Goal: Information Seeking & Learning: Learn about a topic

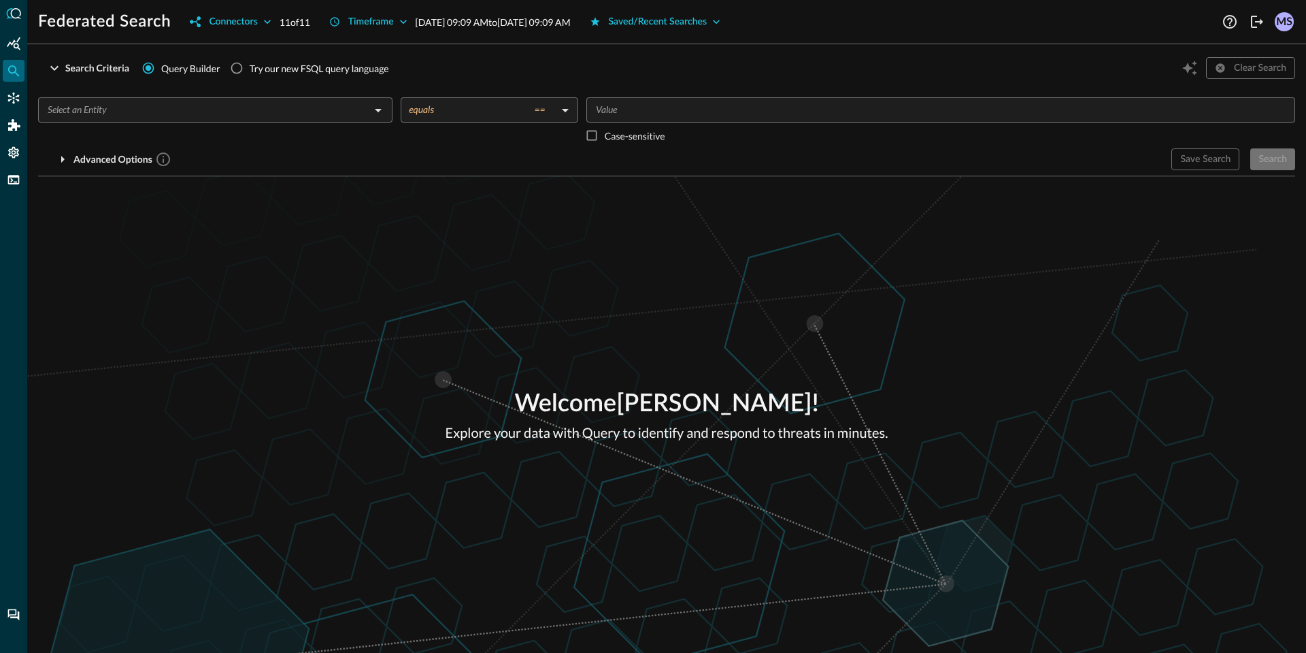
click at [109, 111] on input "text" at bounding box center [204, 109] width 324 height 17
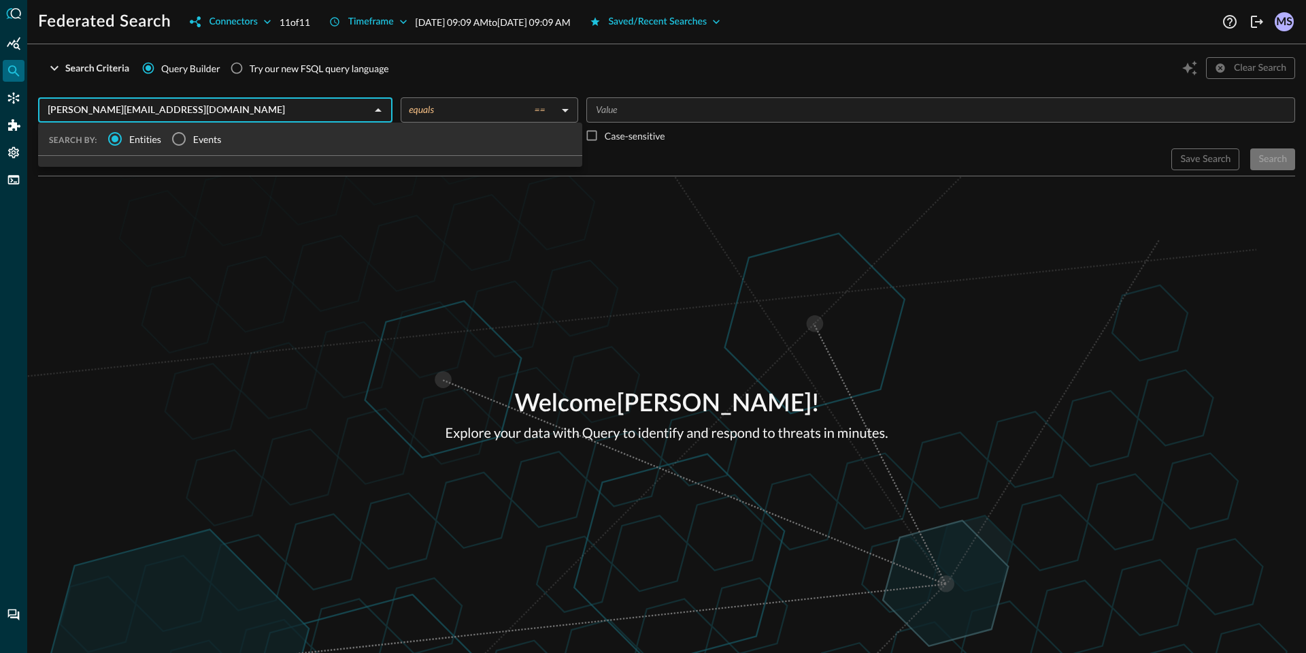
type input "matt@getreallabs.com"
drag, startPoint x: 472, startPoint y: 259, endPoint x: 487, endPoint y: 261, distance: 14.4
click at [486, 262] on div "Welcome Matt Svensson ! Explore your data with Query to identify and respond to…" at bounding box center [666, 414] width 1279 height 476
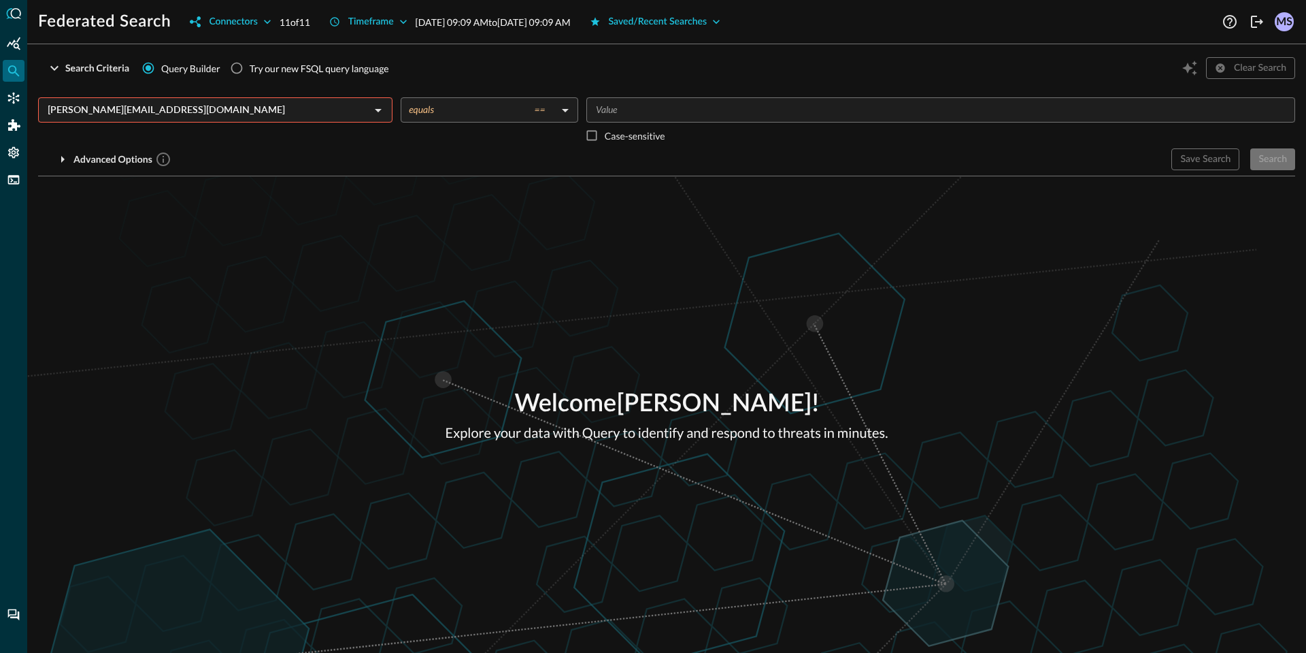
click at [207, 114] on input "matt@getreallabs.com" at bounding box center [204, 109] width 324 height 17
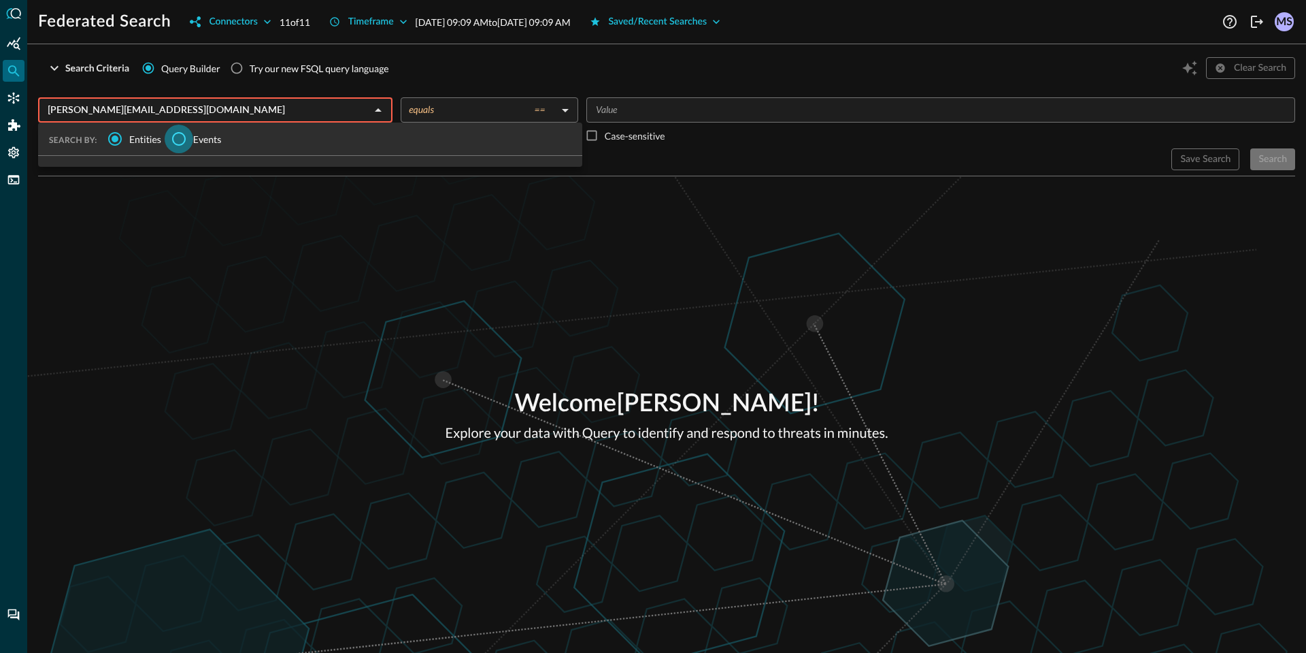
click at [185, 139] on input "Events" at bounding box center [179, 139] width 29 height 29
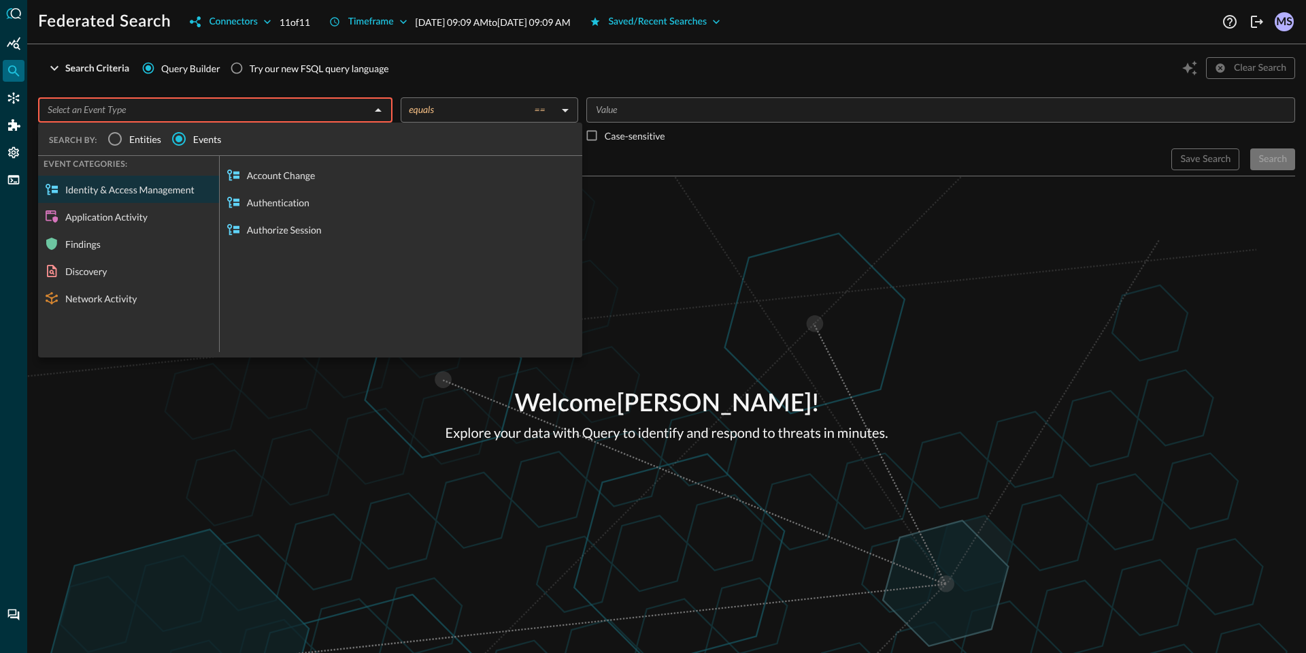
click at [132, 135] on span "Entities" at bounding box center [145, 139] width 32 height 14
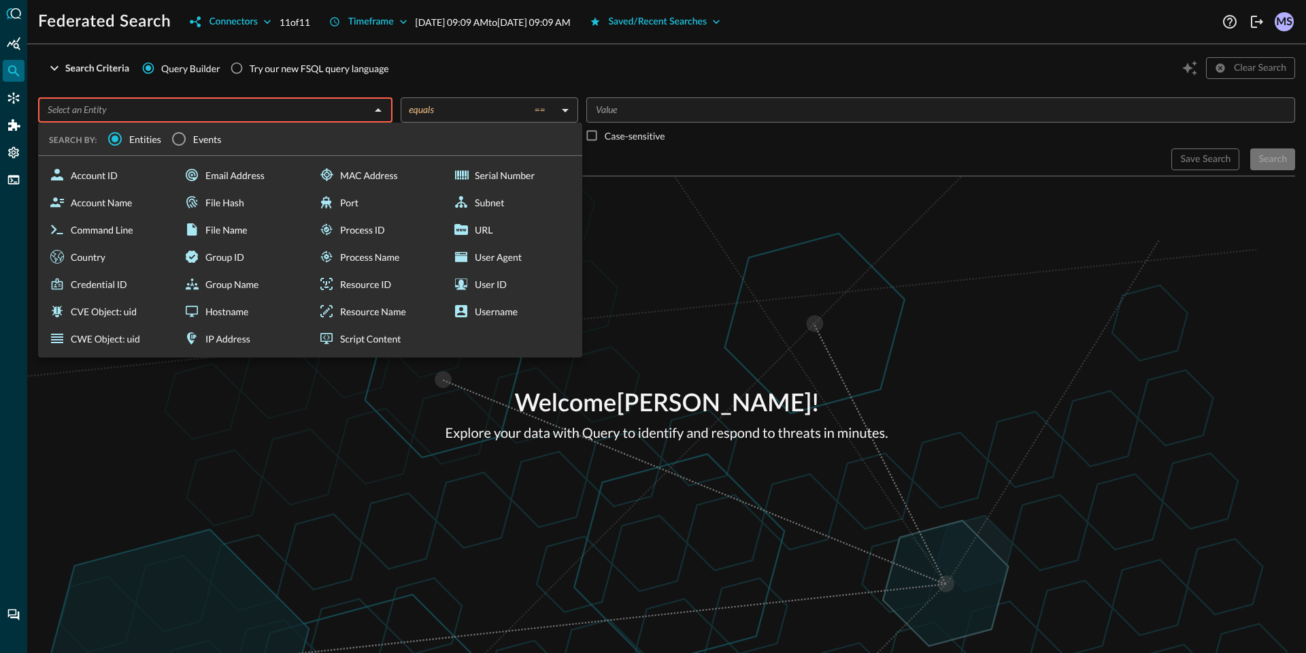
drag, startPoint x: 941, startPoint y: 311, endPoint x: 921, endPoint y: 304, distance: 20.9
click at [936, 310] on div "Welcome Matt Svensson ! Explore your data with Query to identify and respond to…" at bounding box center [666, 414] width 1279 height 476
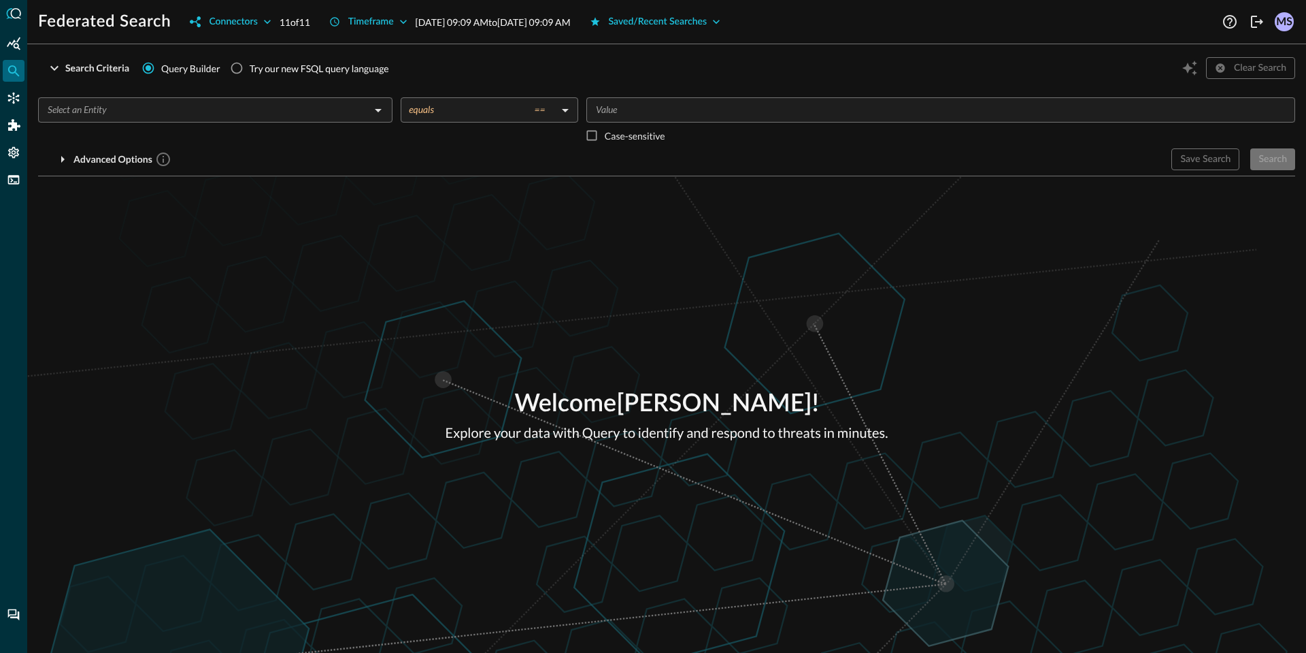
click at [263, 123] on div "​" at bounding box center [215, 122] width 355 height 51
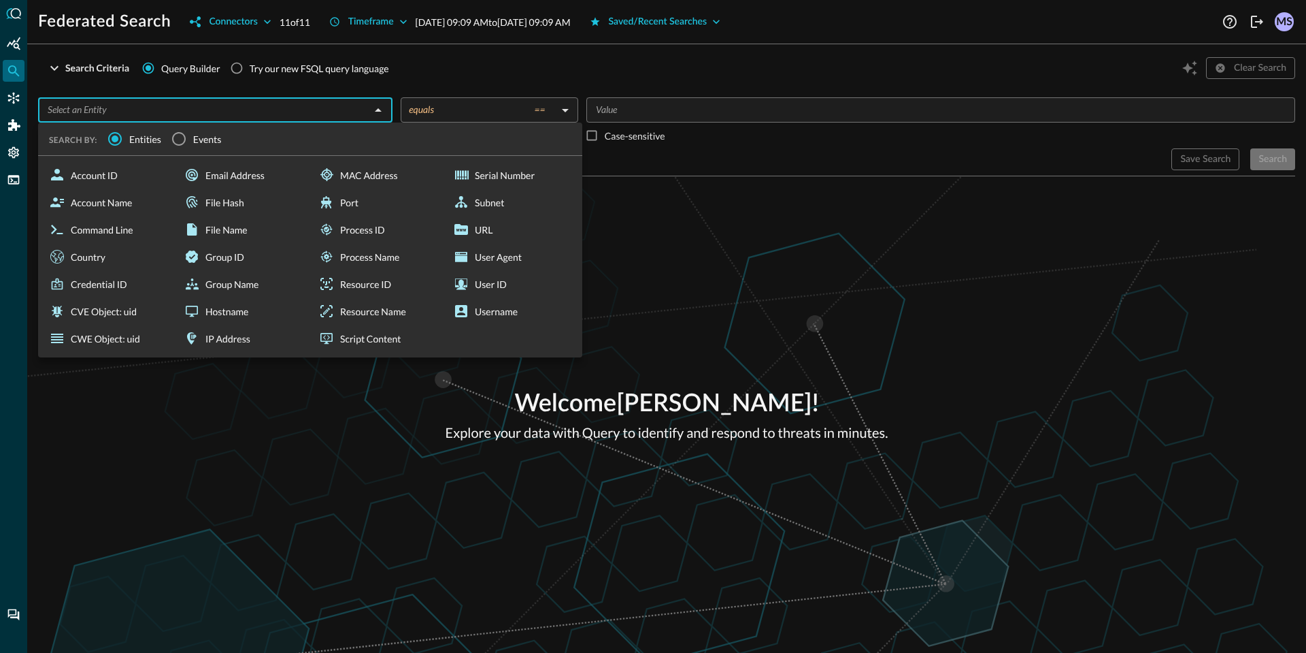
click at [262, 114] on input "text" at bounding box center [204, 109] width 324 height 17
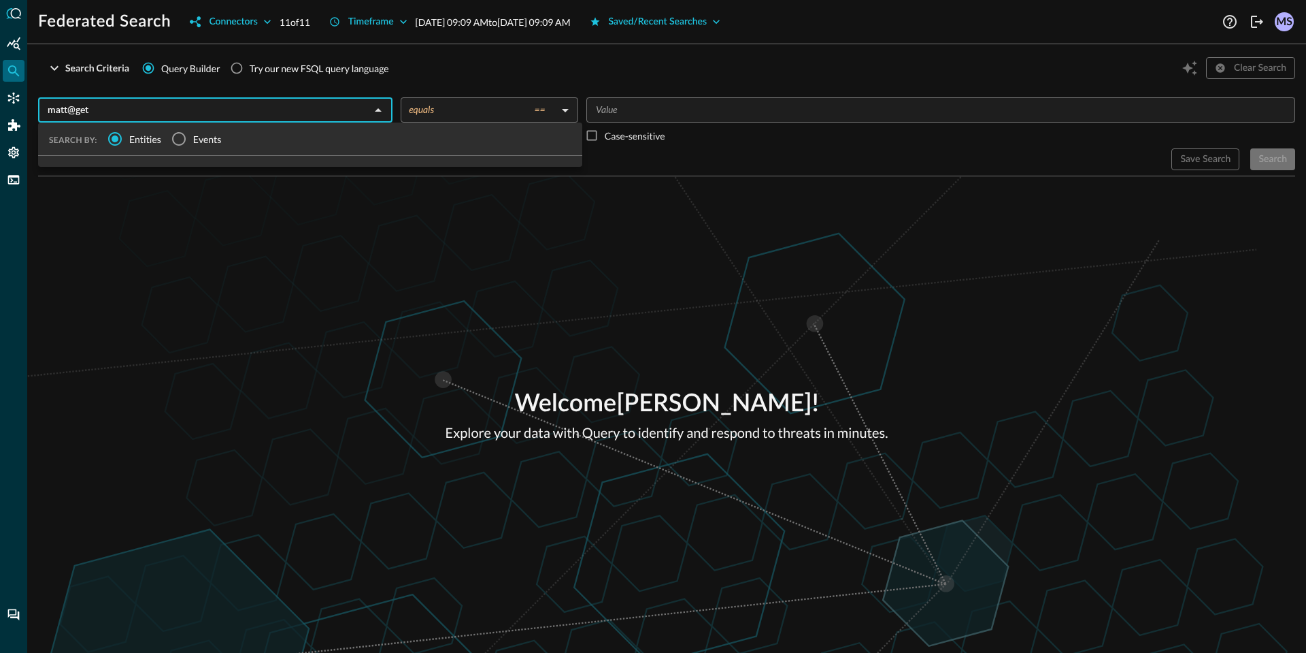
type input "matt@get"
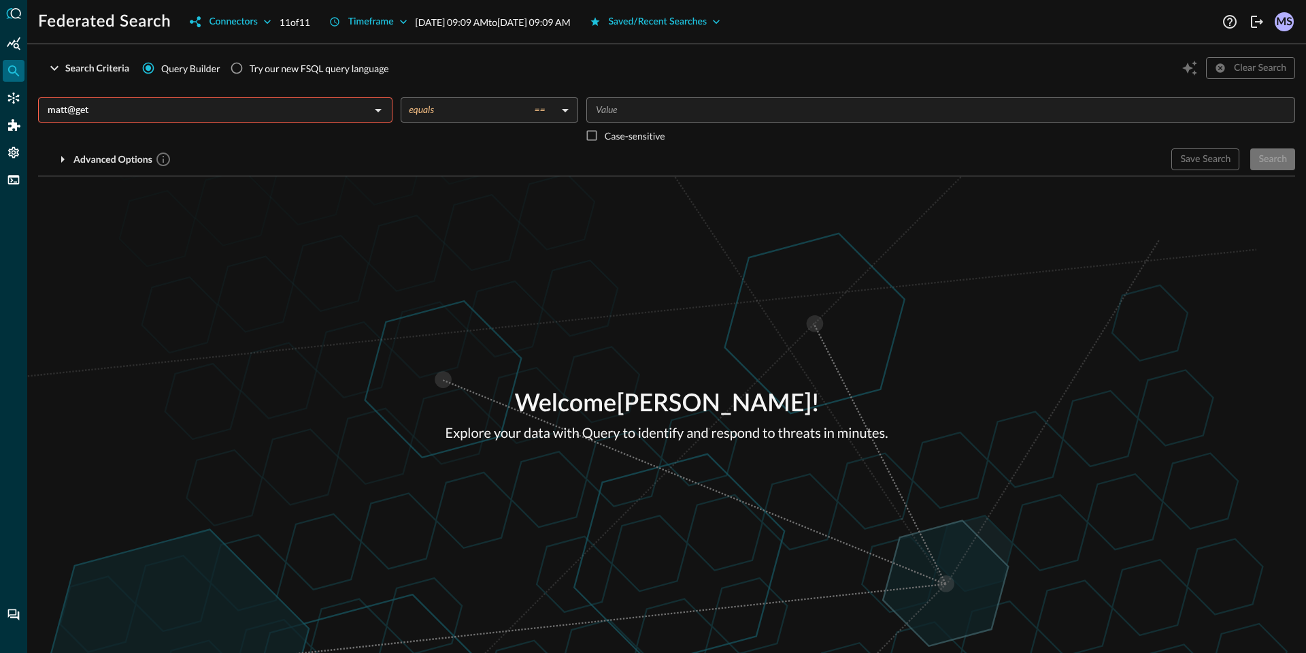
click at [293, 103] on input "matt@get" at bounding box center [204, 109] width 324 height 17
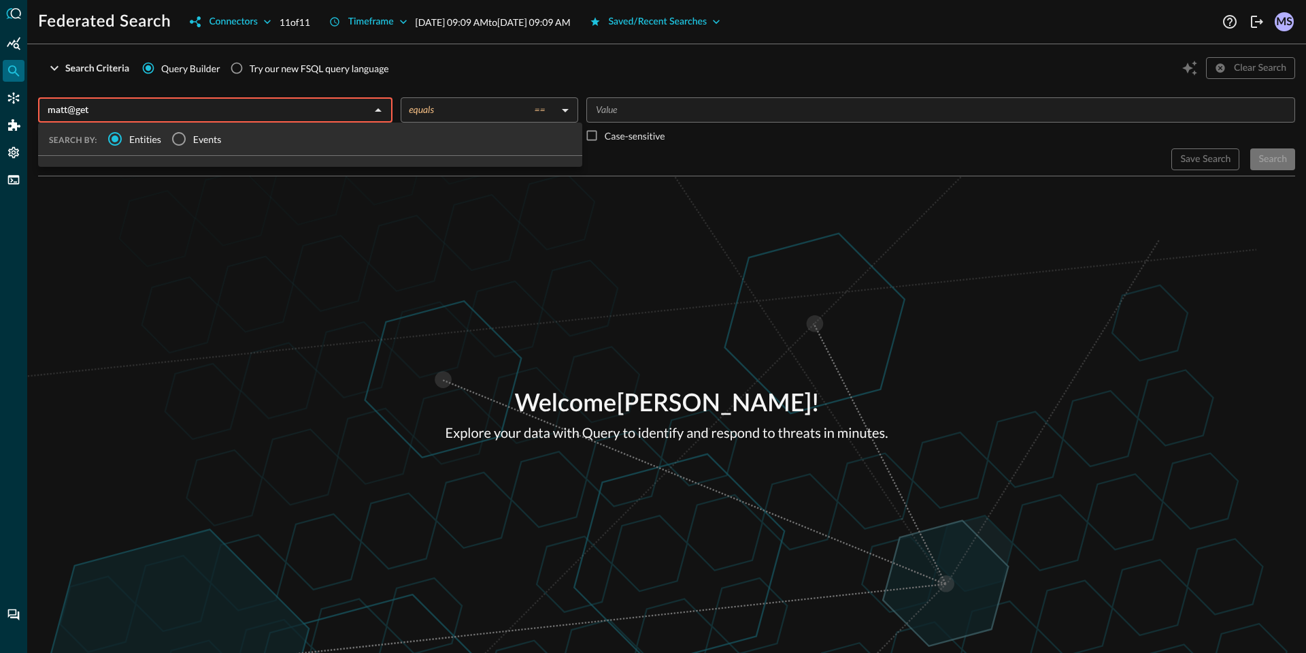
click at [293, 103] on input "matt@get" at bounding box center [204, 109] width 324 height 17
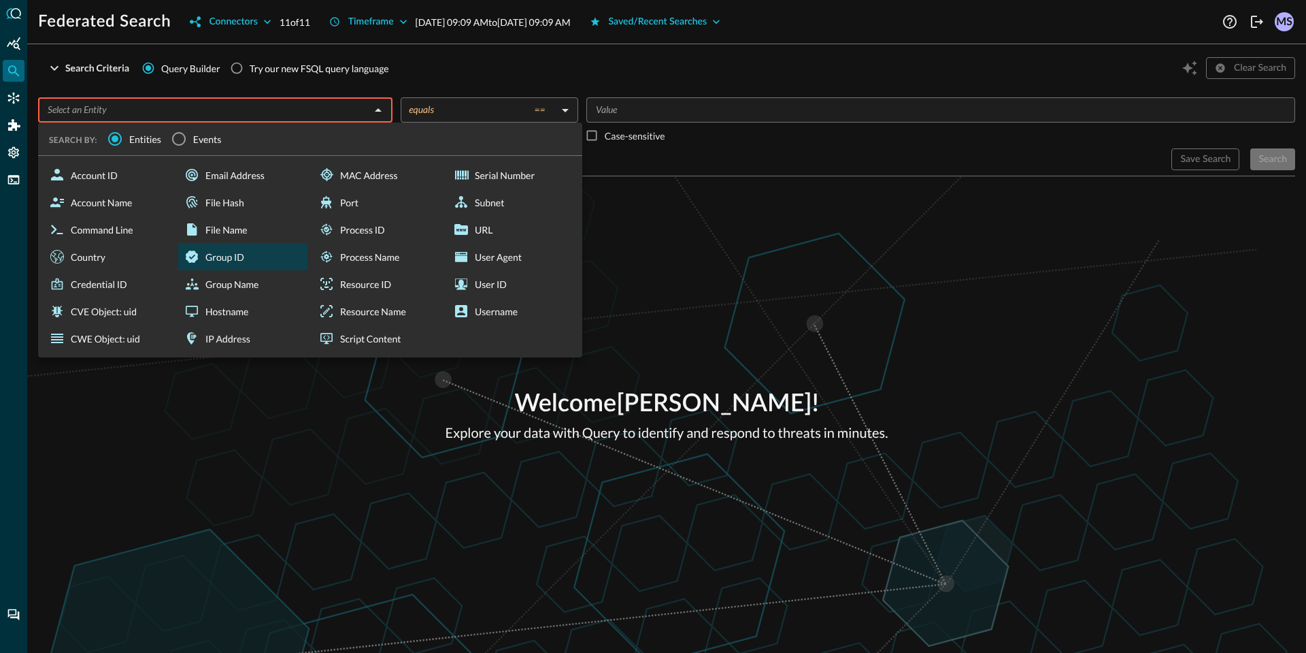
click at [289, 263] on div "Group ID" at bounding box center [242, 256] width 129 height 27
type input "Group ID"
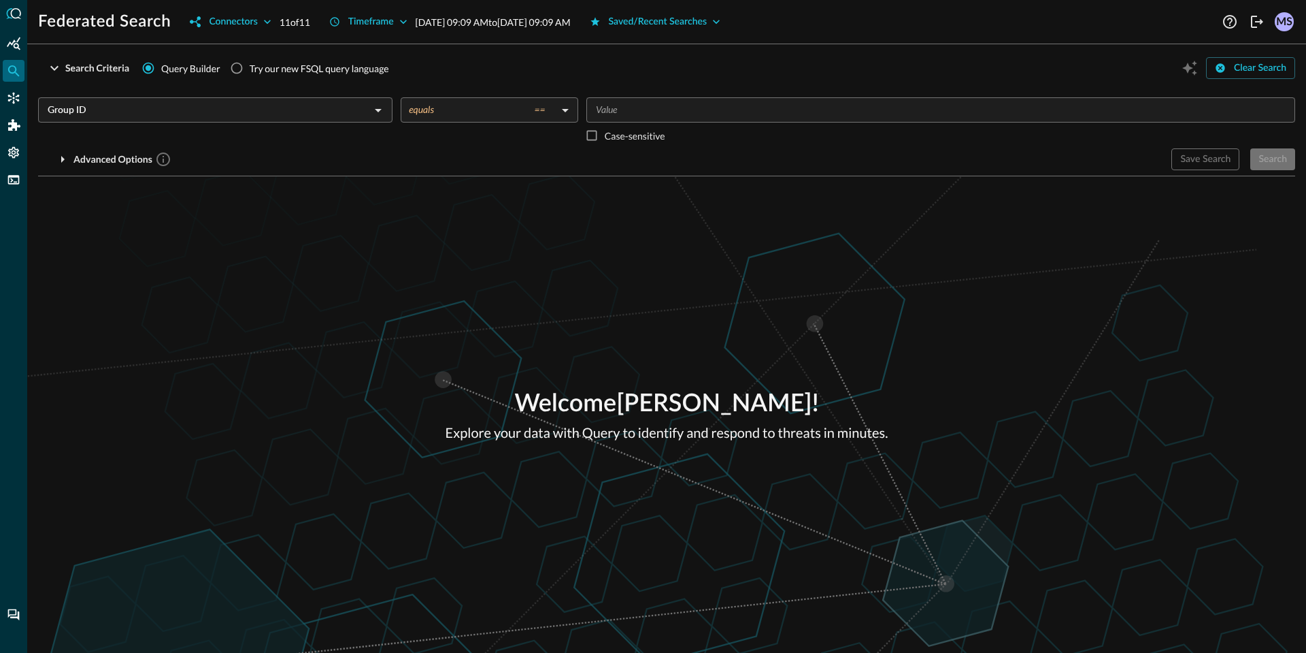
click at [269, 103] on input "Group ID" at bounding box center [204, 109] width 324 height 17
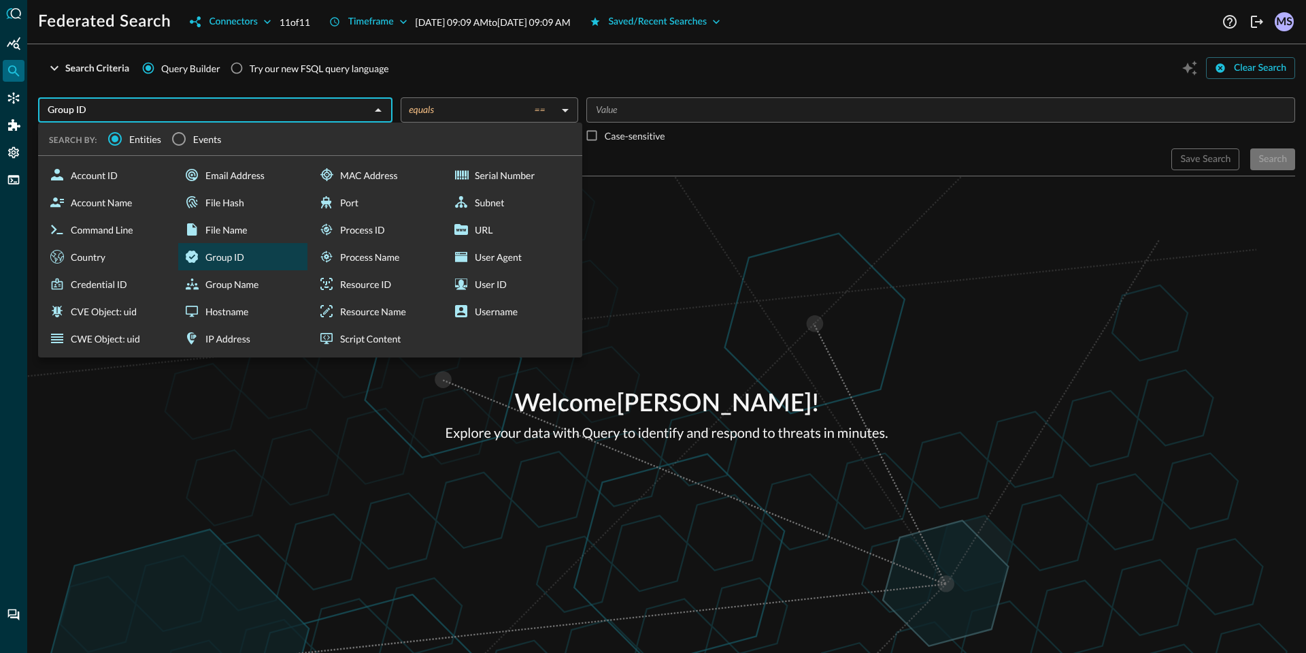
click at [793, 274] on div "Welcome Matt Svensson ! Explore your data with Query to identify and respond to…" at bounding box center [666, 414] width 1279 height 476
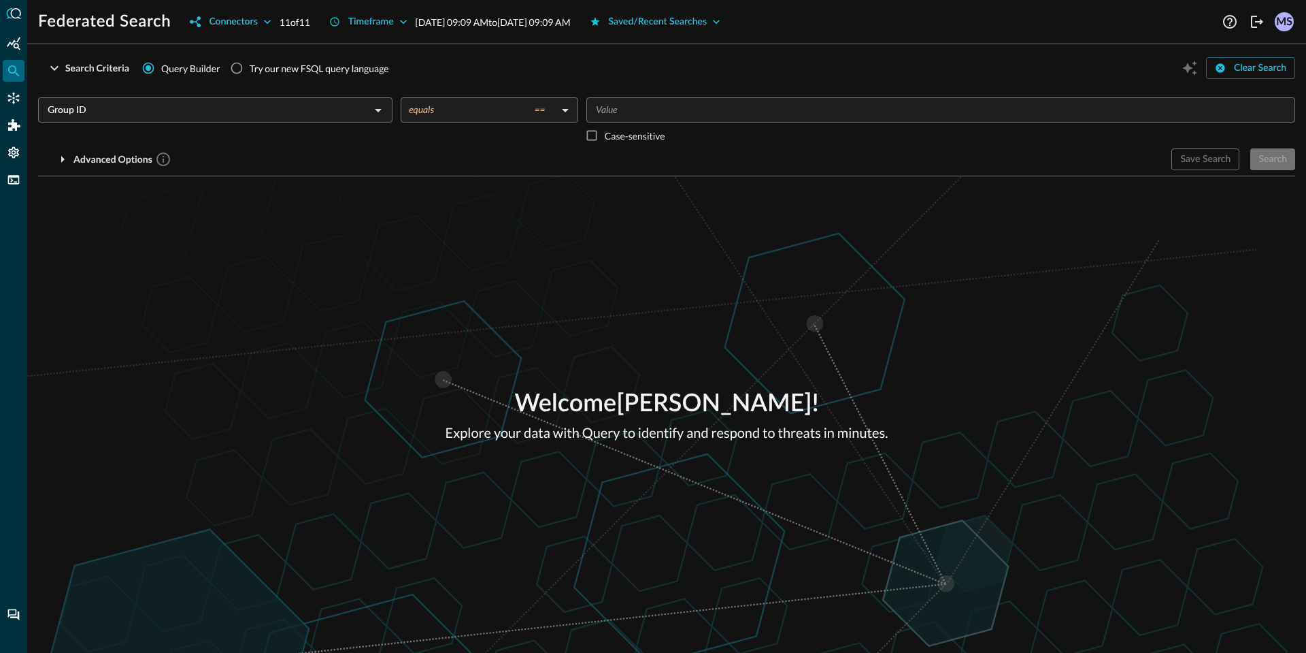
click at [292, 105] on input "Group ID" at bounding box center [204, 109] width 324 height 17
click at [650, 225] on div "Welcome Matt Svensson ! Explore your data with Query to identify and respond to…" at bounding box center [666, 414] width 1279 height 476
click at [252, 97] on div "​" at bounding box center [215, 109] width 355 height 25
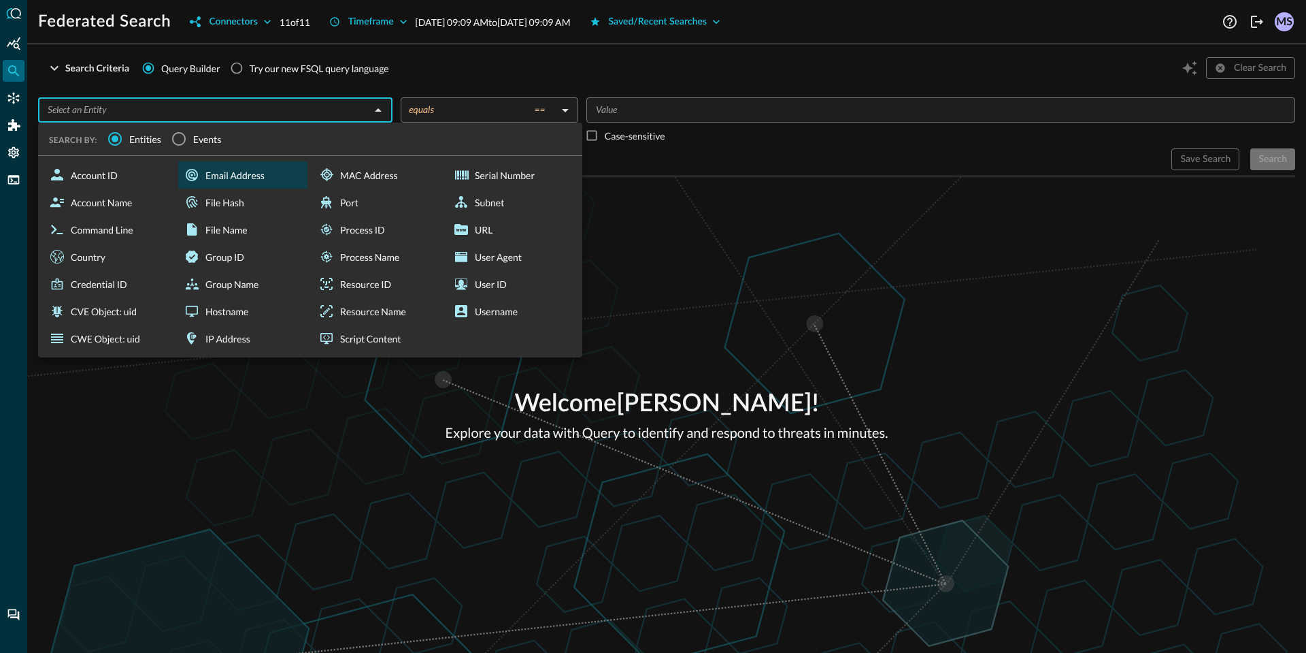
click at [217, 175] on div "Email Address" at bounding box center [242, 174] width 129 height 27
type input "Email Address"
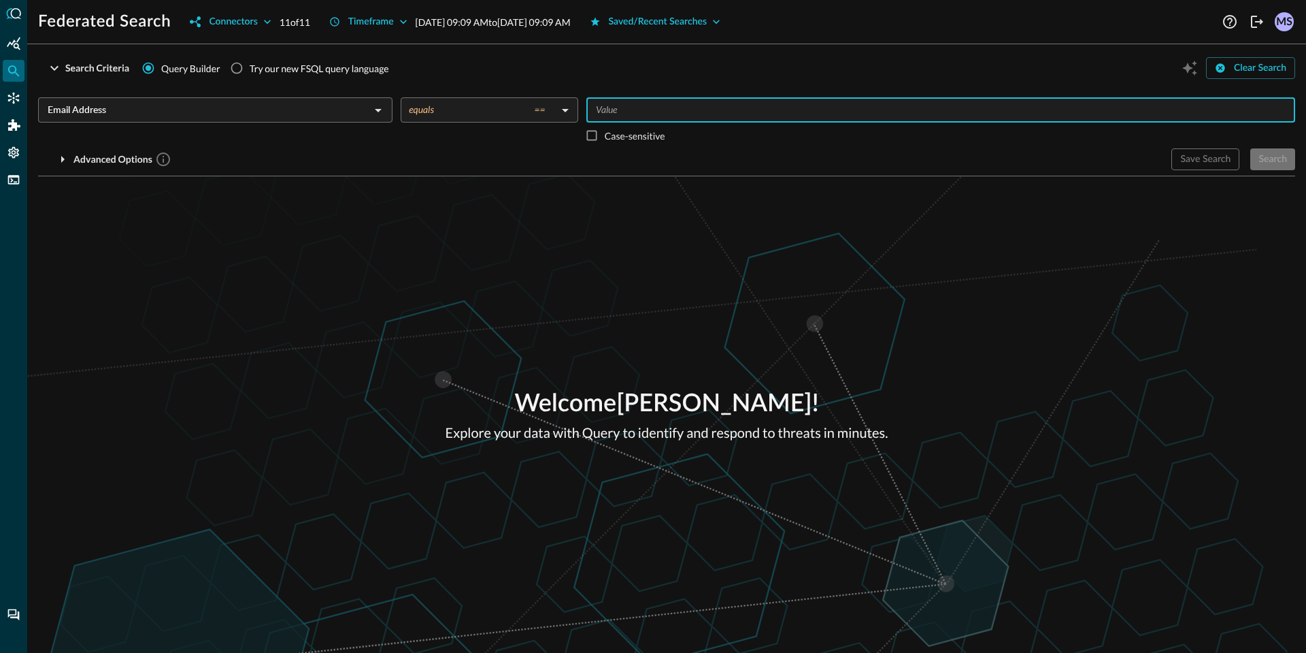
click at [608, 108] on input "Value" at bounding box center [940, 109] width 699 height 17
type input "matt@getreallab.scom"
click at [931, 183] on div "Welcome Matt Svensson ! Explore your data with Query to identify and respond to…" at bounding box center [666, 414] width 1279 height 476
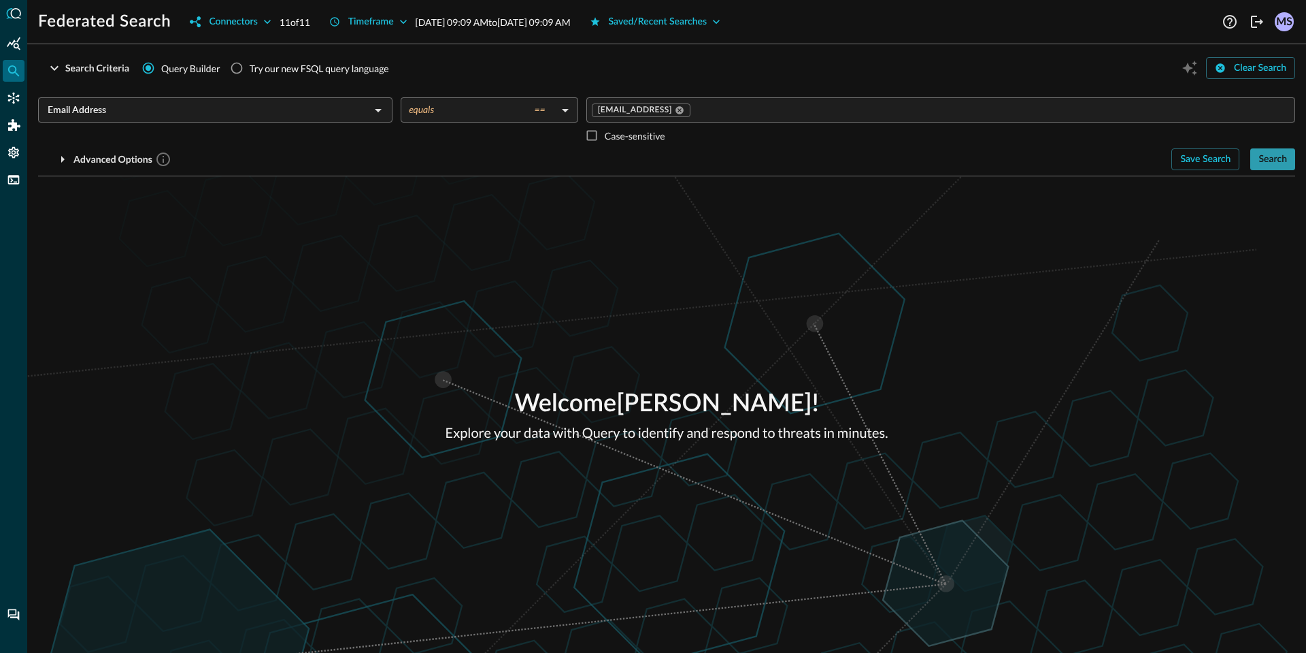
click at [1257, 159] on button "Search" at bounding box center [1273, 159] width 45 height 22
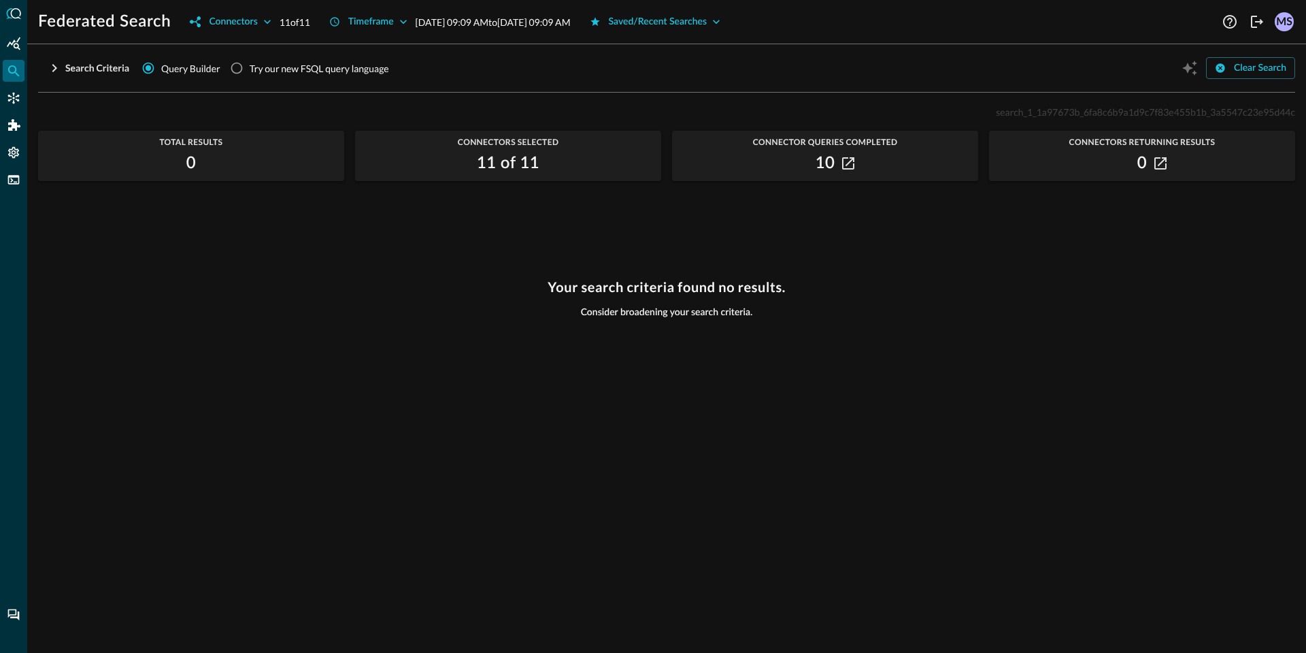
click at [329, 104] on div "search_1_1a97673b_6fa8c6b9a1d9c7f83e455b1b_3a5547c23e95d44c" at bounding box center [666, 111] width 1257 height 16
click at [248, 20] on div "Connectors" at bounding box center [233, 22] width 48 height 17
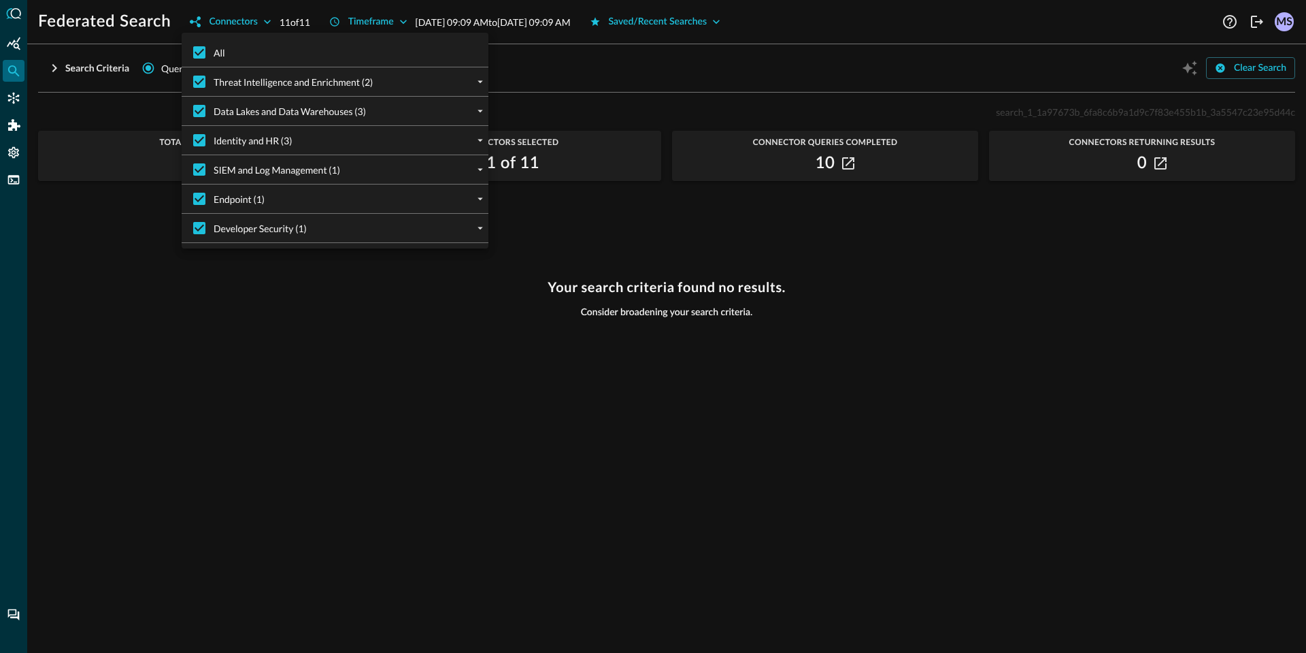
click at [484, 177] on div at bounding box center [480, 169] width 16 height 16
click at [484, 199] on icon "expand" at bounding box center [480, 199] width 12 height 12
click at [484, 199] on icon "collapse" at bounding box center [480, 199] width 12 height 12
click at [487, 171] on button "expand" at bounding box center [480, 169] width 16 height 16
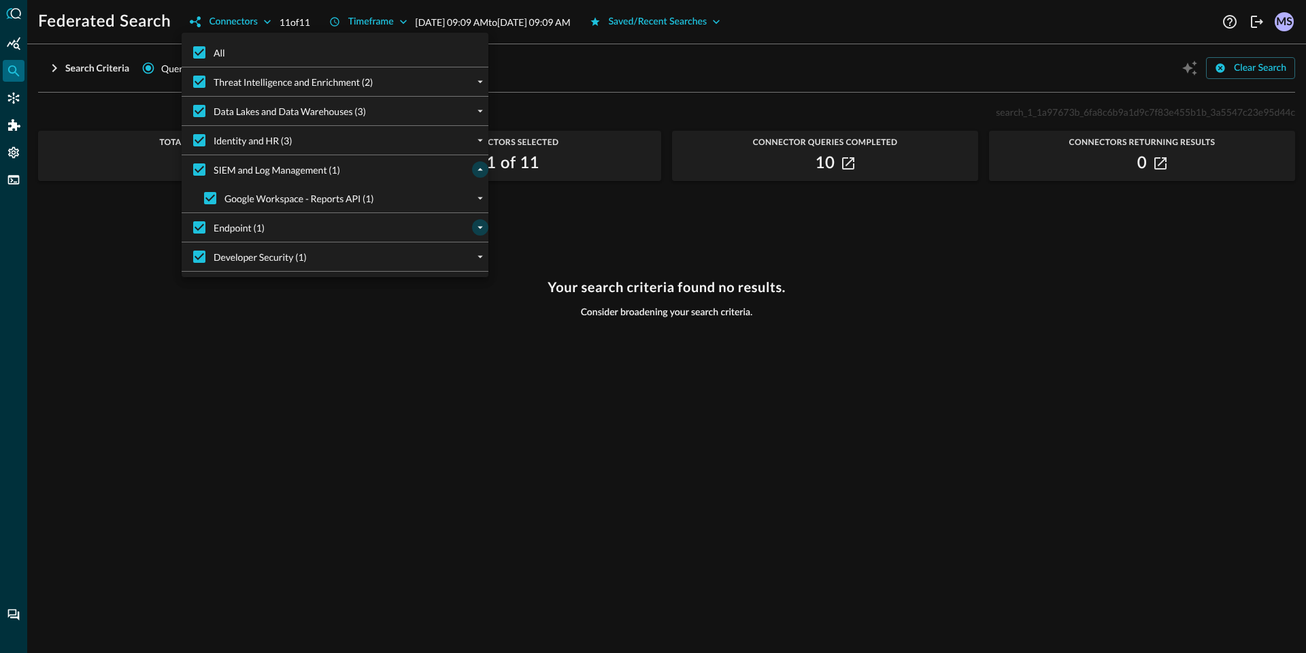
click at [482, 172] on icon "collapse" at bounding box center [480, 169] width 12 height 12
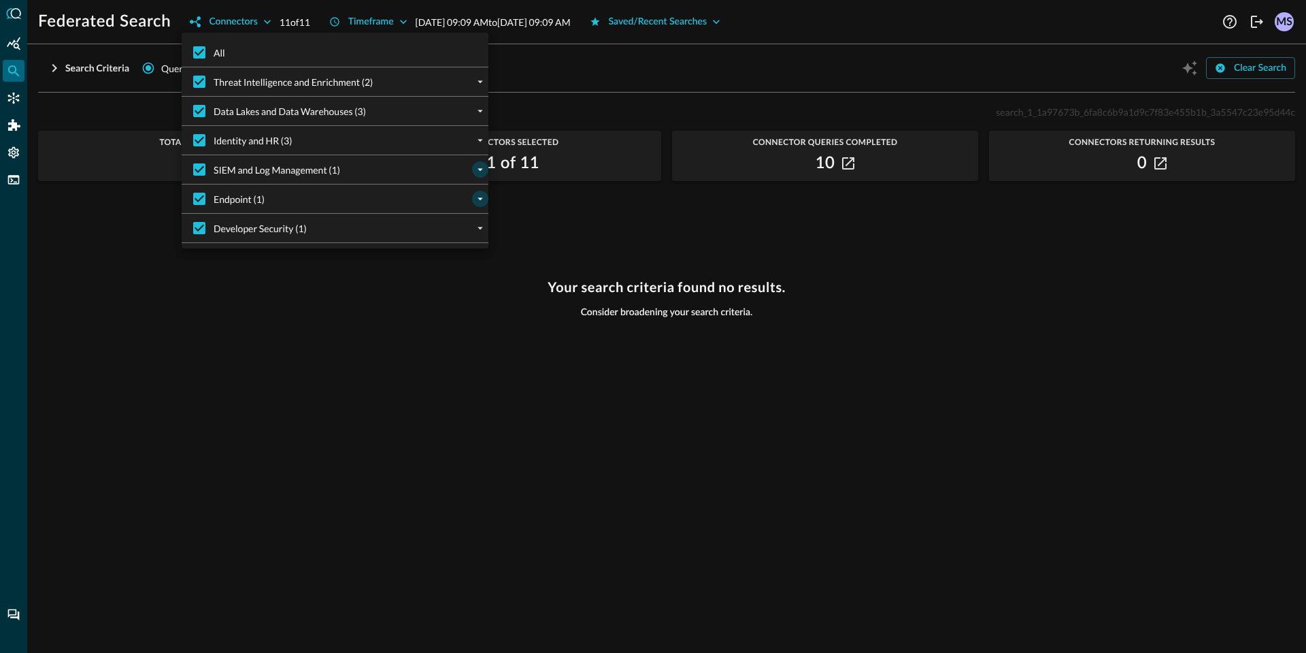
click at [482, 172] on icon "expand" at bounding box center [480, 169] width 12 height 12
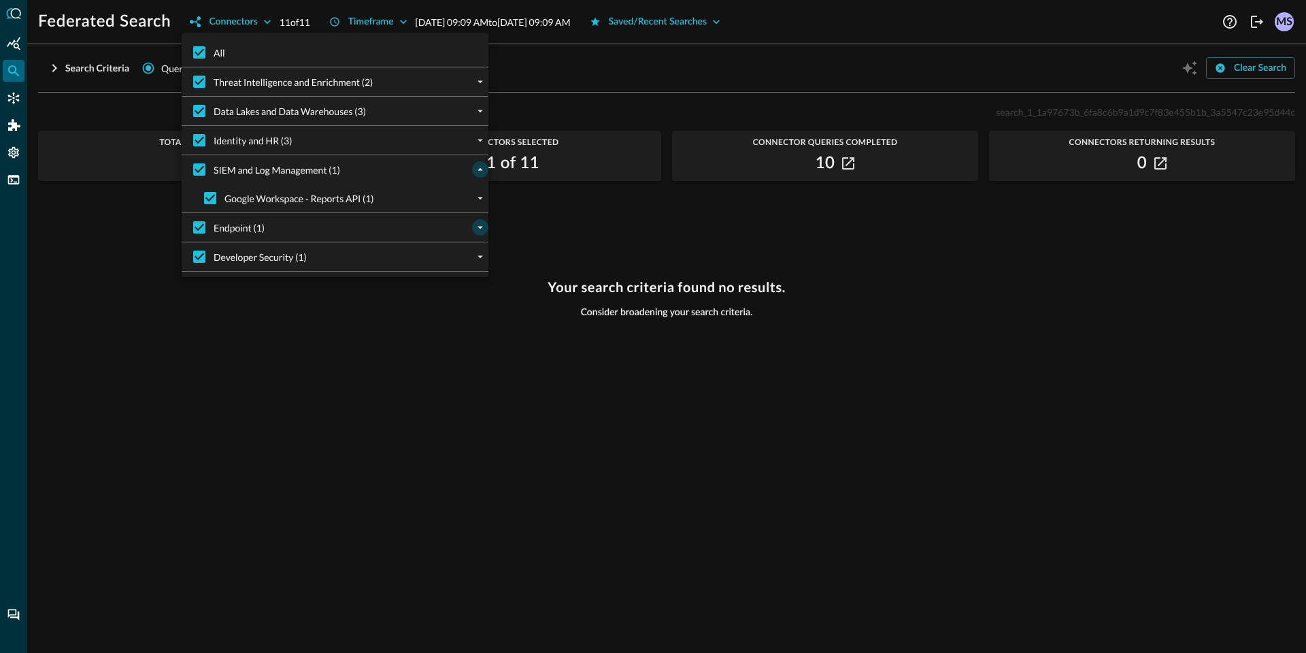
click at [482, 171] on icon "collapse" at bounding box center [480, 169] width 12 height 12
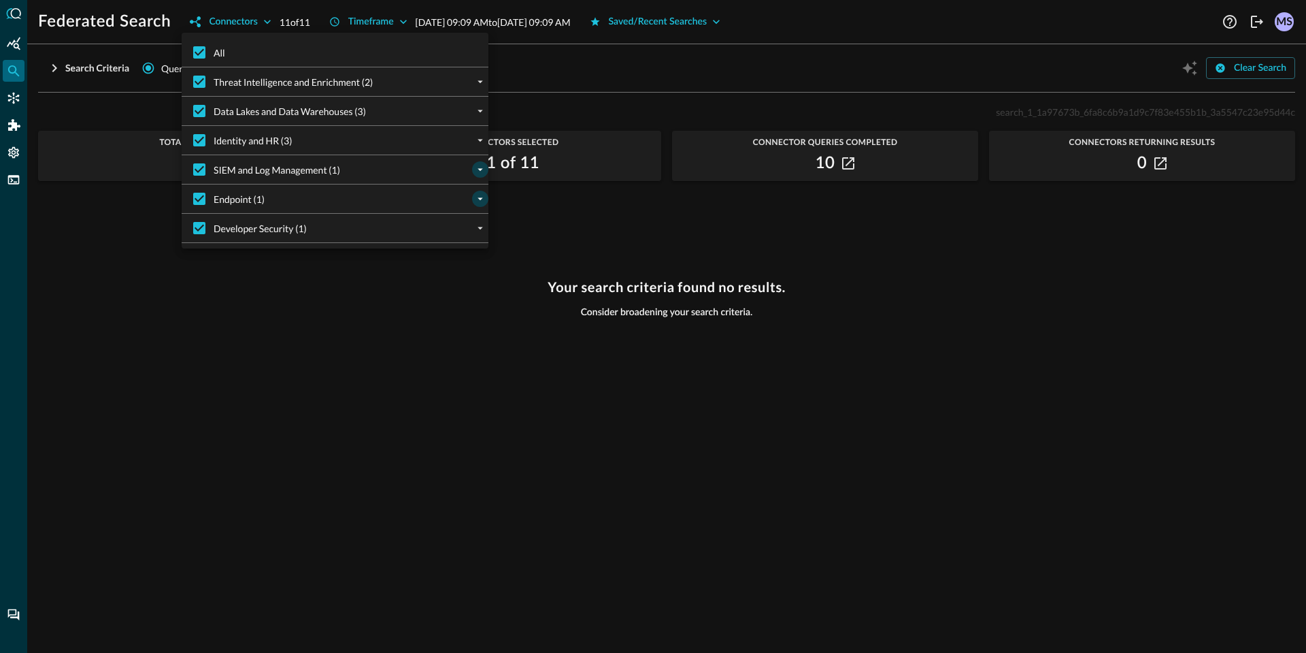
click at [911, 62] on div at bounding box center [653, 326] width 1306 height 653
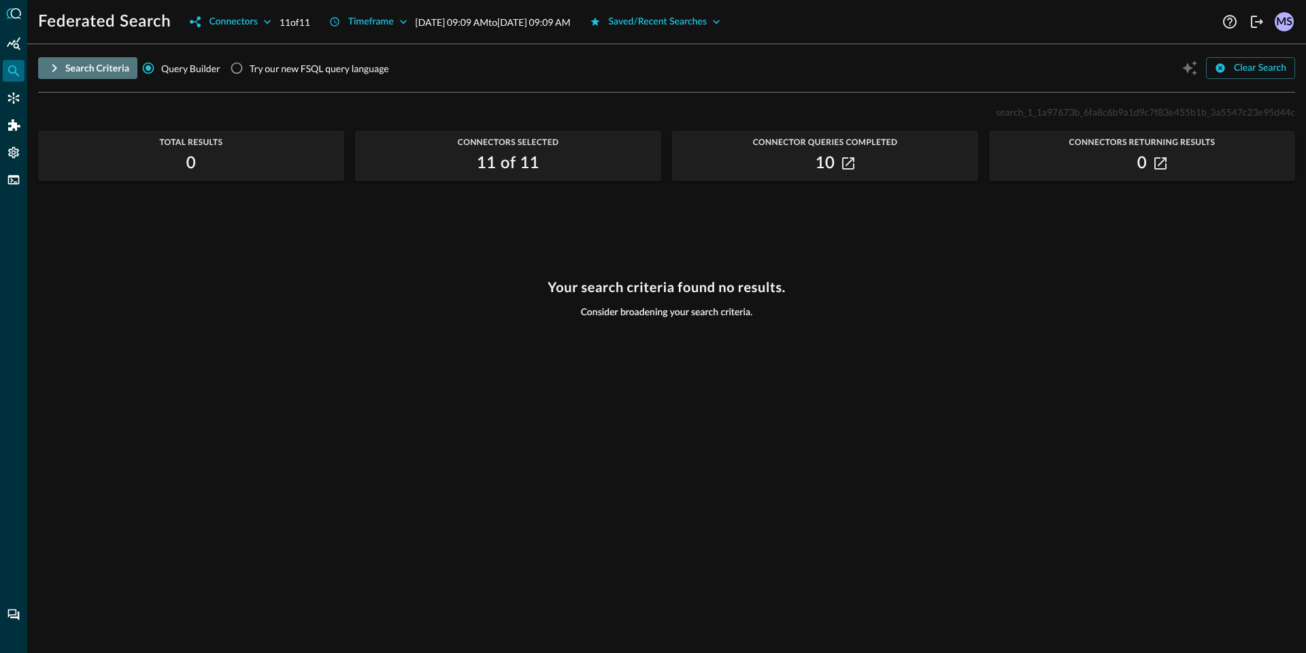
click at [63, 65] on button "Search Criteria" at bounding box center [87, 68] width 99 height 22
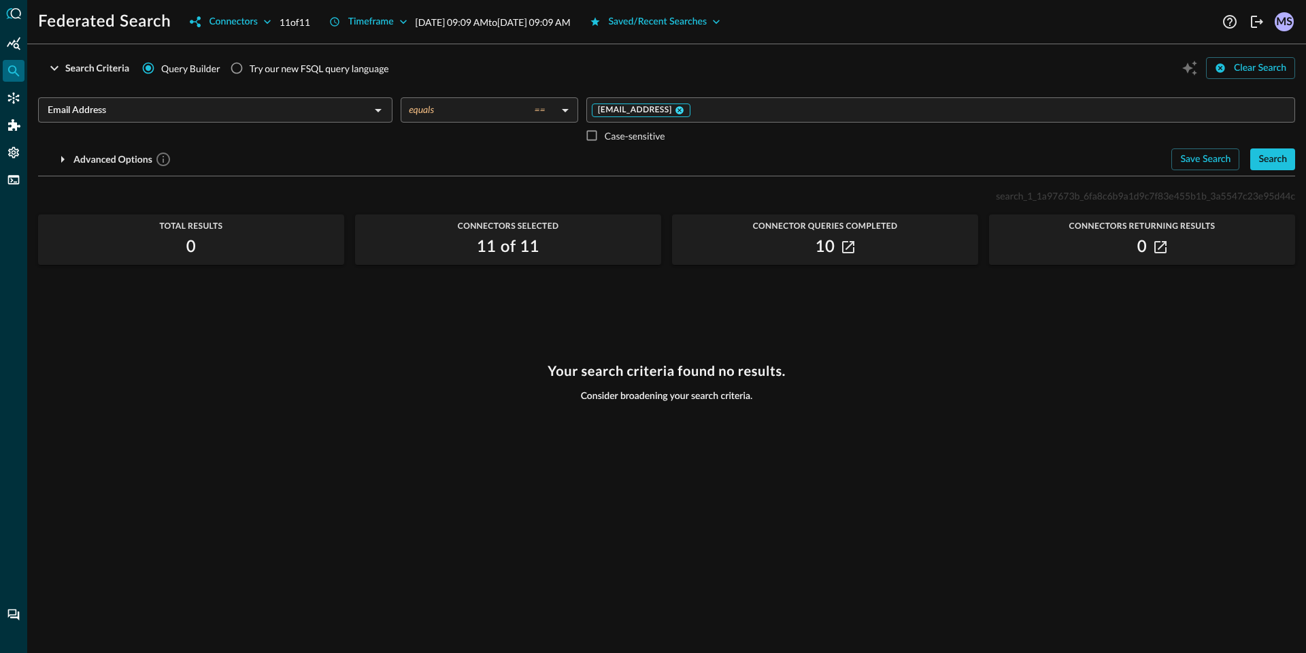
click at [685, 110] on icon at bounding box center [680, 110] width 10 height 10
click at [693, 110] on input "Value" at bounding box center [940, 109] width 699 height 17
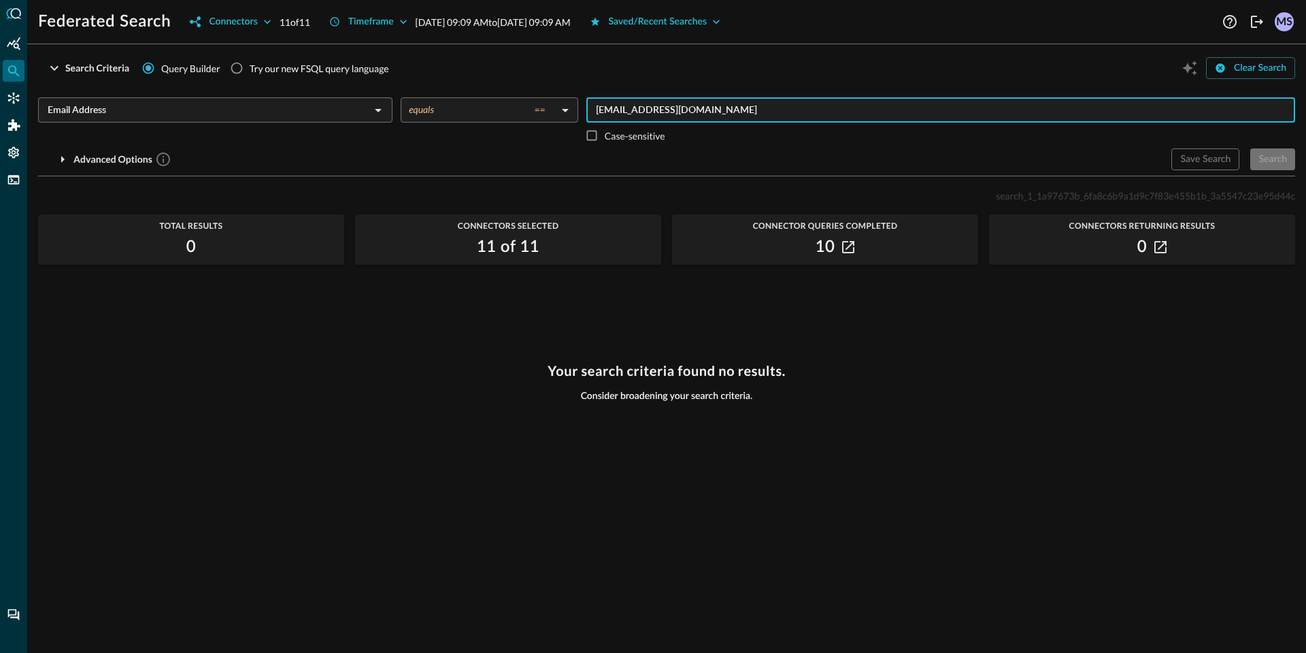
type input "matt@getreallabs.com"
click at [1283, 156] on div "Search" at bounding box center [1273, 159] width 29 height 17
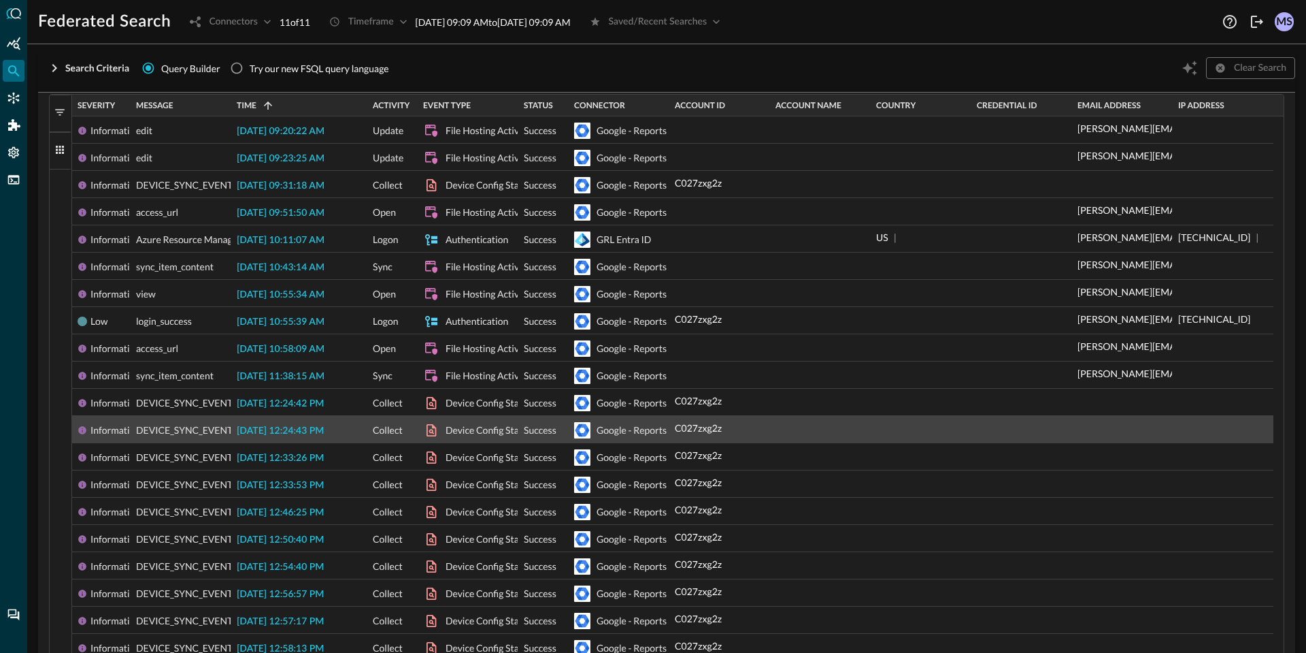
scroll to position [511, 0]
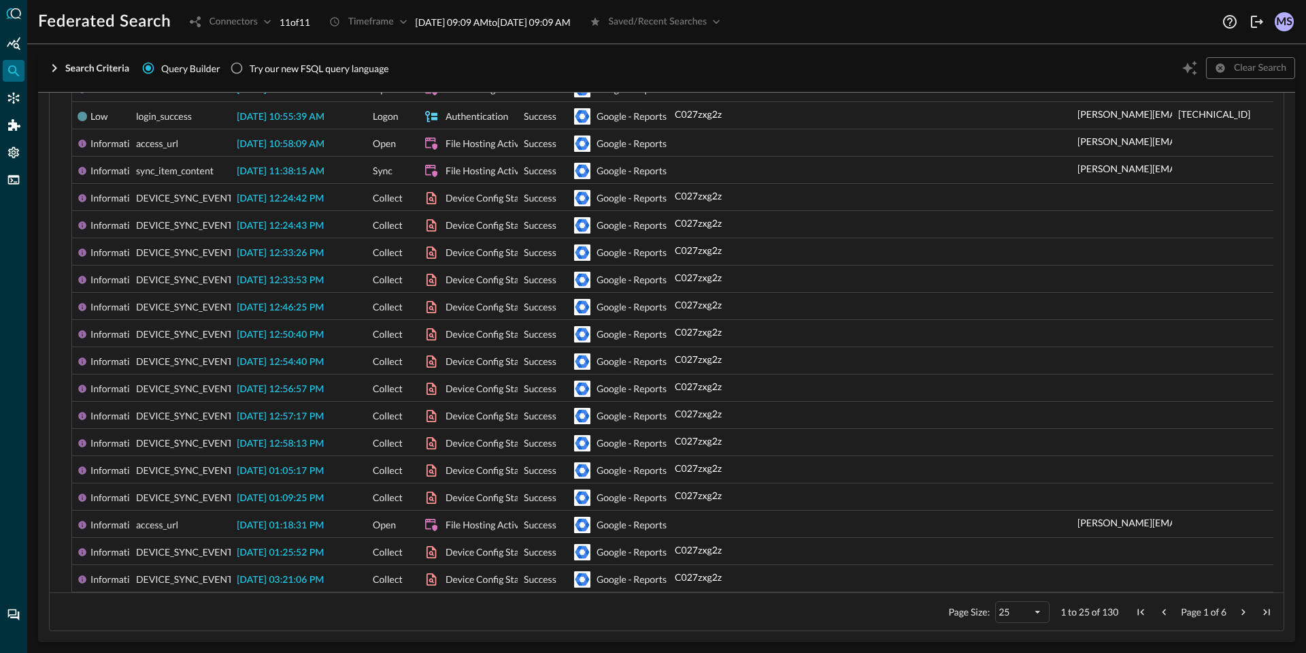
click at [1261, 615] on span "Last Page" at bounding box center [1267, 612] width 12 height 12
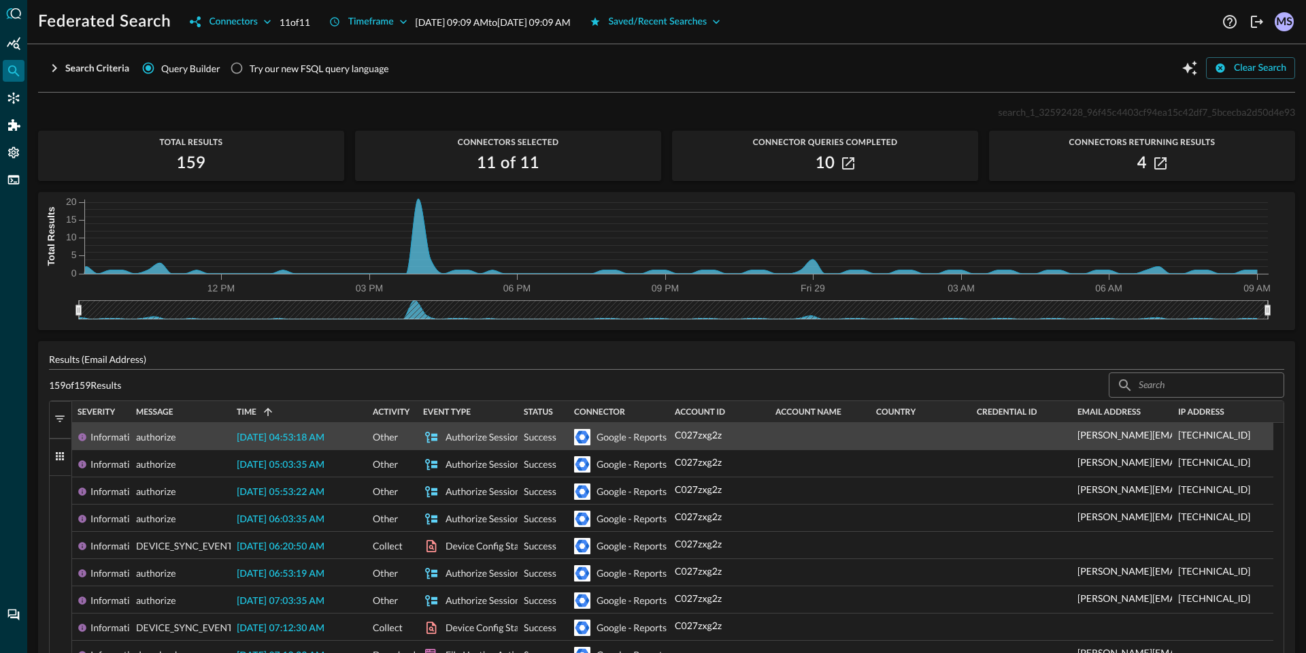
click at [633, 440] on div "Google - Reports API" at bounding box center [640, 436] width 87 height 27
click at [503, 442] on div "Authorize Session" at bounding box center [483, 436] width 75 height 27
click at [636, 433] on div "Google - Reports API" at bounding box center [640, 436] width 87 height 27
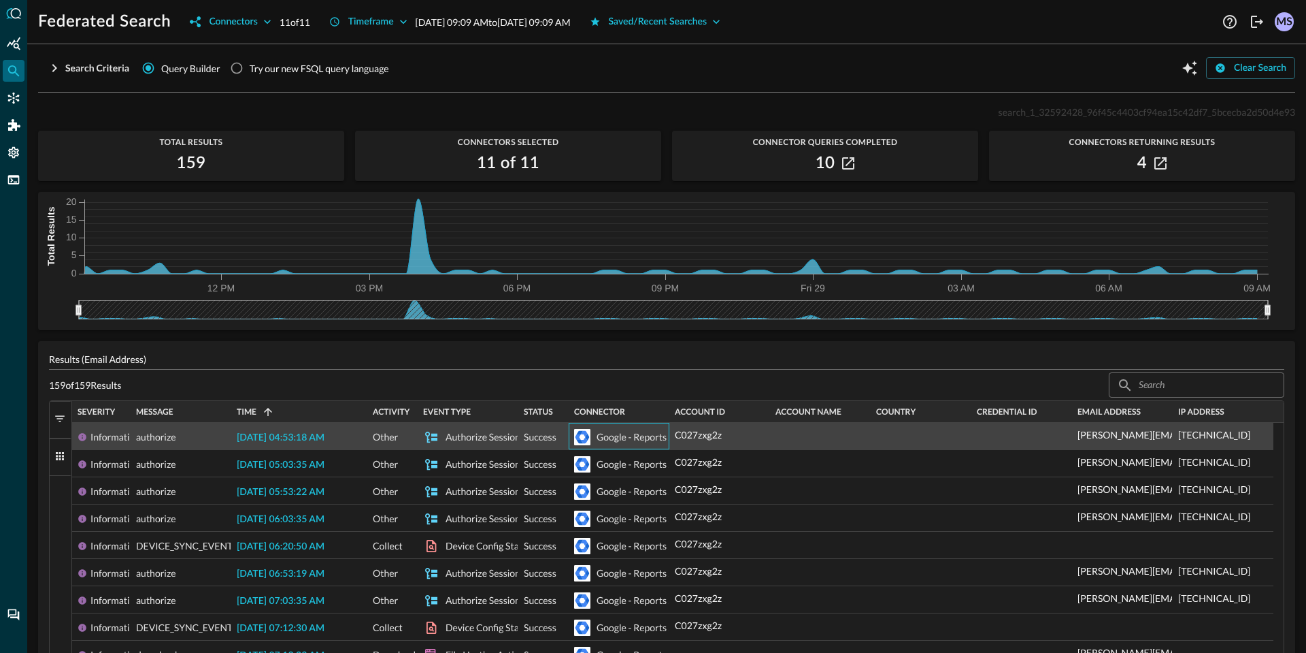
click at [314, 443] on div "2025-08-29 04:53:18 AM" at bounding box center [299, 436] width 136 height 27
click at [316, 437] on span "2025-08-29 04:53:18 AM" at bounding box center [281, 438] width 88 height 10
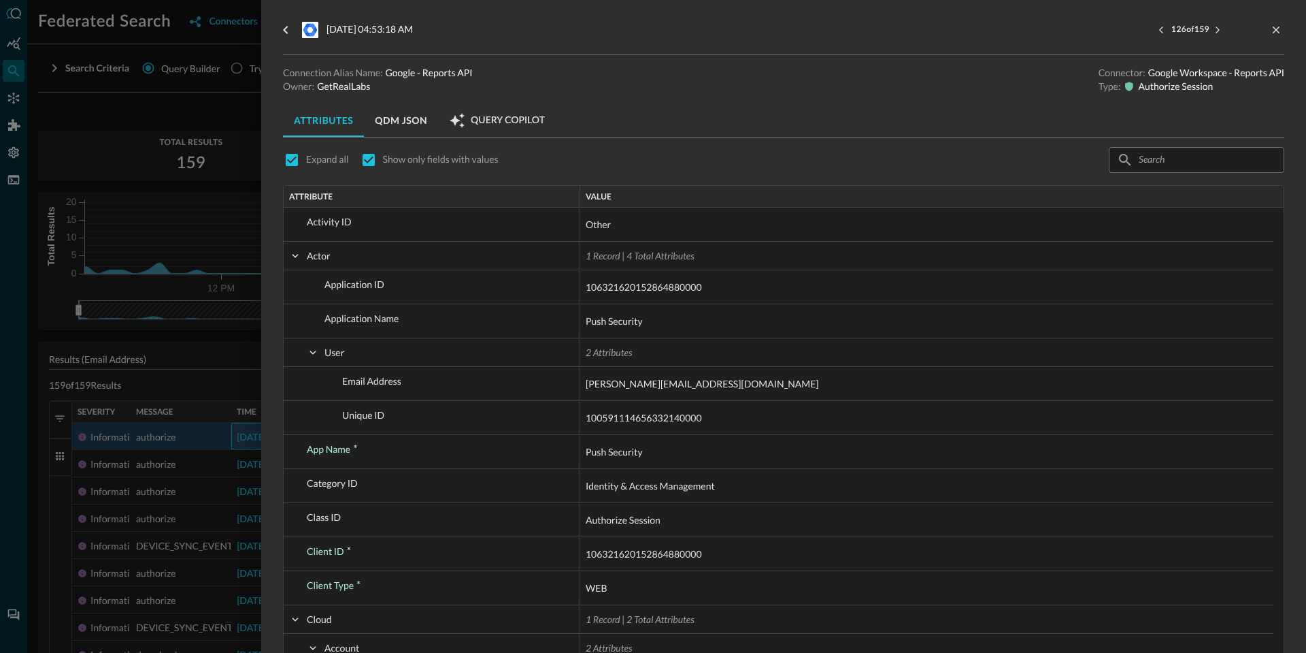
click at [398, 125] on button "QDM JSON" at bounding box center [401, 120] width 74 height 33
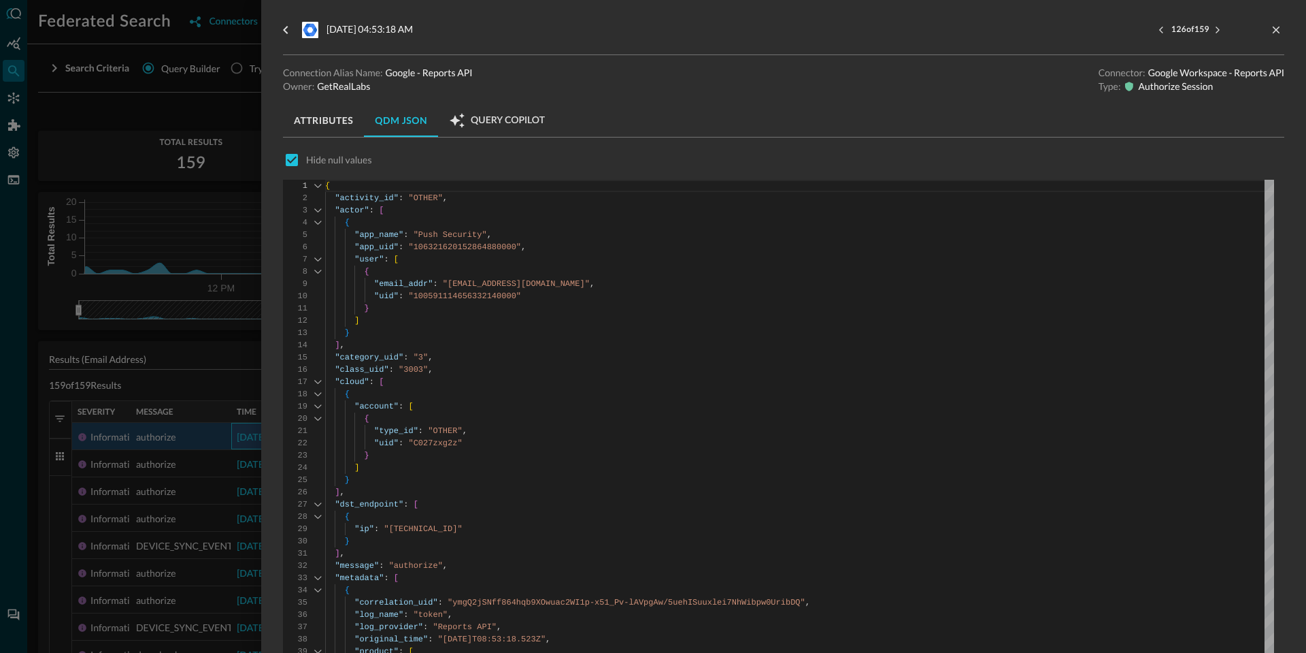
type textarea "{ "activity_id": "OTHER", "actor": [ { "app_name": "Push Security", "app_uid": …"
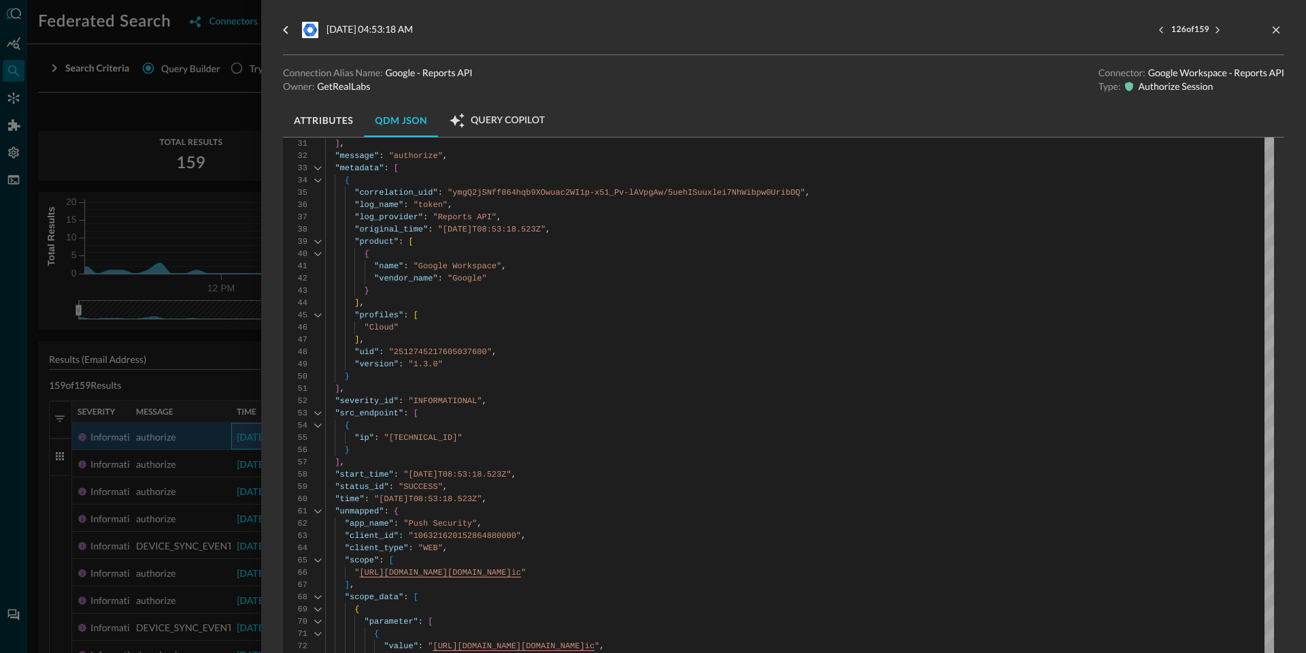
scroll to position [480, 0]
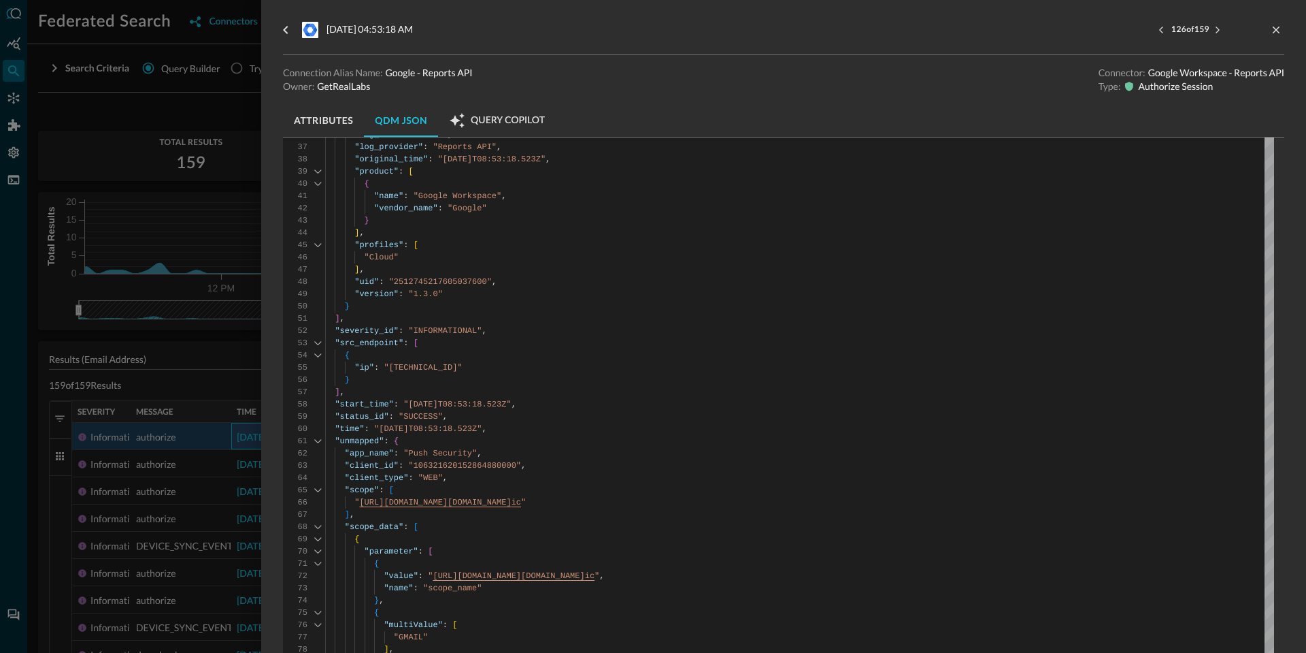
click at [167, 89] on div at bounding box center [653, 326] width 1306 height 653
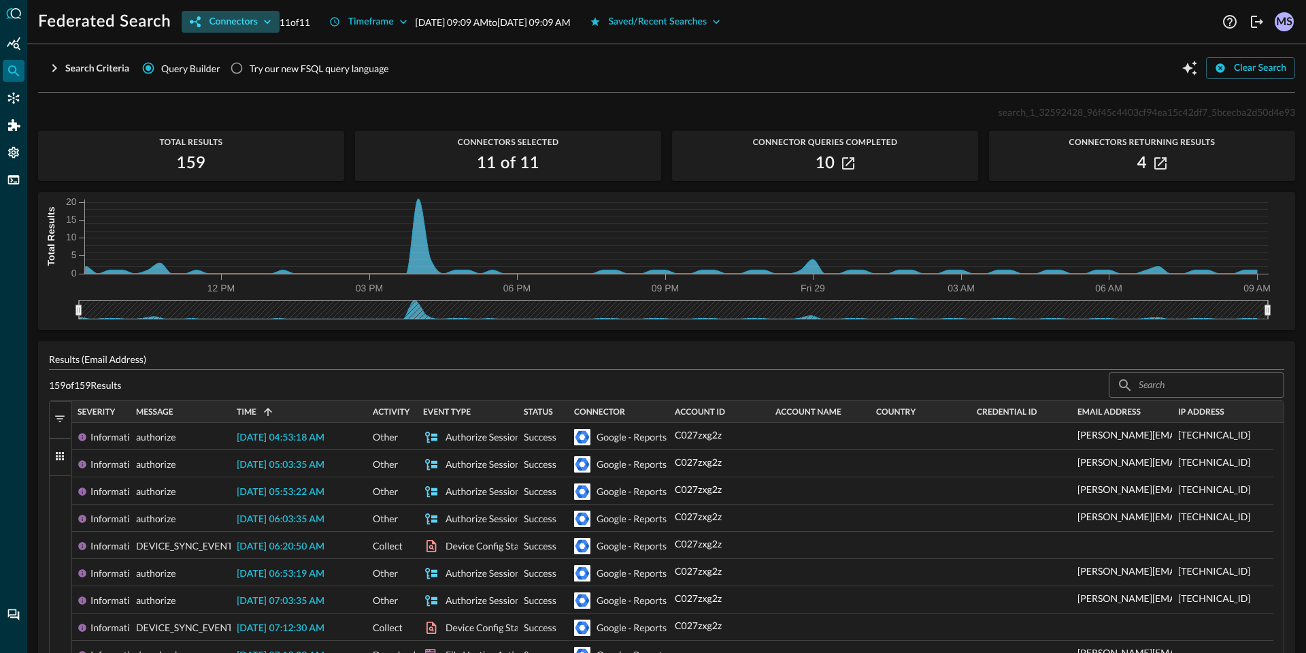
click at [275, 29] on button "Connectors" at bounding box center [230, 22] width 97 height 22
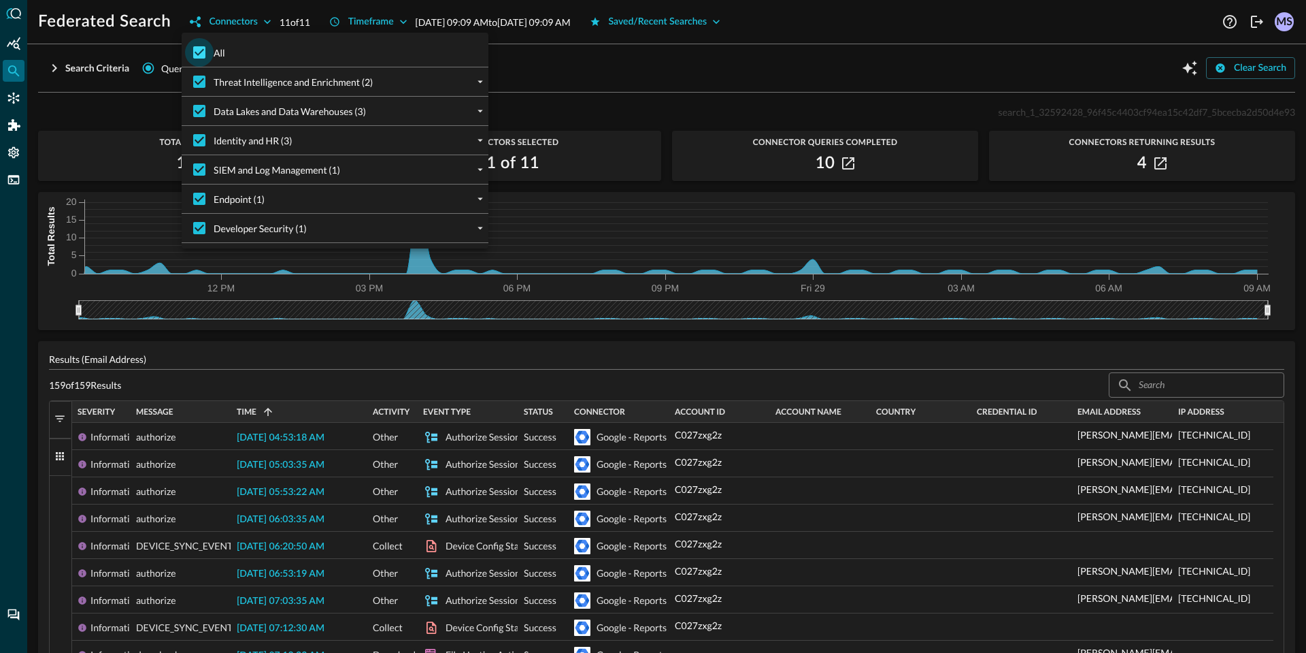
click at [195, 52] on input "All" at bounding box center [199, 52] width 29 height 29
checkbox input "false"
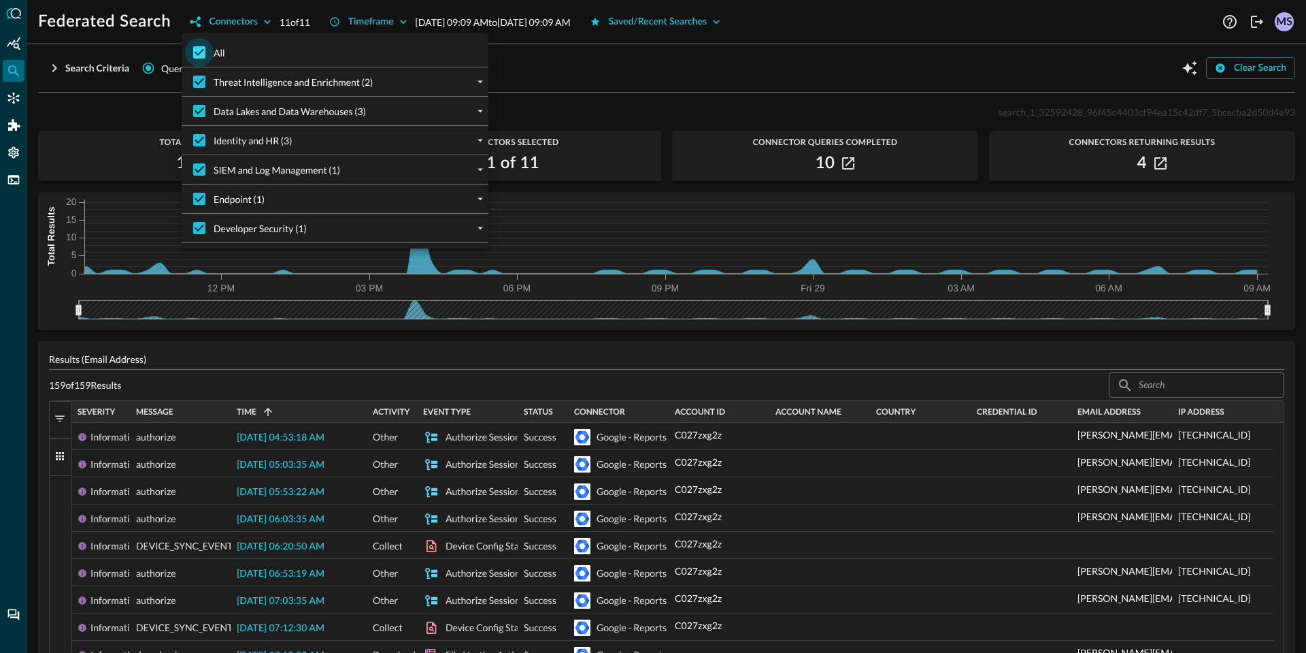
checkbox input "false"
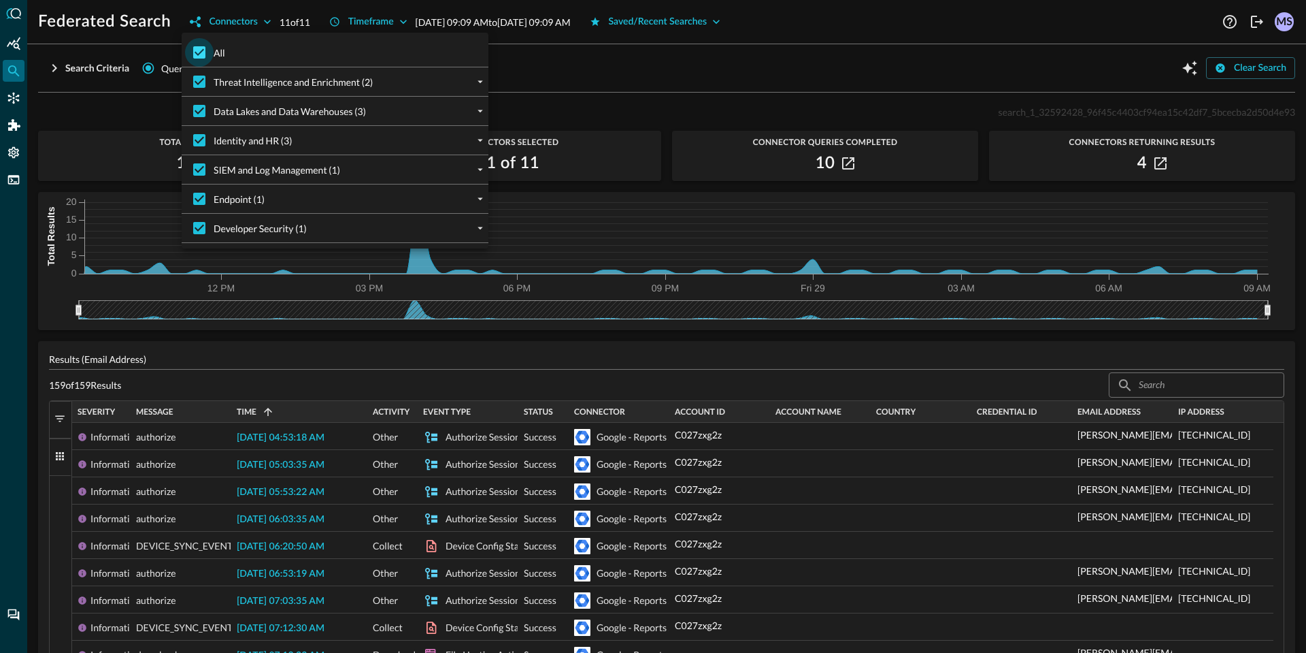
checkbox input "false"
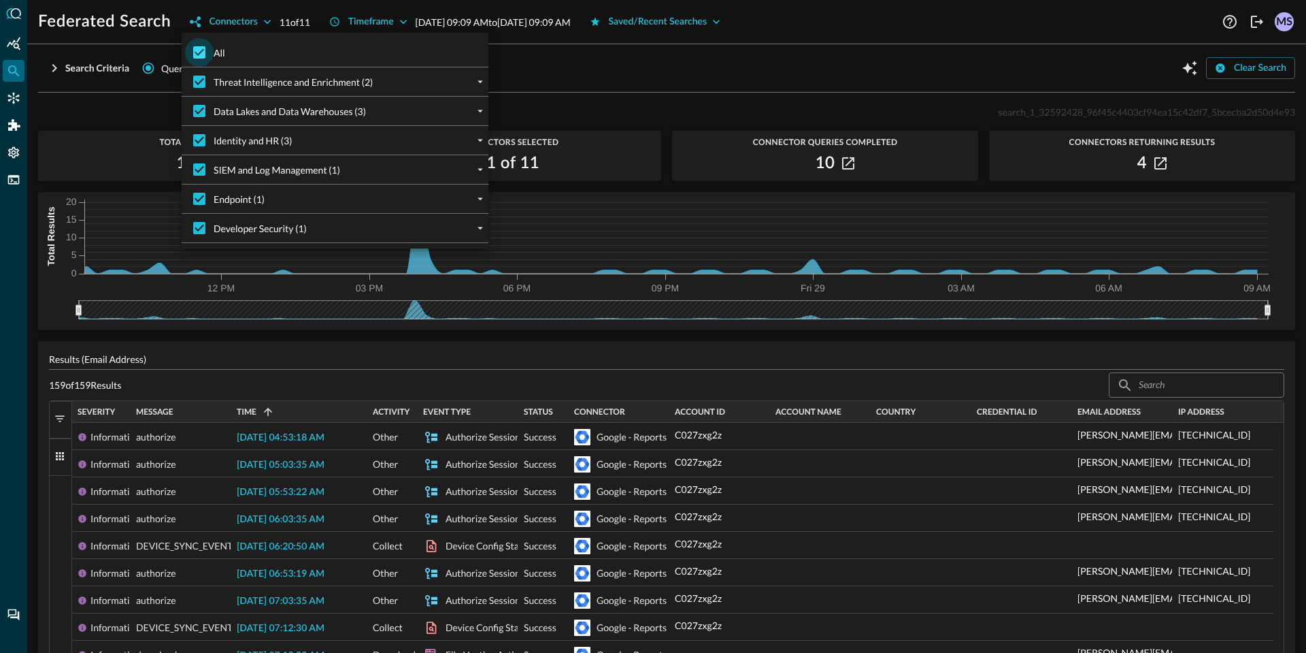
checkbox input "false"
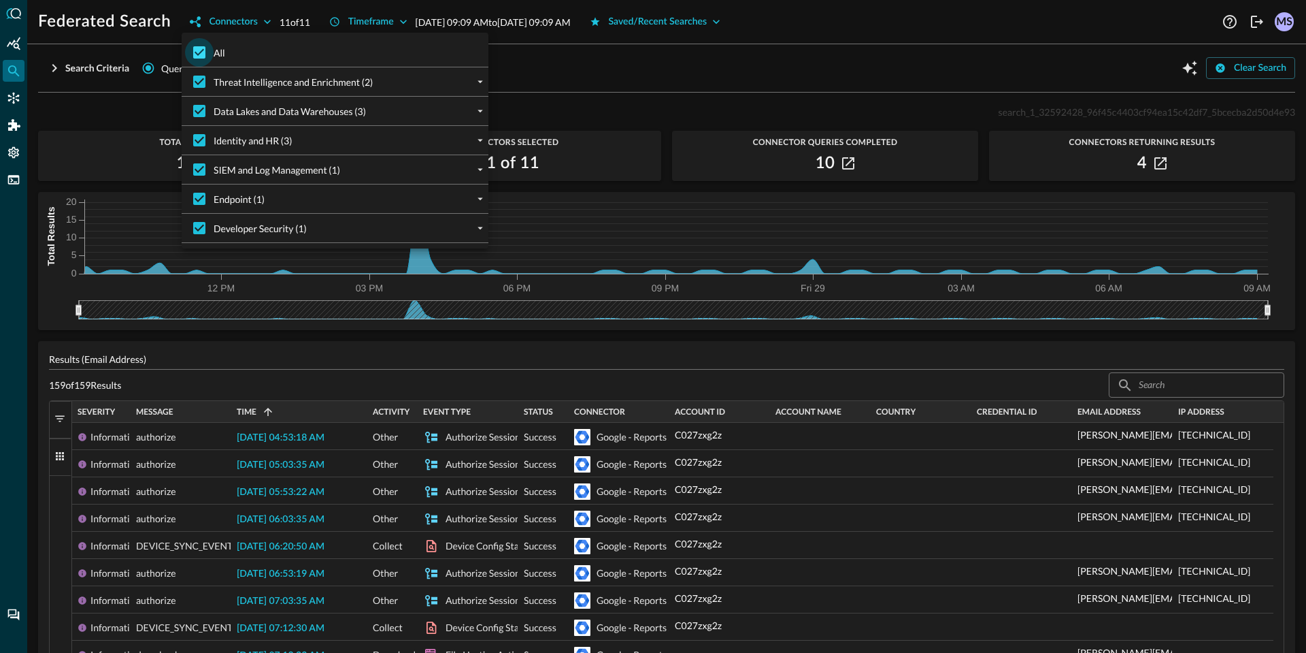
checkbox input "false"
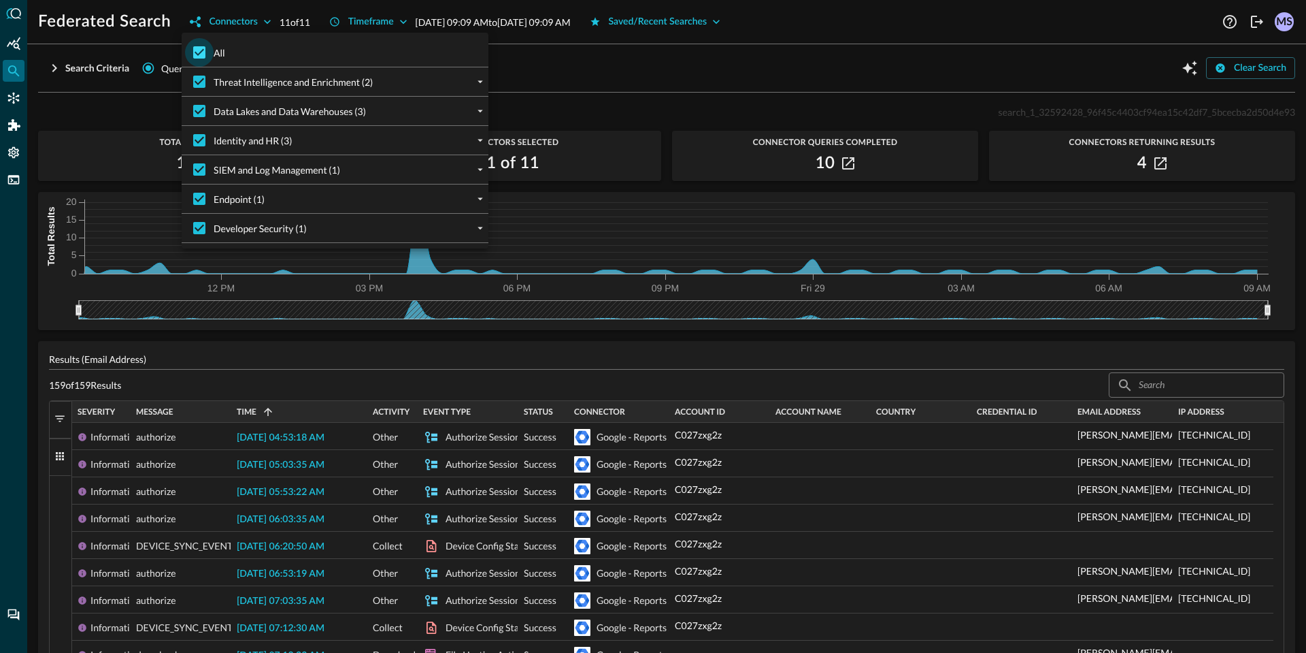
checkbox input "false"
click at [473, 79] on button "expand" at bounding box center [480, 81] width 16 height 16
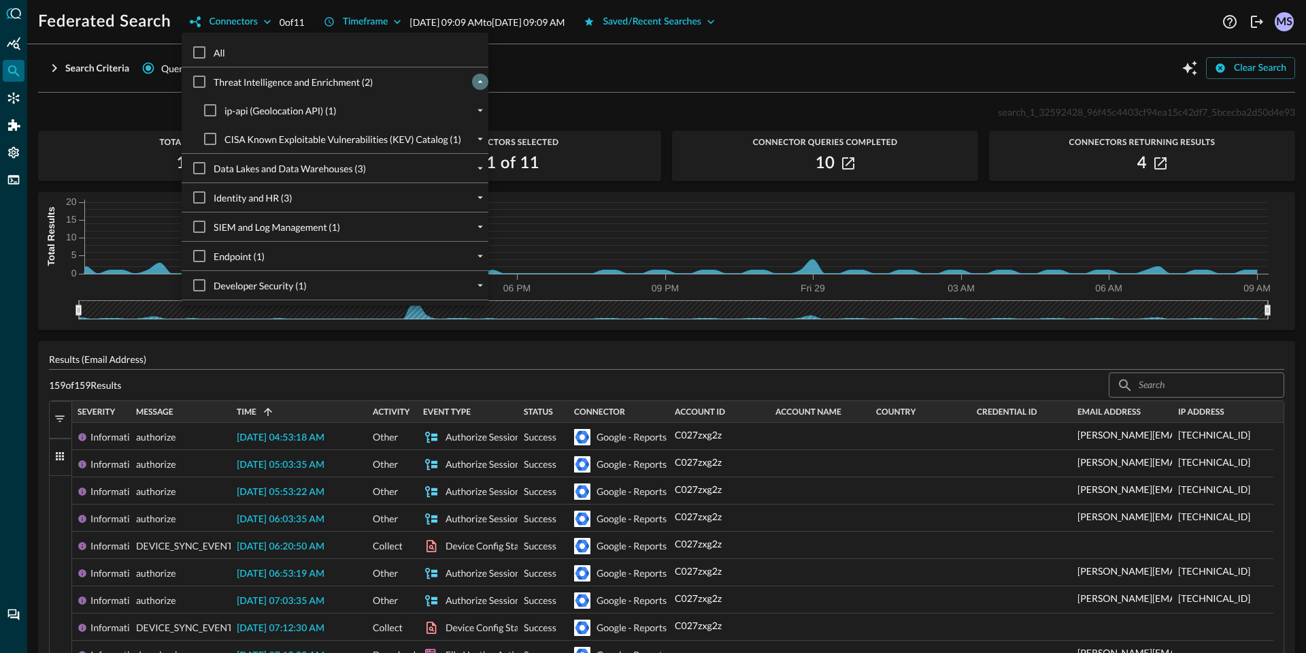
click at [473, 79] on button "collapse" at bounding box center [480, 81] width 16 height 16
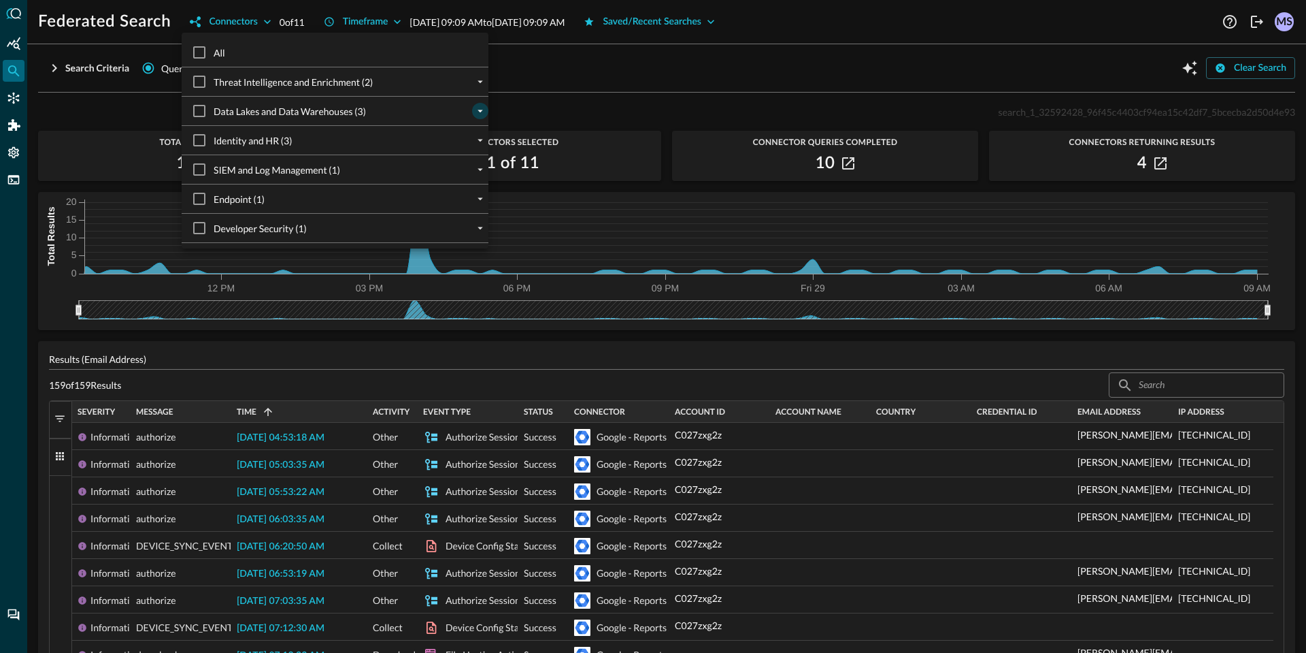
click at [475, 106] on icon "expand" at bounding box center [480, 111] width 12 height 12
click at [476, 107] on icon "collapse" at bounding box center [480, 111] width 12 height 12
click at [473, 146] on div at bounding box center [480, 140] width 16 height 16
click at [478, 140] on icon "expand" at bounding box center [480, 140] width 12 height 12
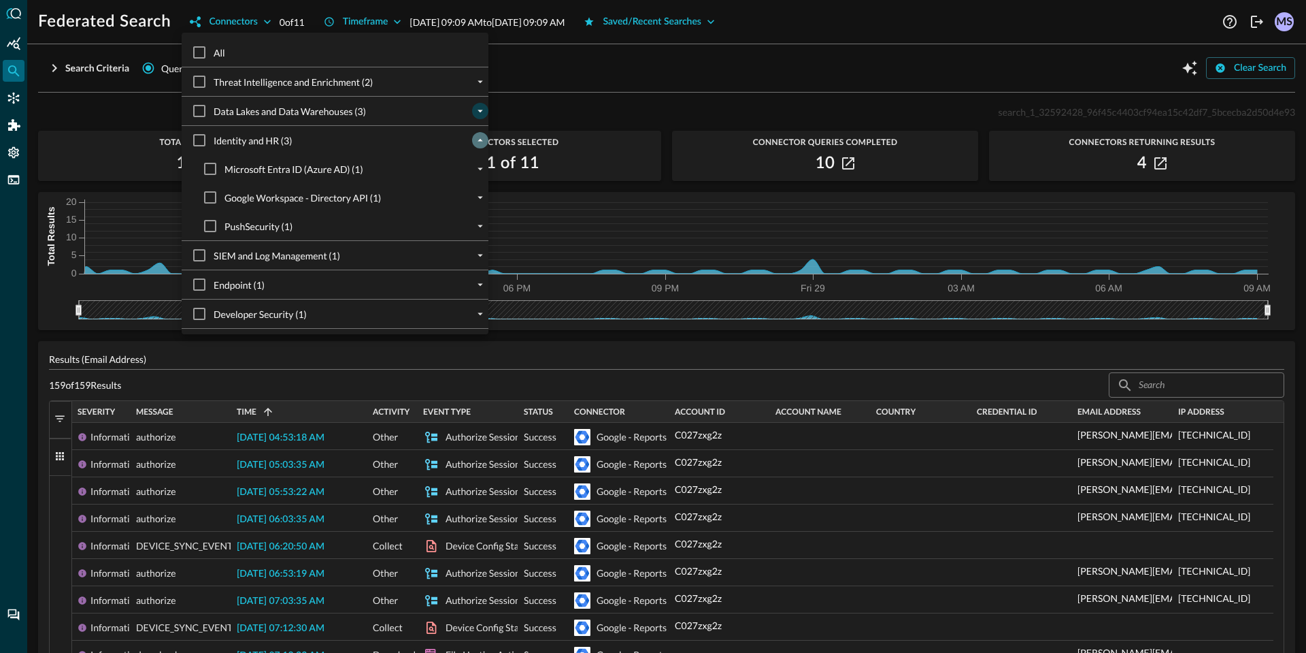
click at [479, 139] on icon "collapse" at bounding box center [480, 140] width 12 height 12
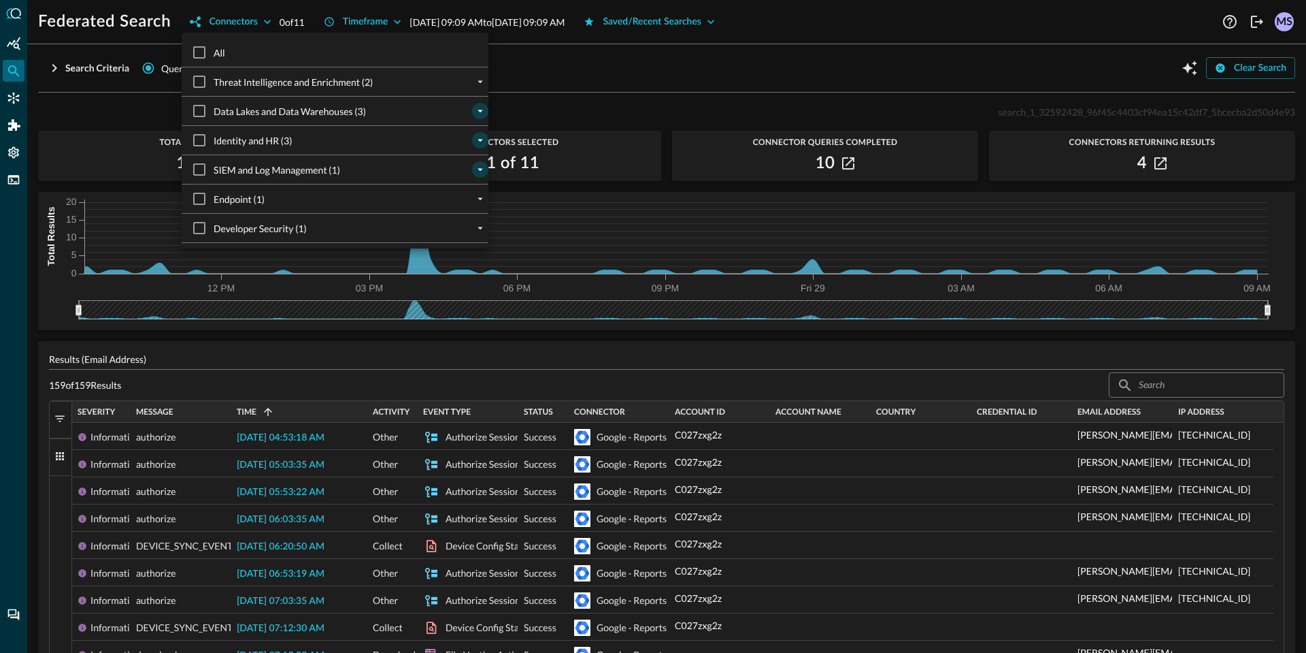
click at [483, 166] on icon "expand" at bounding box center [480, 169] width 12 height 12
click at [483, 165] on icon "collapse" at bounding box center [480, 169] width 12 height 12
click at [476, 198] on icon "expand" at bounding box center [480, 199] width 12 height 12
click at [477, 196] on icon "collapse" at bounding box center [480, 199] width 12 height 12
click at [475, 229] on icon "expand" at bounding box center [480, 228] width 12 height 12
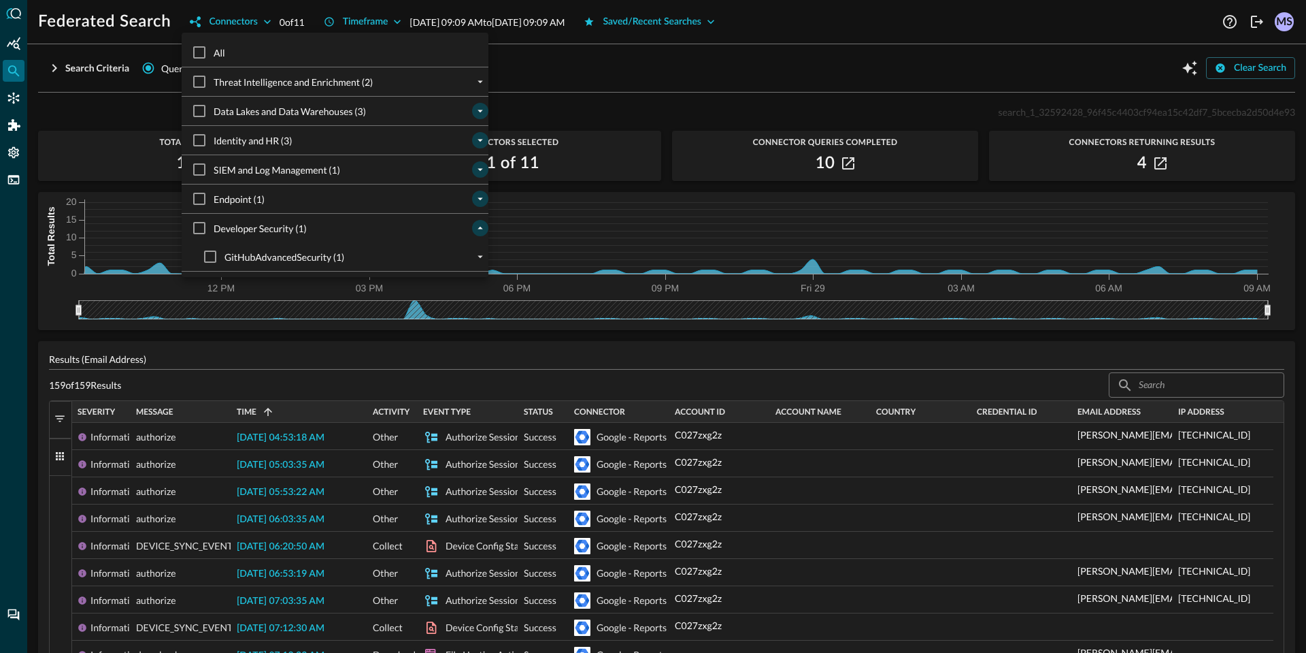
click at [363, 227] on div "Developer Security (1)" at bounding box center [341, 228] width 296 height 29
click at [474, 223] on icon "collapse" at bounding box center [480, 228] width 12 height 12
click at [488, 192] on div at bounding box center [480, 199] width 16 height 16
drag, startPoint x: 482, startPoint y: 189, endPoint x: 481, endPoint y: 196, distance: 6.8
click at [482, 190] on div "Endpoint (1)" at bounding box center [341, 198] width 296 height 29
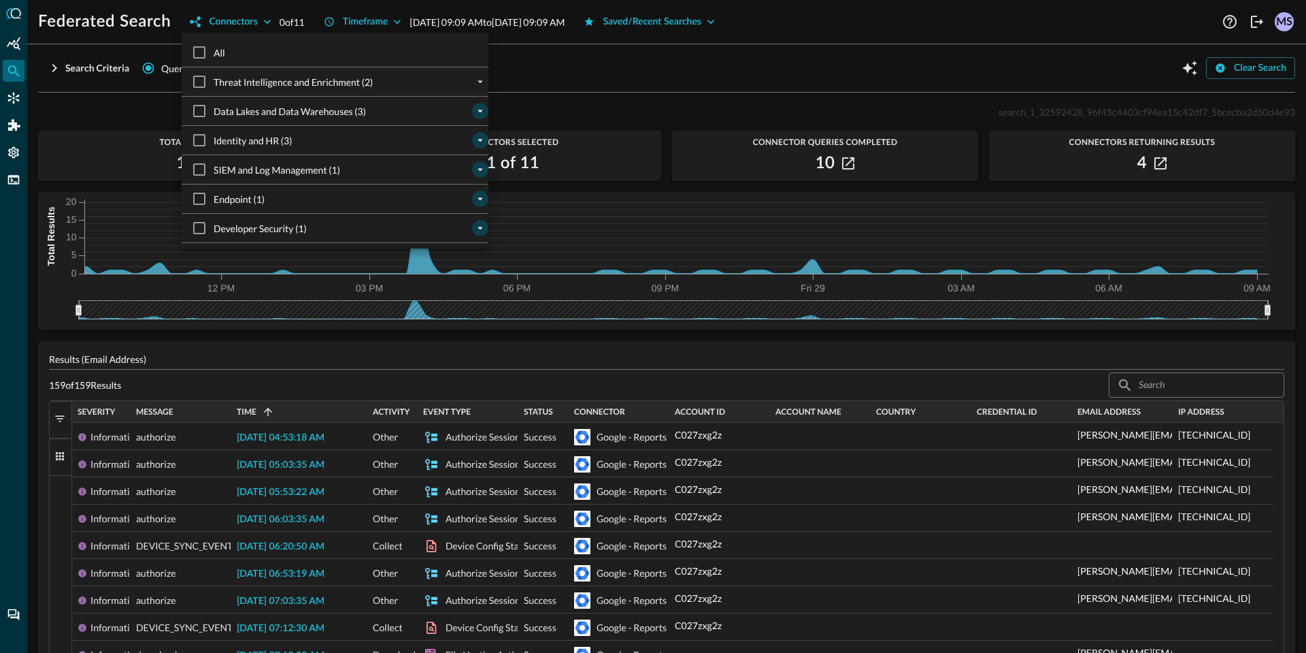
click at [481, 196] on icon "expand" at bounding box center [480, 199] width 12 height 12
click at [481, 196] on icon "collapse" at bounding box center [480, 199] width 12 height 12
click at [480, 163] on icon "expand" at bounding box center [480, 169] width 12 height 12
click at [480, 163] on icon "collapse" at bounding box center [480, 169] width 12 height 12
click at [480, 132] on button "expand" at bounding box center [480, 140] width 16 height 16
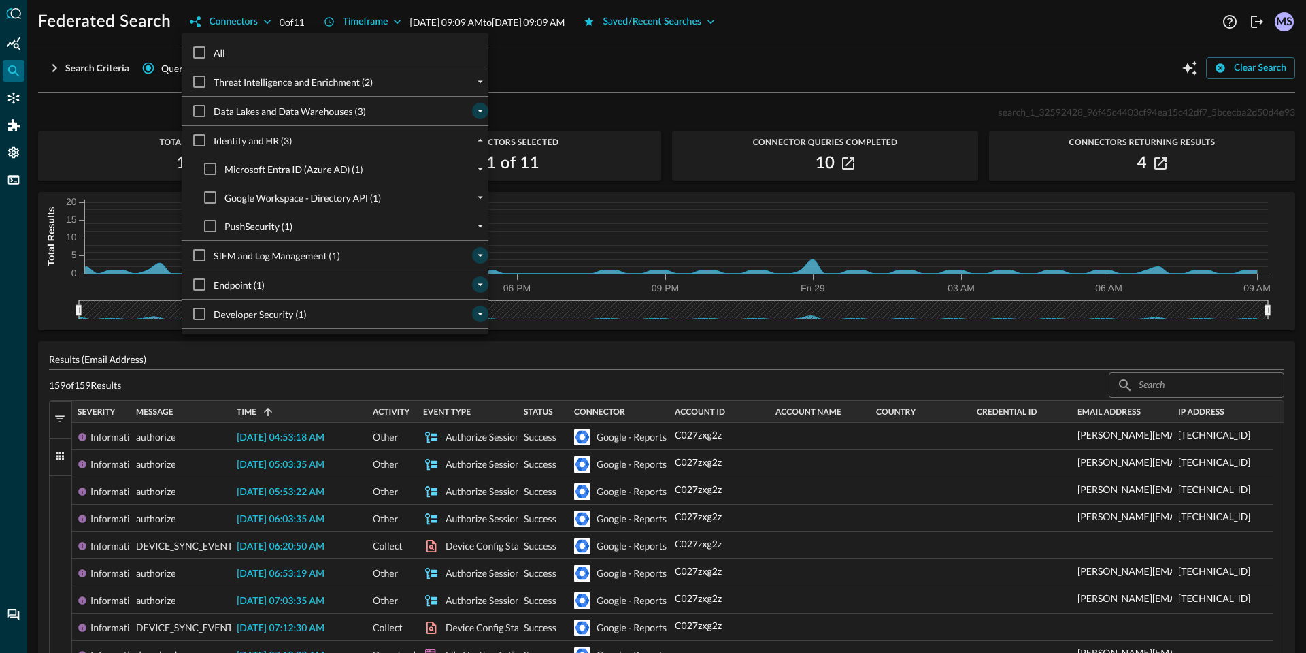
click at [234, 225] on span "PushSecurity (1)" at bounding box center [259, 226] width 68 height 14
click at [225, 225] on input "PushSecurity (1)" at bounding box center [210, 226] width 29 height 29
checkbox input "true"
click at [552, 98] on div at bounding box center [653, 326] width 1306 height 653
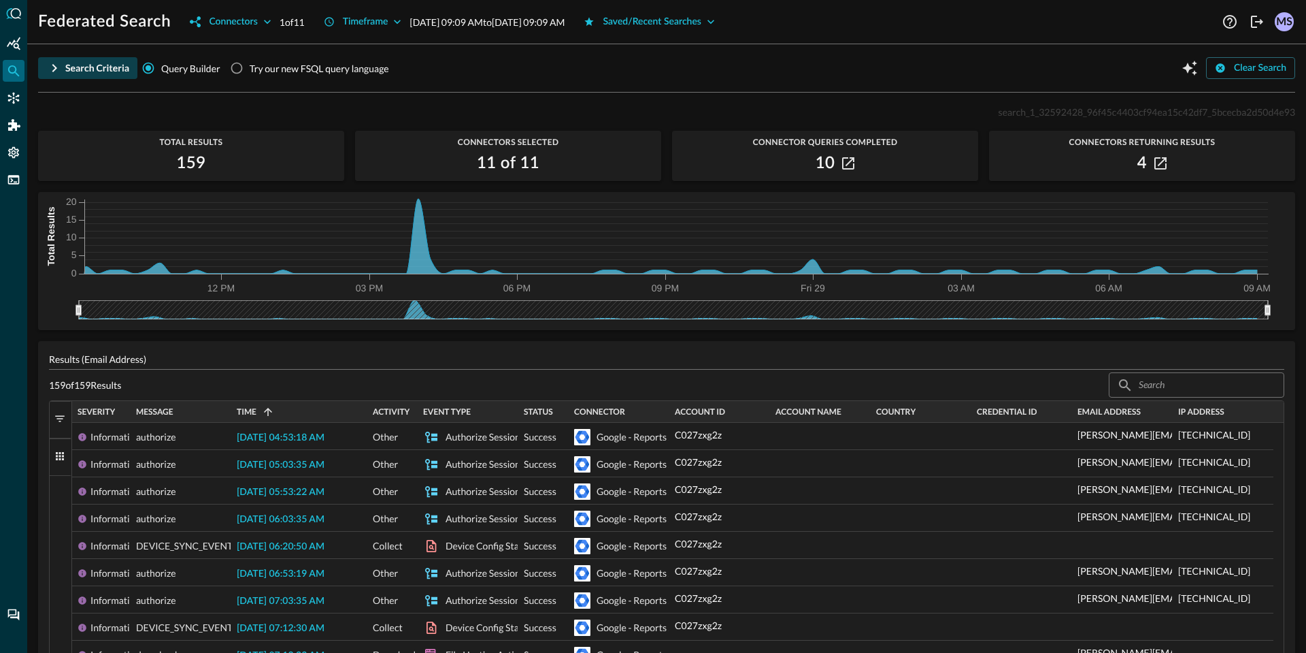
click at [97, 64] on div "Search Criteria" at bounding box center [97, 68] width 64 height 17
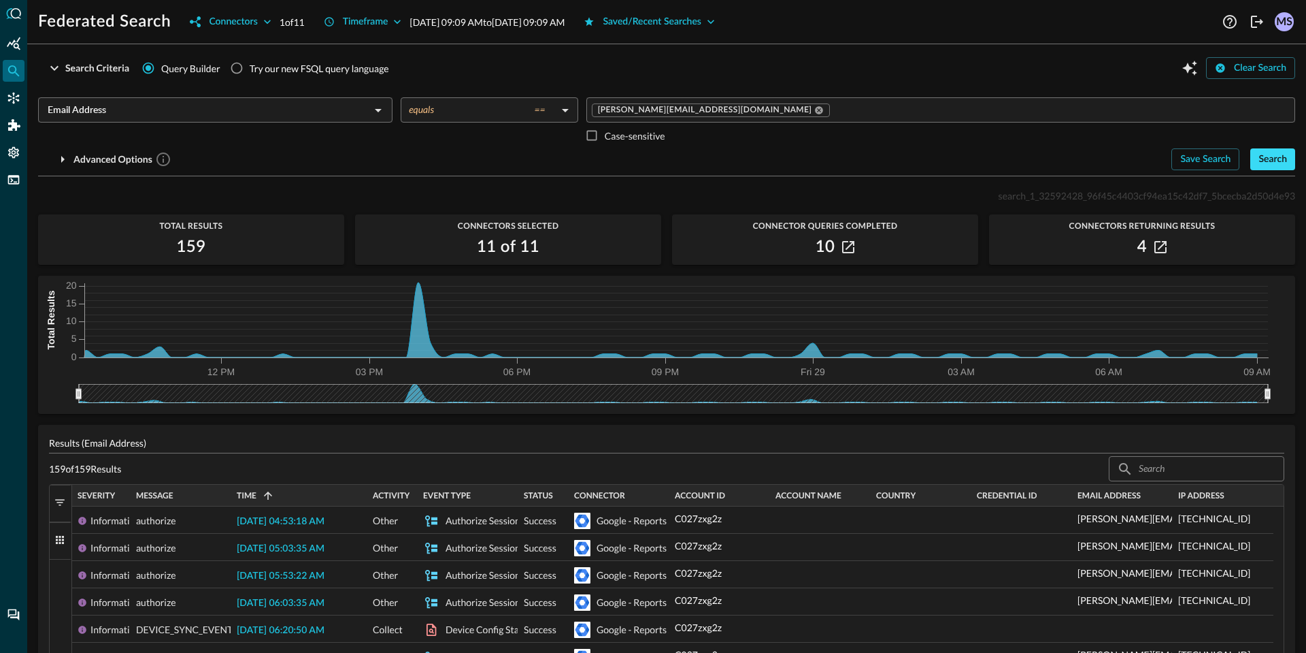
click at [1267, 156] on div "Search" at bounding box center [1273, 159] width 29 height 17
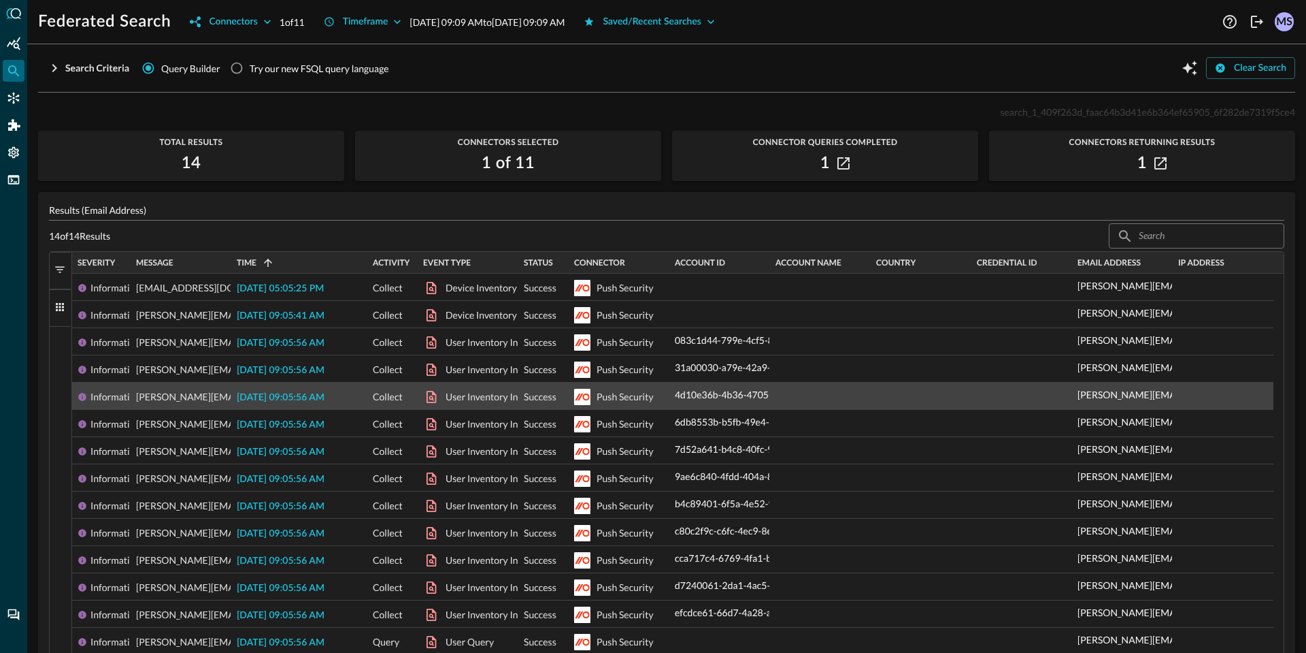
scroll to position [63, 0]
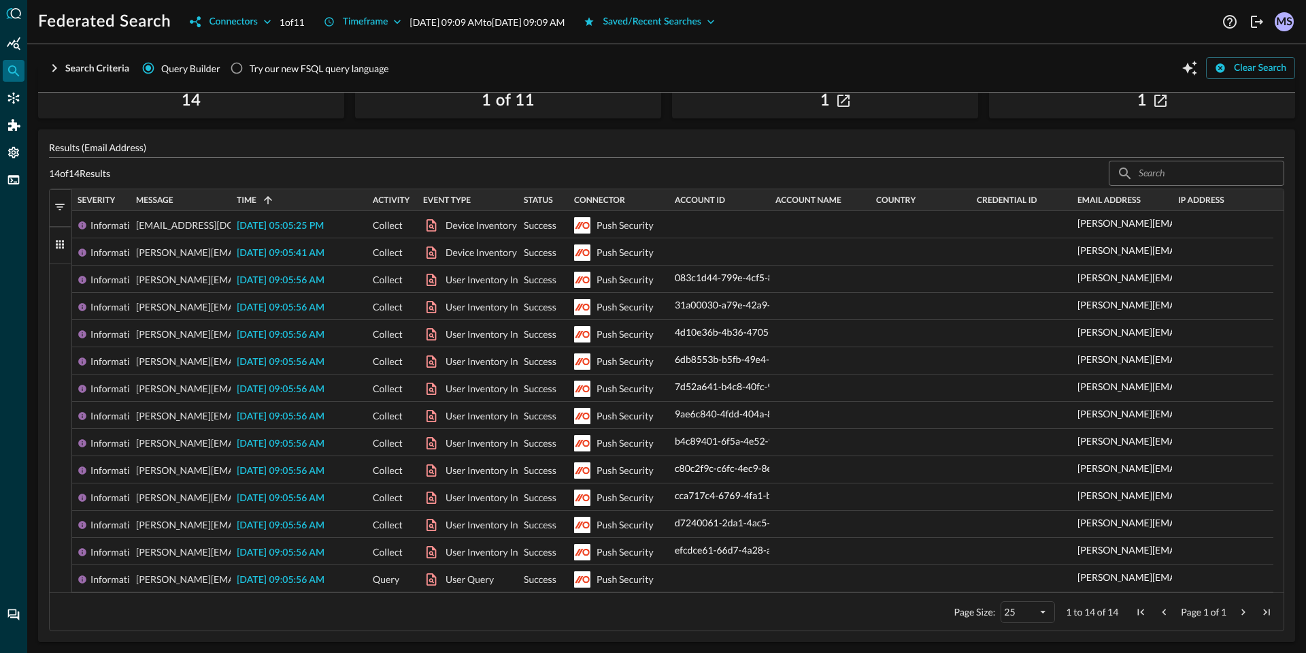
click at [1238, 610] on span "Next Page" at bounding box center [1244, 612] width 12 height 12
click at [1238, 613] on span "Next Page" at bounding box center [1244, 612] width 12 height 12
click at [1238, 614] on span "Next Page" at bounding box center [1244, 612] width 12 height 12
click at [1238, 612] on span "Next Page" at bounding box center [1244, 612] width 12 height 12
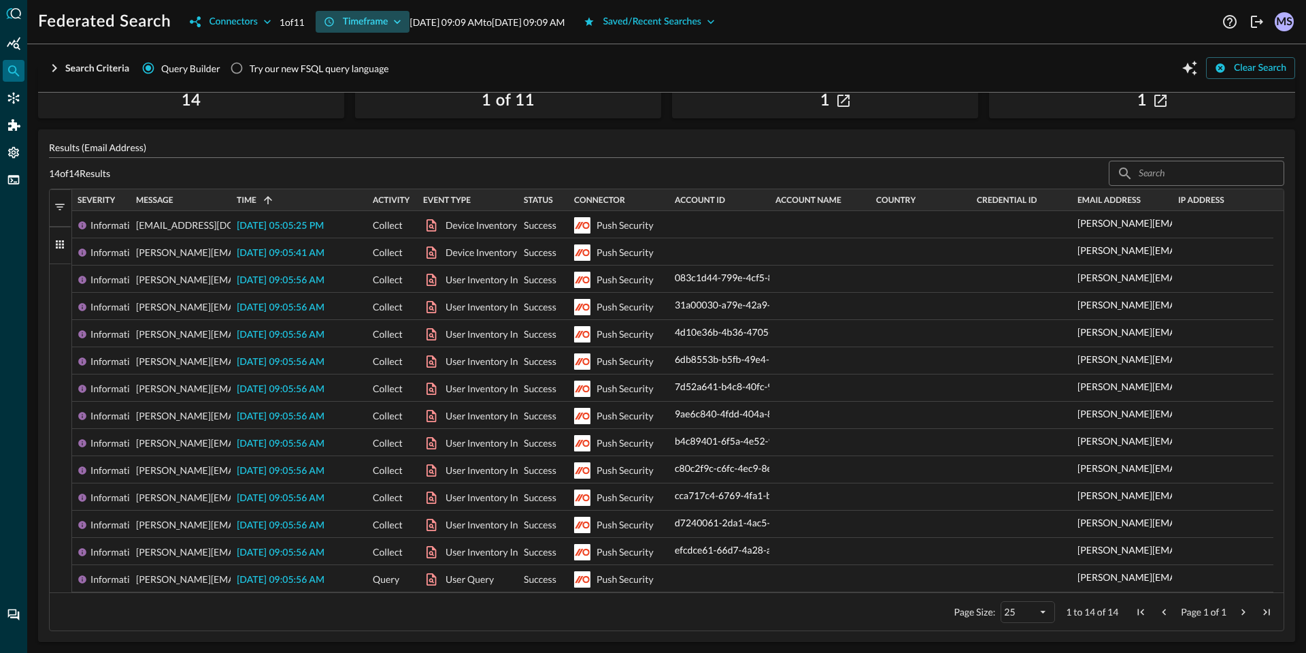
click at [348, 23] on div "Timeframe" at bounding box center [366, 22] width 46 height 17
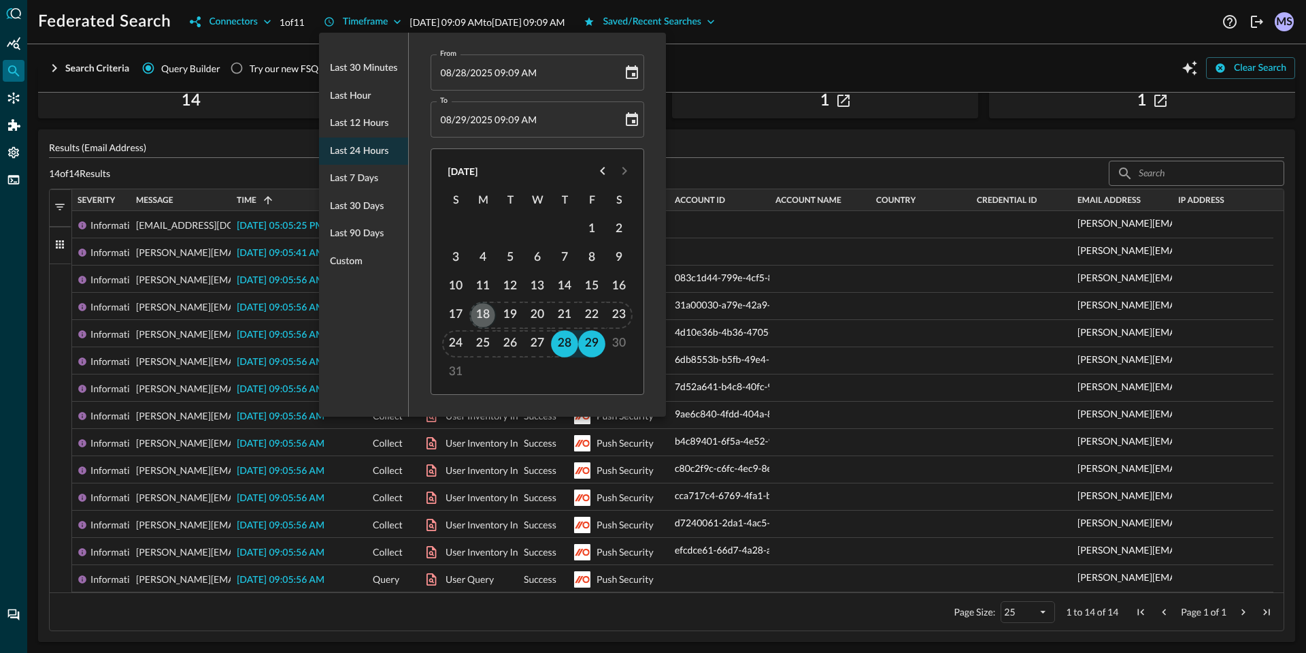
click at [477, 315] on button "18" at bounding box center [483, 314] width 27 height 27
type input "08/18/2025 09:09 AM"
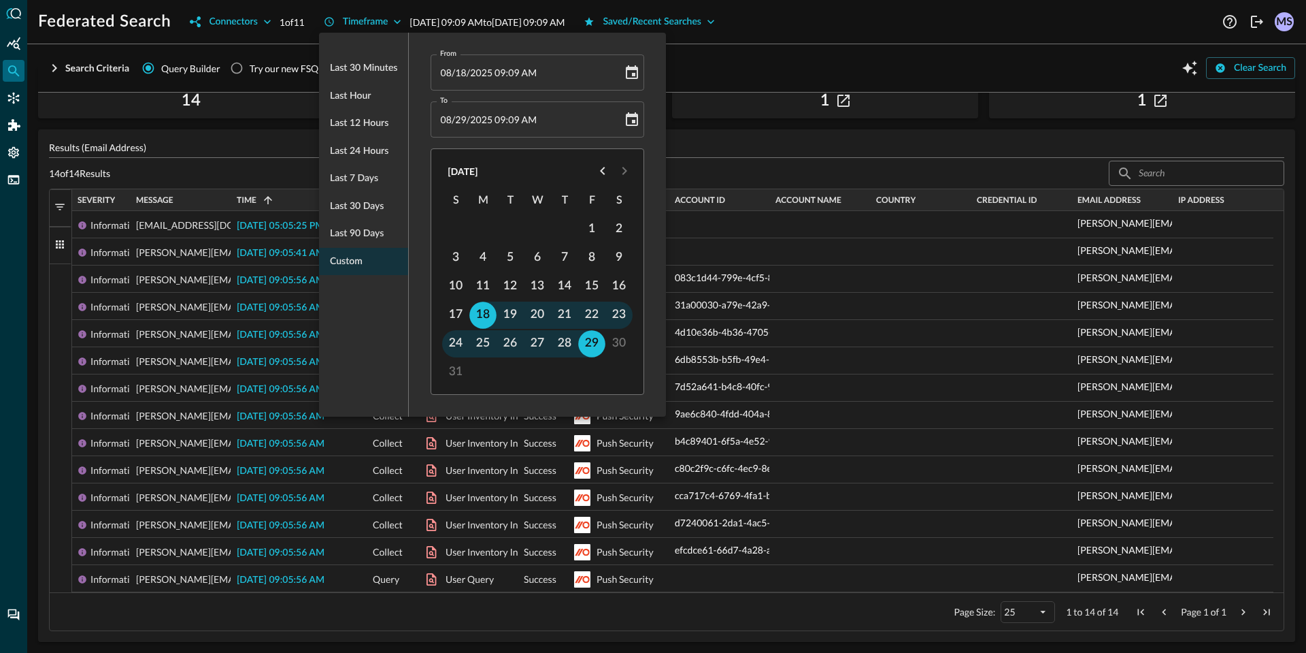
click at [740, 77] on div at bounding box center [653, 326] width 1306 height 653
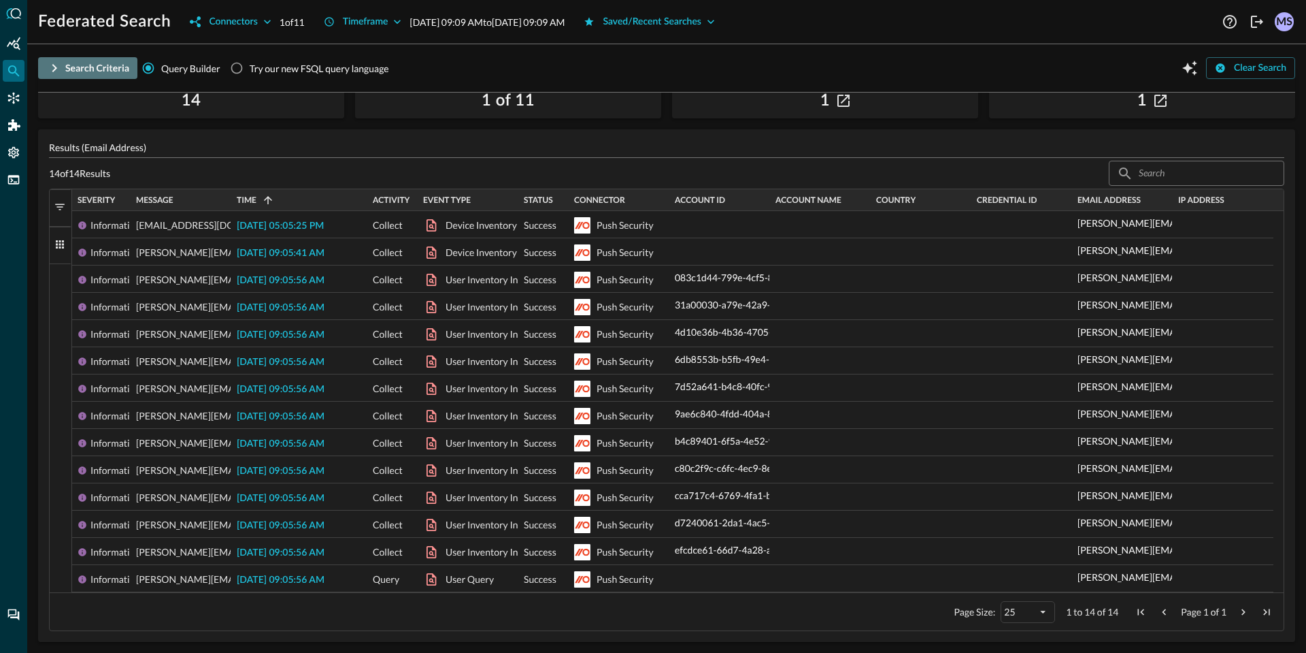
click at [69, 69] on div "Search Criteria" at bounding box center [97, 68] width 64 height 17
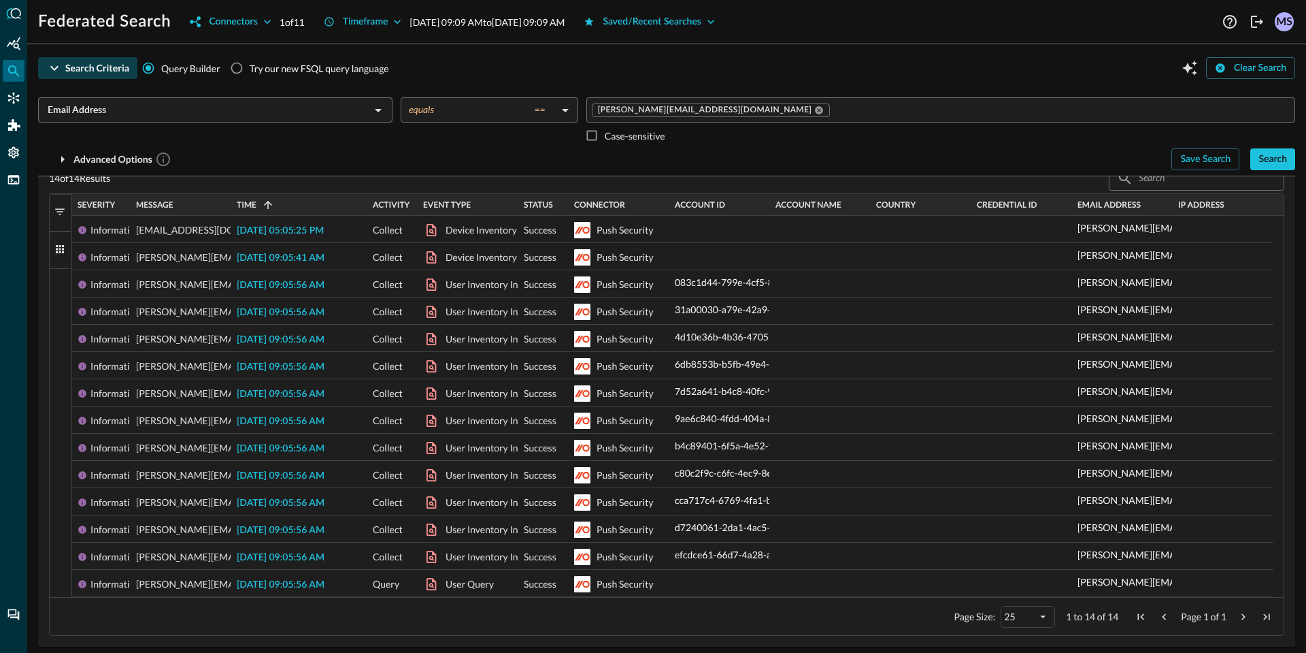
scroll to position [146, 0]
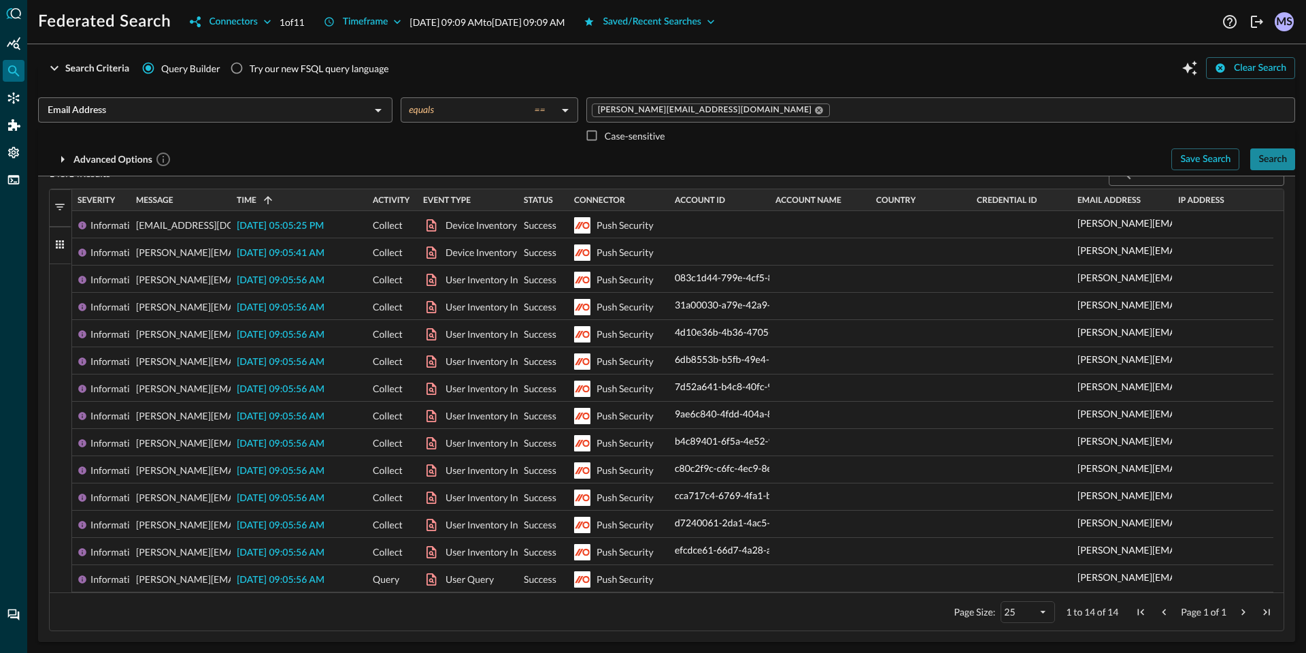
drag, startPoint x: 1263, startPoint y: 156, endPoint x: 1248, endPoint y: 154, distance: 15.0
click at [1263, 156] on div "Search" at bounding box center [1273, 159] width 29 height 17
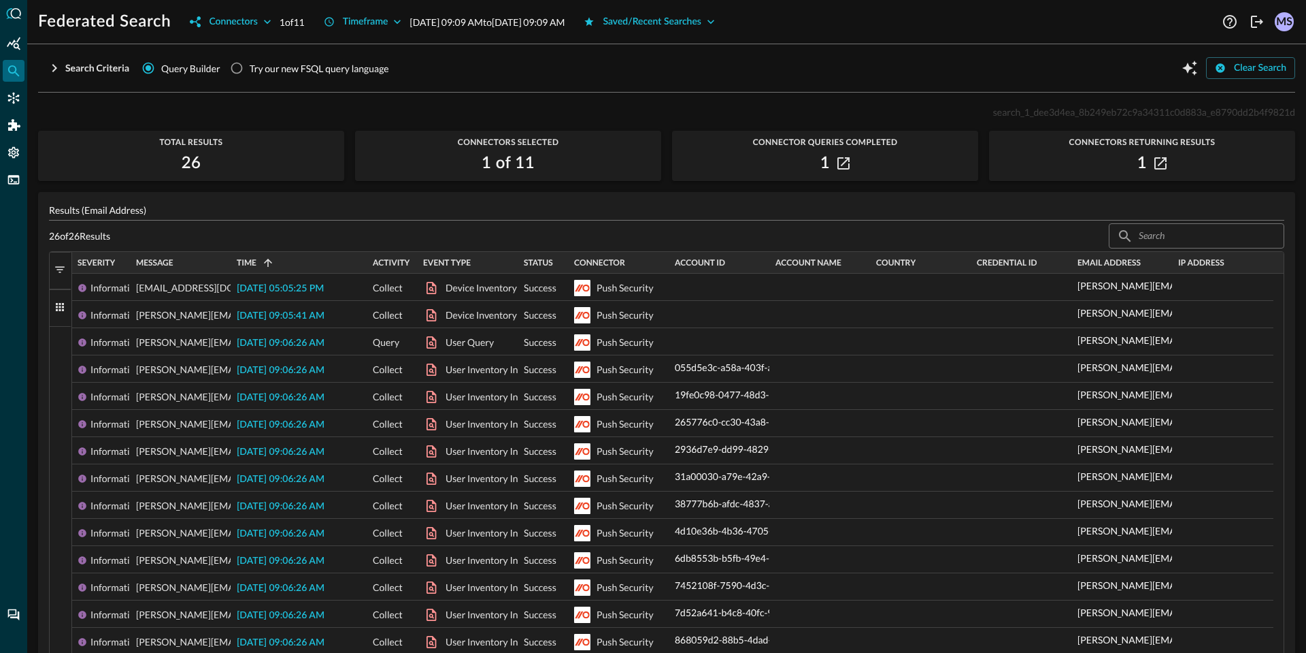
scroll to position [362, 0]
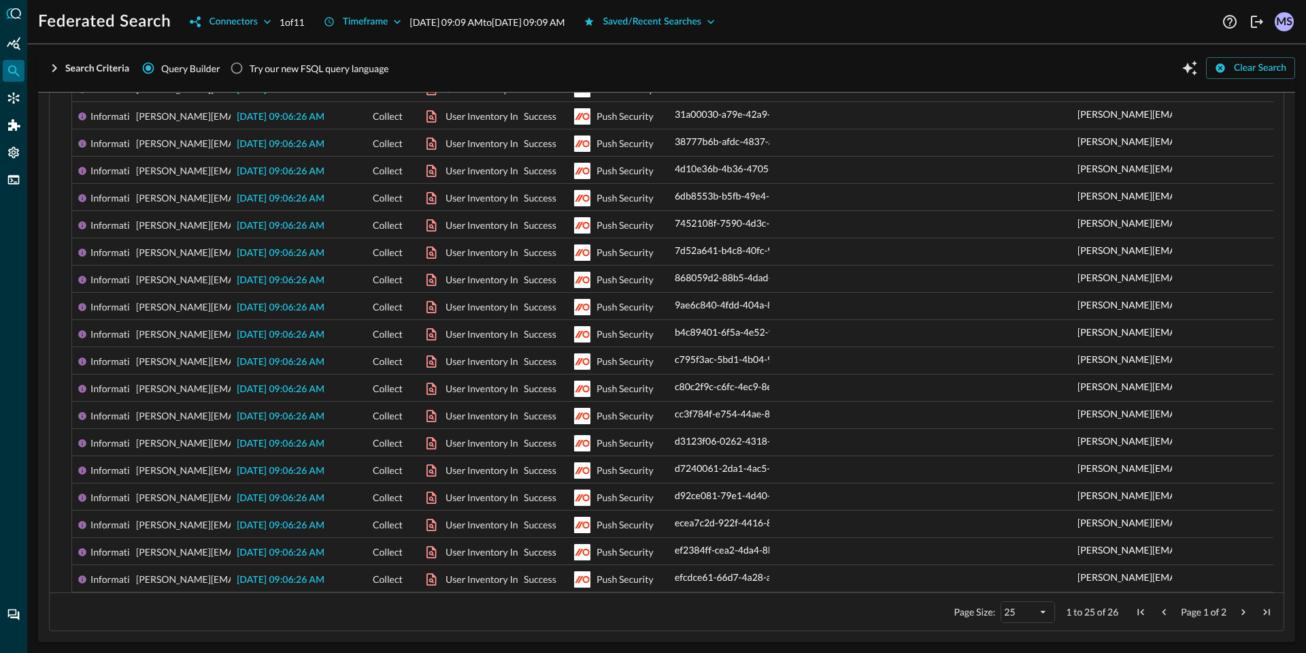
click at [1238, 610] on span "Next Page" at bounding box center [1244, 612] width 12 height 12
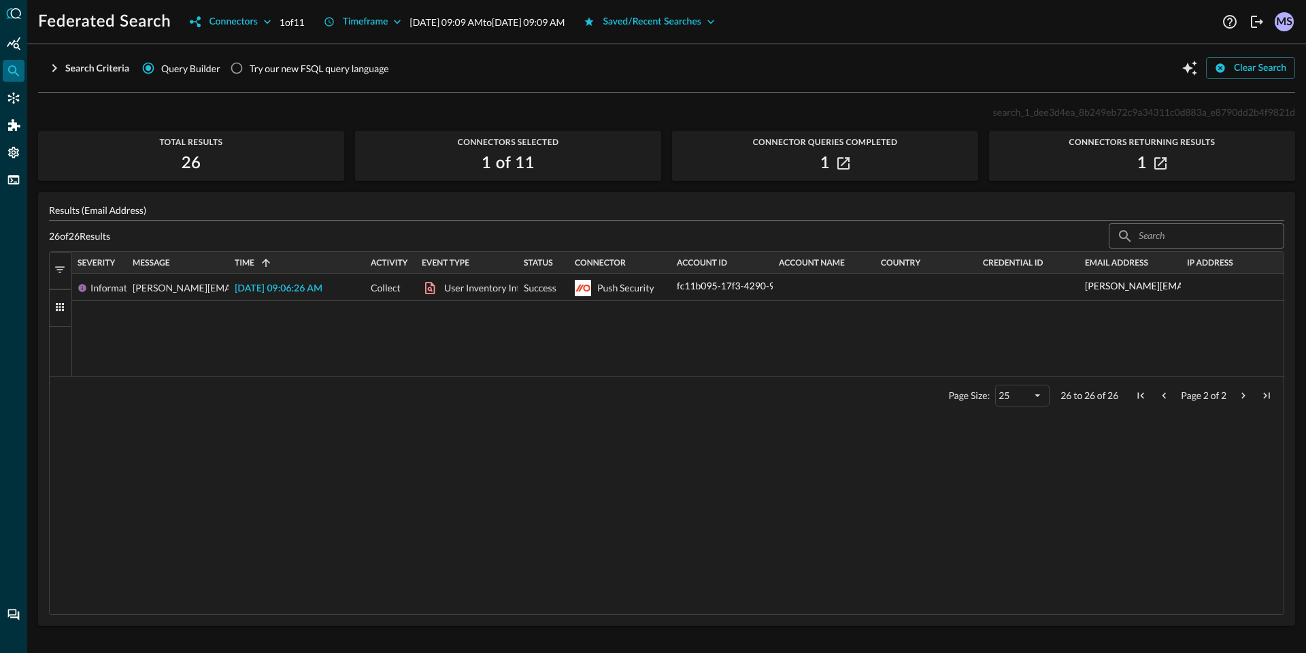
click at [1158, 401] on div "Page Size: 25 26 to 26 of 26 Page 2 of 2" at bounding box center [667, 395] width 1234 height 38
click at [1162, 398] on span "Previous Page" at bounding box center [1164, 395] width 12 height 12
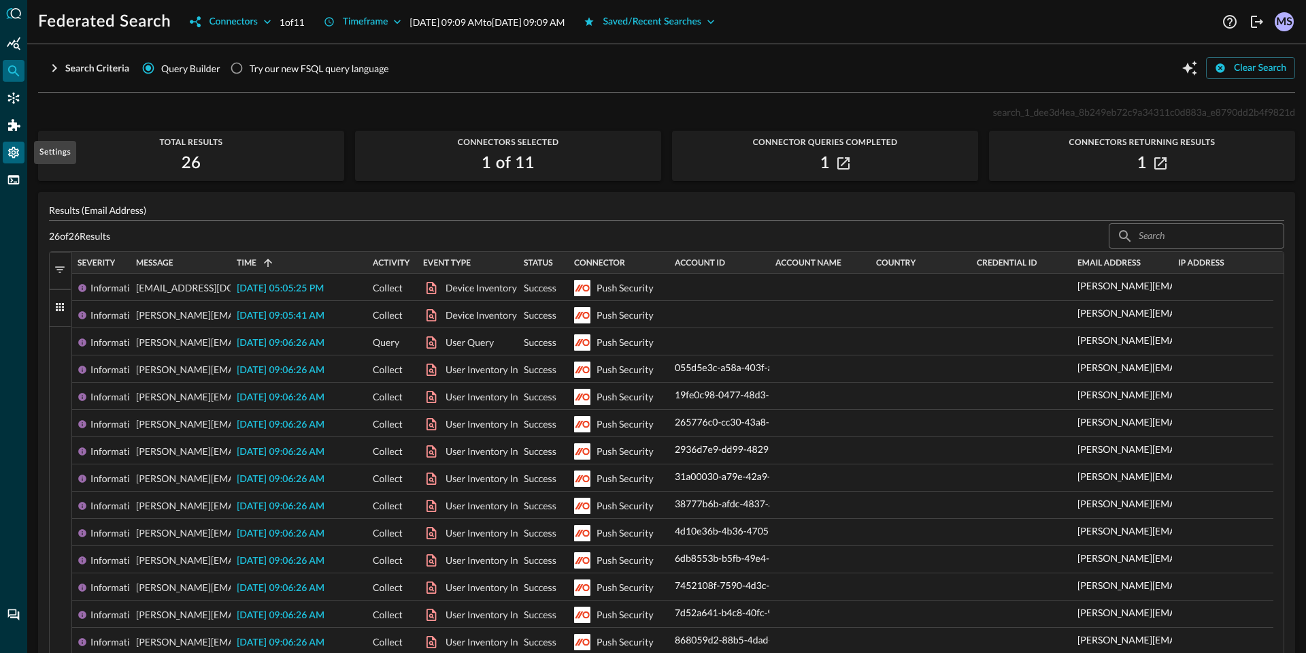
click at [10, 150] on icon "Settings" at bounding box center [13, 153] width 11 height 12
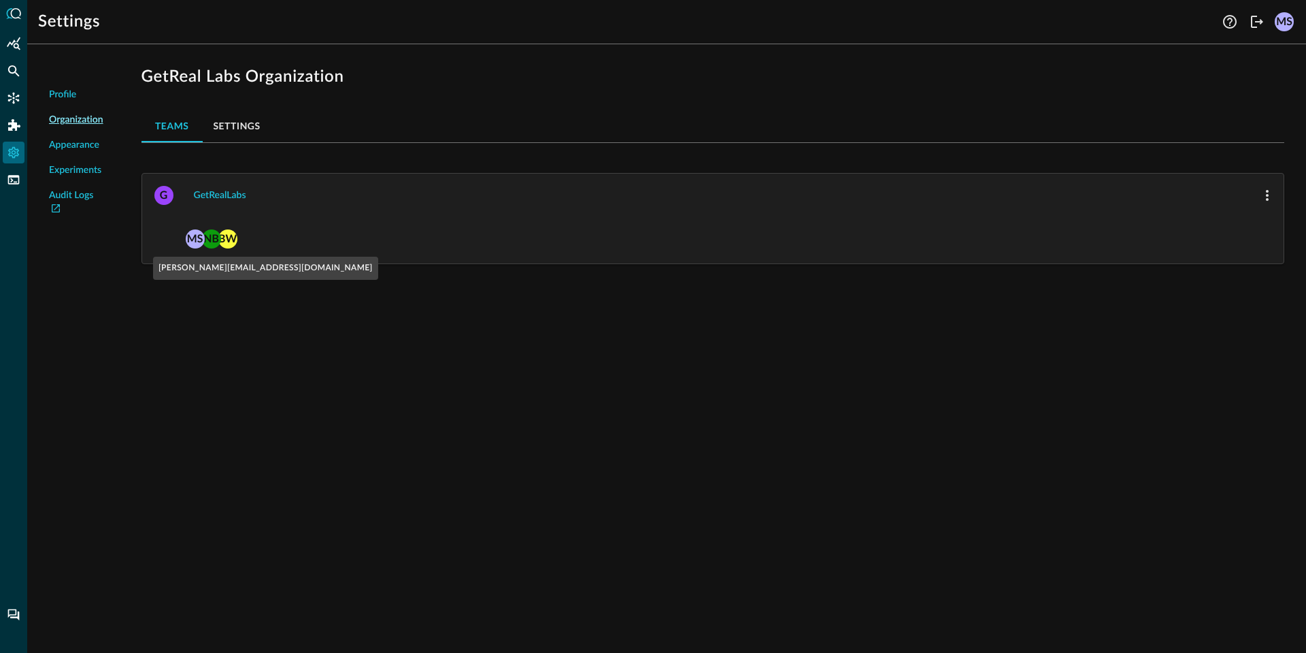
click at [230, 235] on div "BW" at bounding box center [227, 238] width 19 height 19
click at [1258, 192] on button "button" at bounding box center [1268, 195] width 22 height 22
drag, startPoint x: 678, startPoint y: 296, endPoint x: 595, endPoint y: 264, distance: 89.0
click at [678, 296] on div at bounding box center [653, 326] width 1306 height 653
click at [214, 123] on button "Settings" at bounding box center [237, 126] width 69 height 33
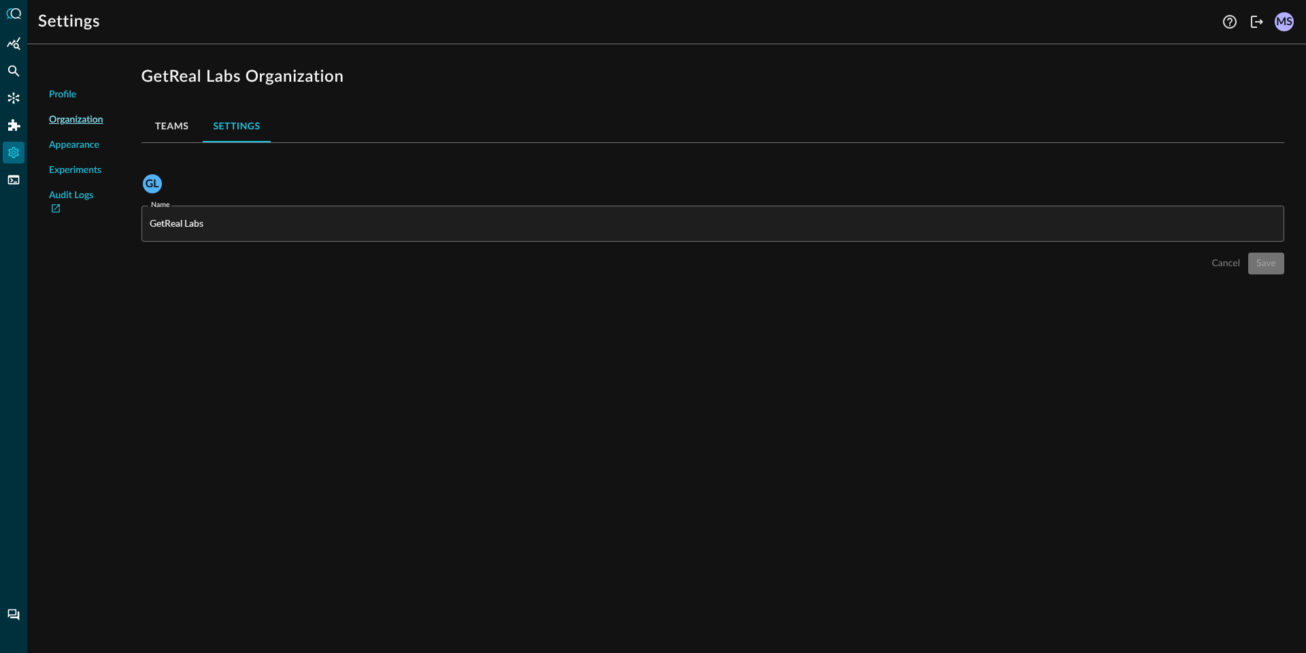
click at [74, 138] on li "Appearance" at bounding box center [76, 145] width 76 height 25
click at [74, 140] on span "Appearance" at bounding box center [74, 145] width 50 height 14
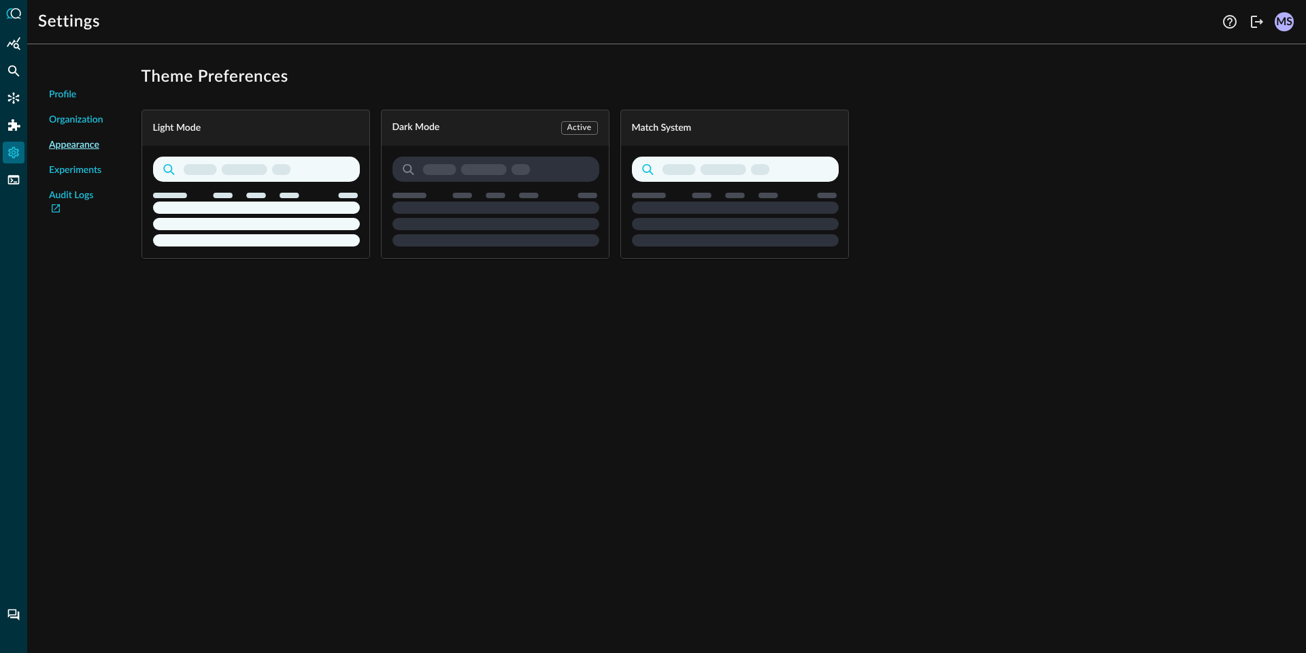
click at [61, 180] on li "Experiments" at bounding box center [76, 170] width 76 height 25
click at [65, 176] on span "Experiments" at bounding box center [75, 170] width 52 height 14
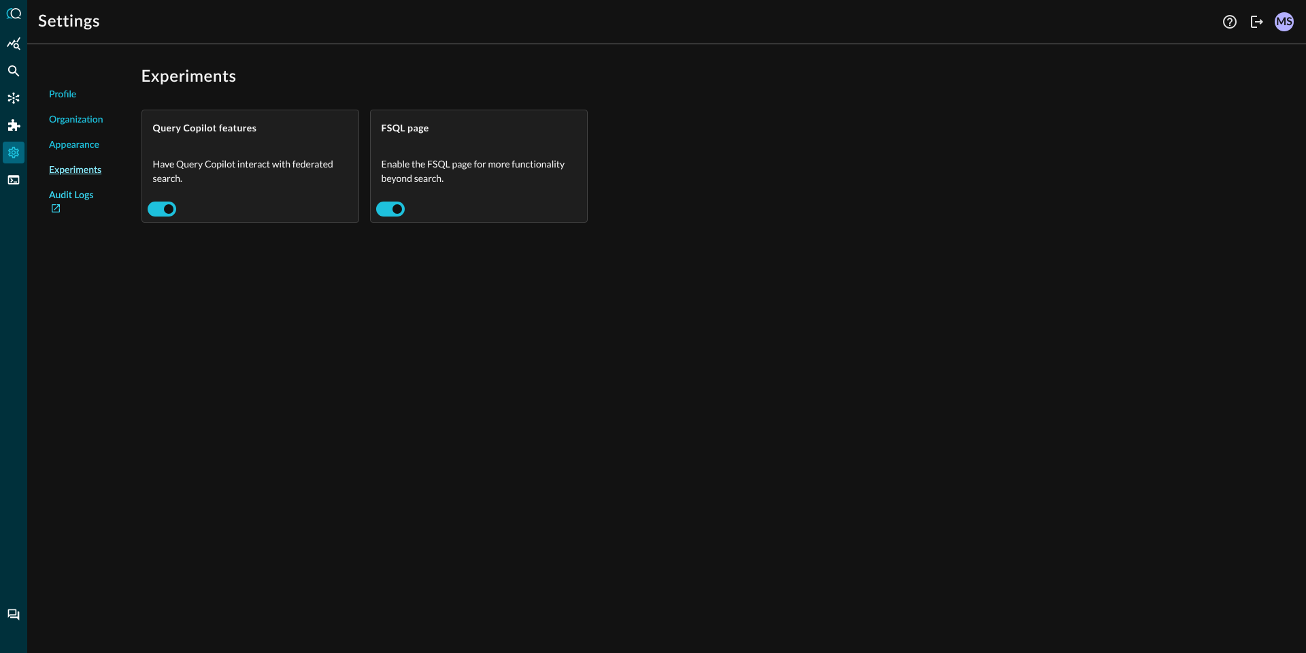
click at [78, 195] on link "Audit Logs" at bounding box center [76, 202] width 54 height 29
click at [10, 154] on icon "Settings" at bounding box center [14, 153] width 14 height 14
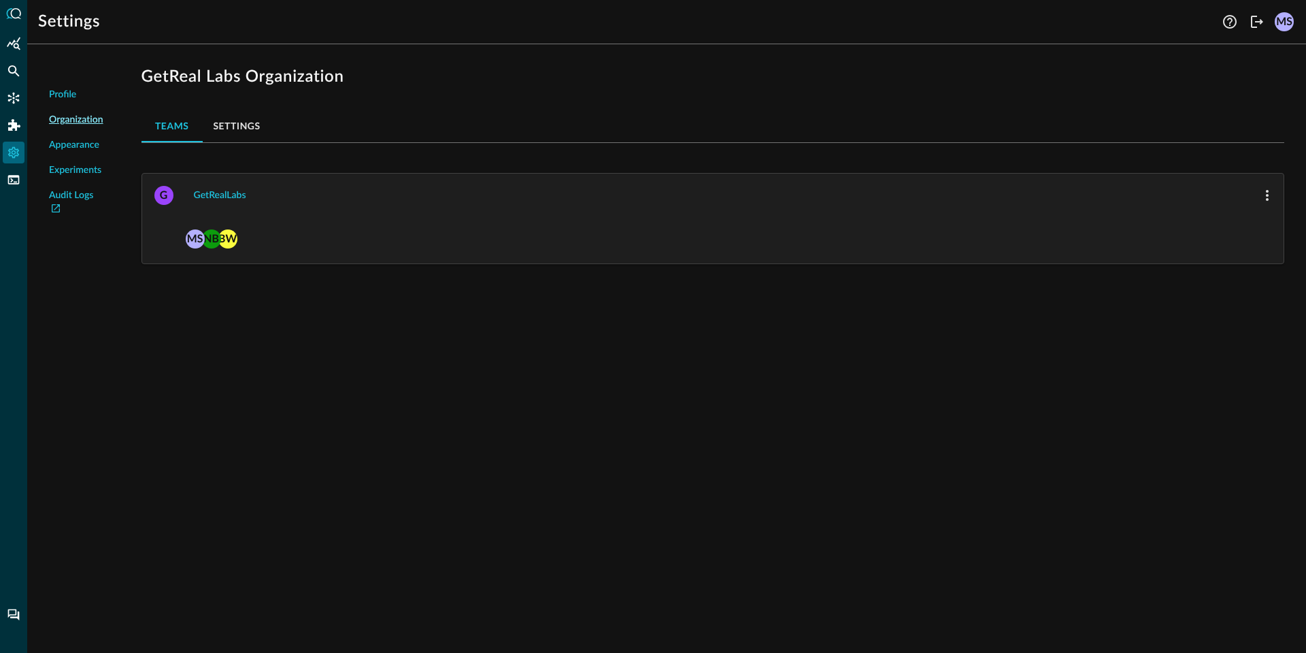
click at [56, 95] on span "Profile" at bounding box center [62, 95] width 27 height 14
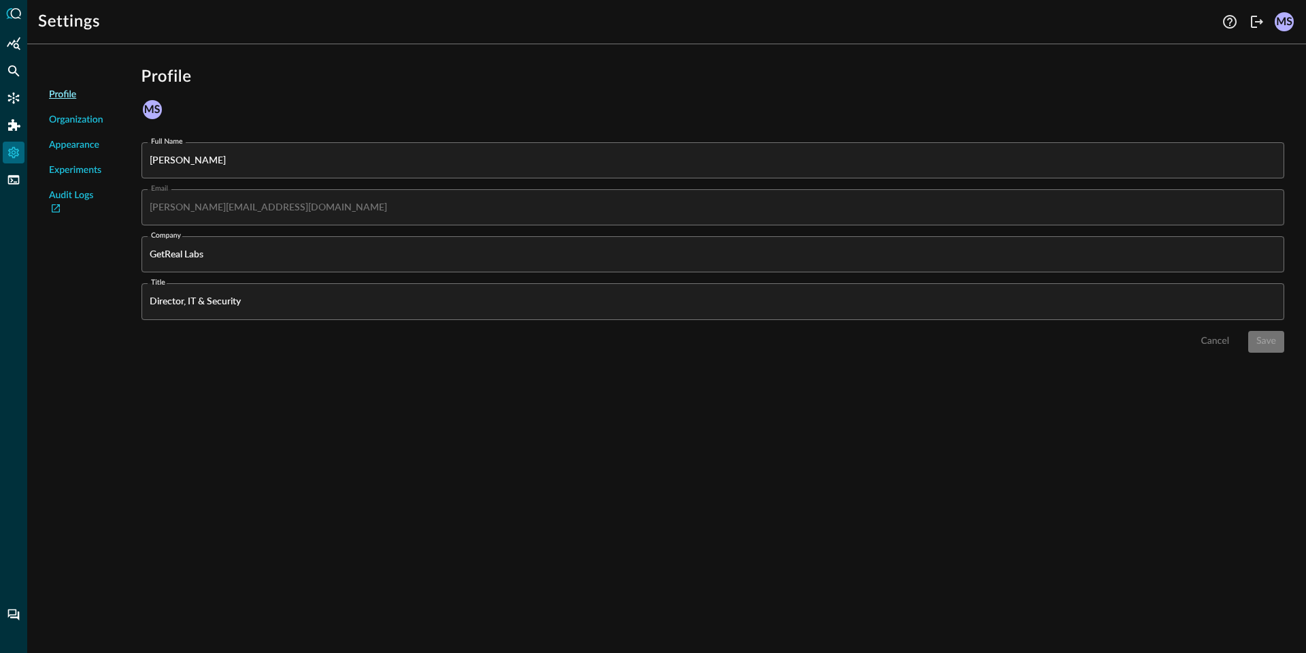
click at [71, 121] on span "Organization" at bounding box center [76, 120] width 54 height 14
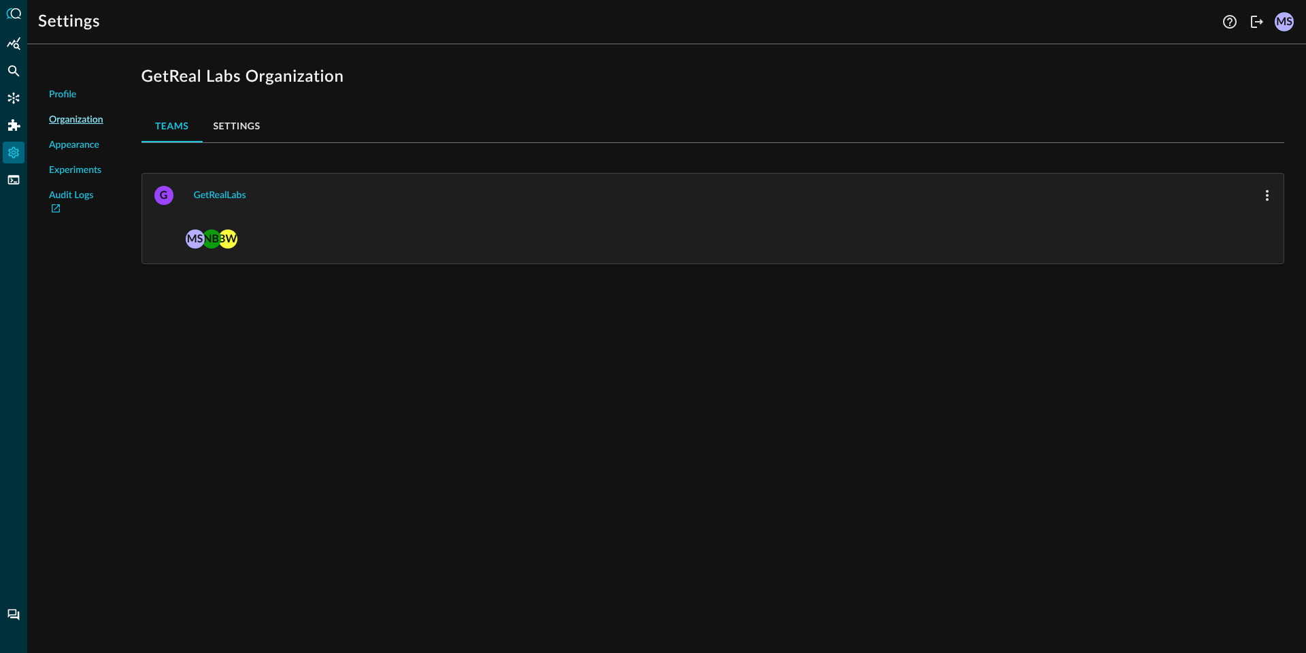
click at [63, 147] on span "Appearance" at bounding box center [74, 145] width 50 height 14
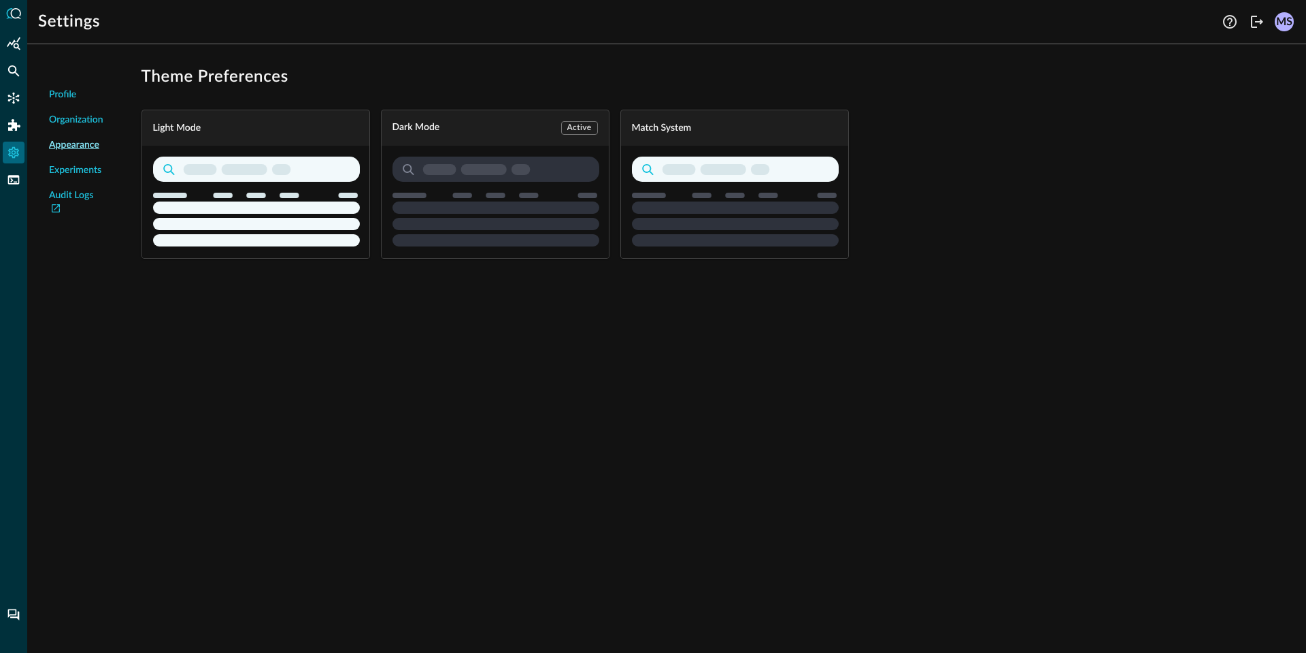
click at [76, 174] on span "Experiments" at bounding box center [75, 170] width 52 height 14
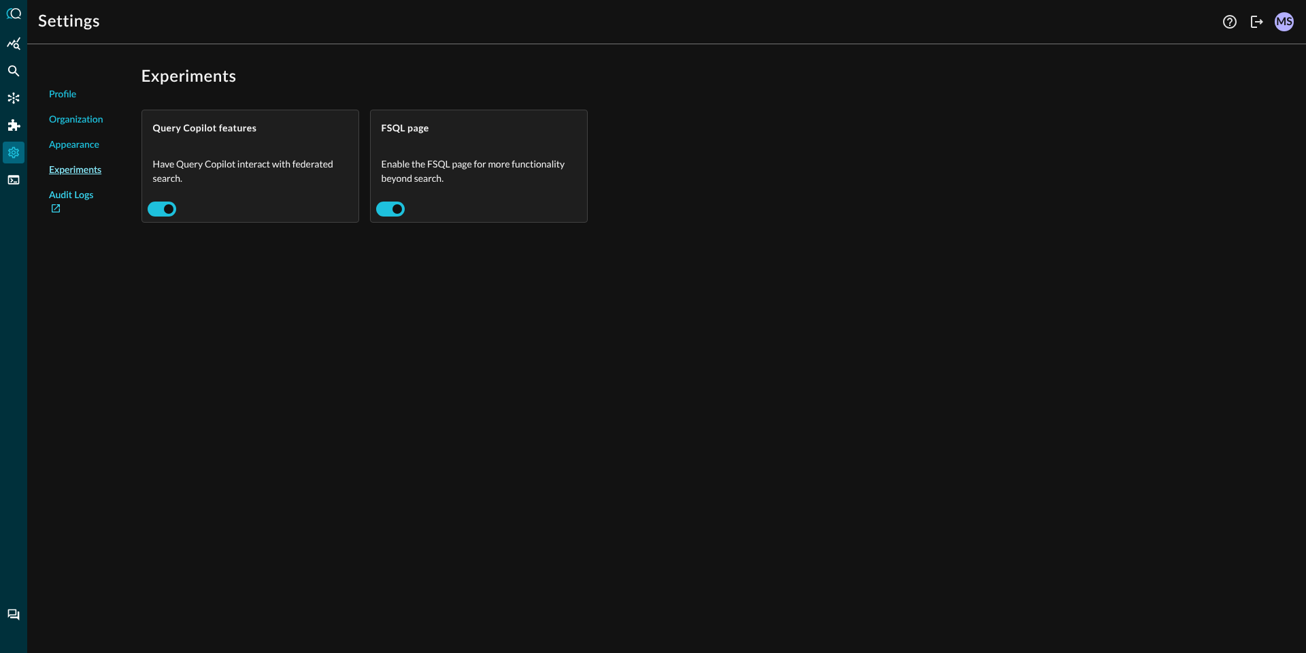
click at [73, 197] on link "Audit Logs" at bounding box center [76, 202] width 54 height 29
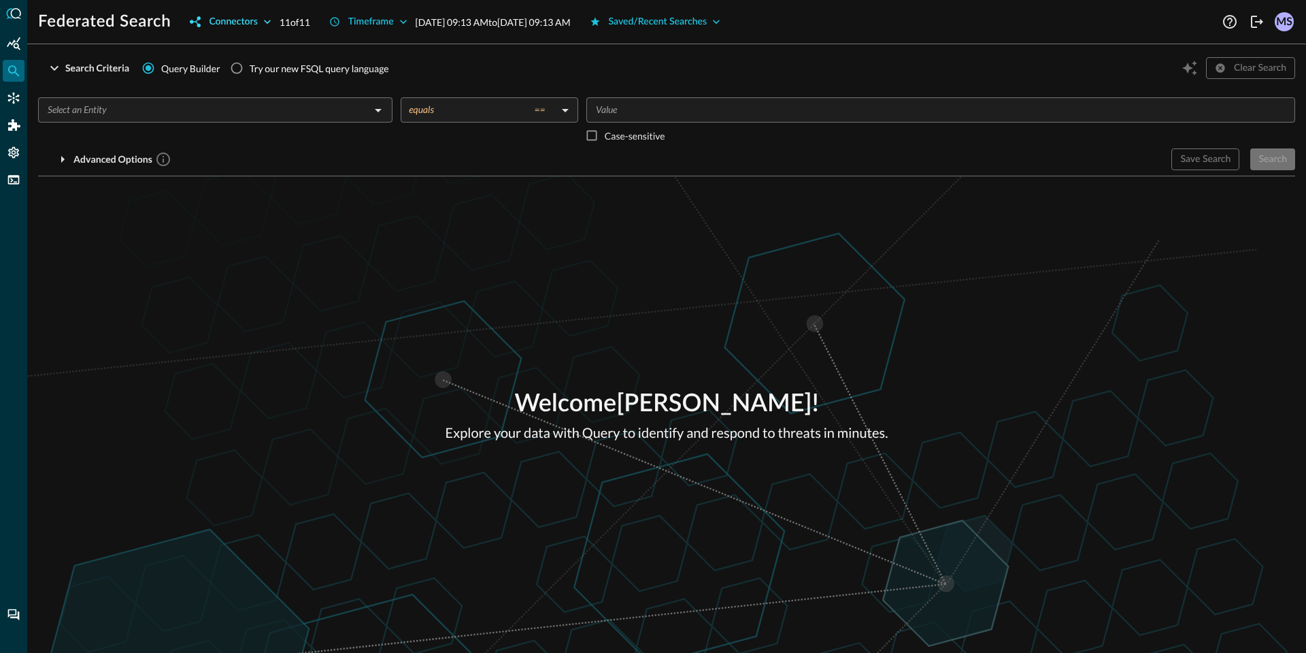
click at [241, 23] on div "Connectors" at bounding box center [233, 22] width 48 height 17
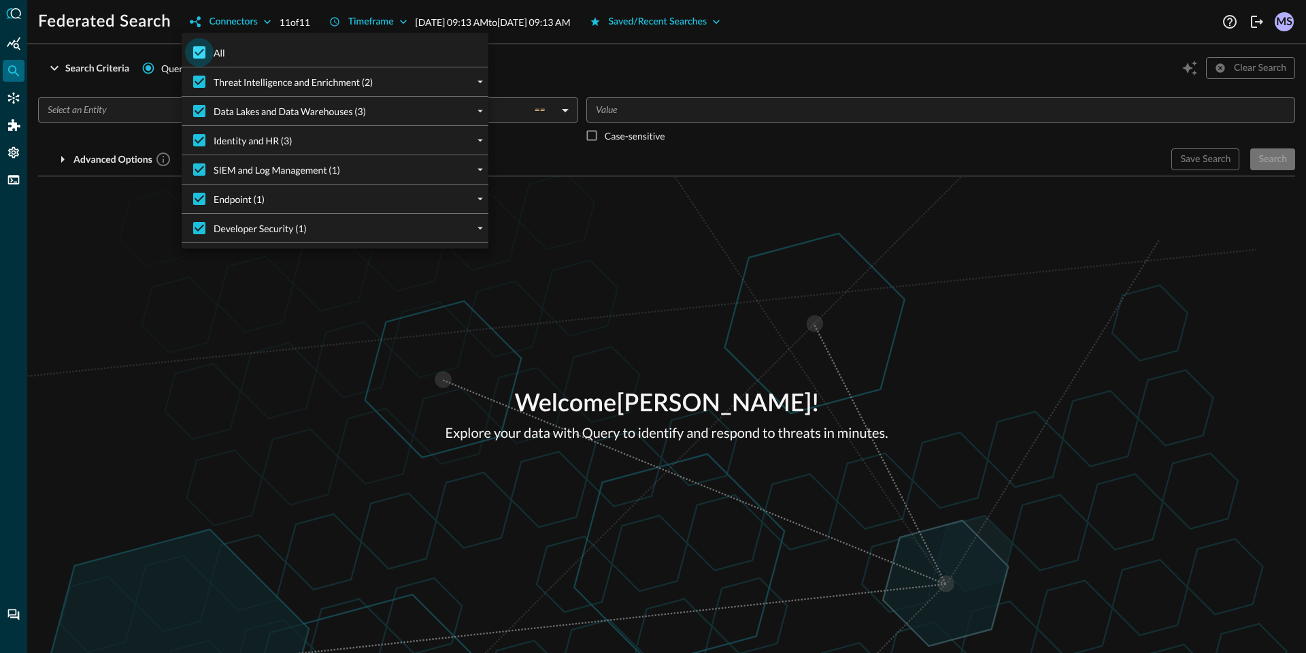
click at [200, 57] on input "All" at bounding box center [199, 52] width 29 height 29
checkbox input "false"
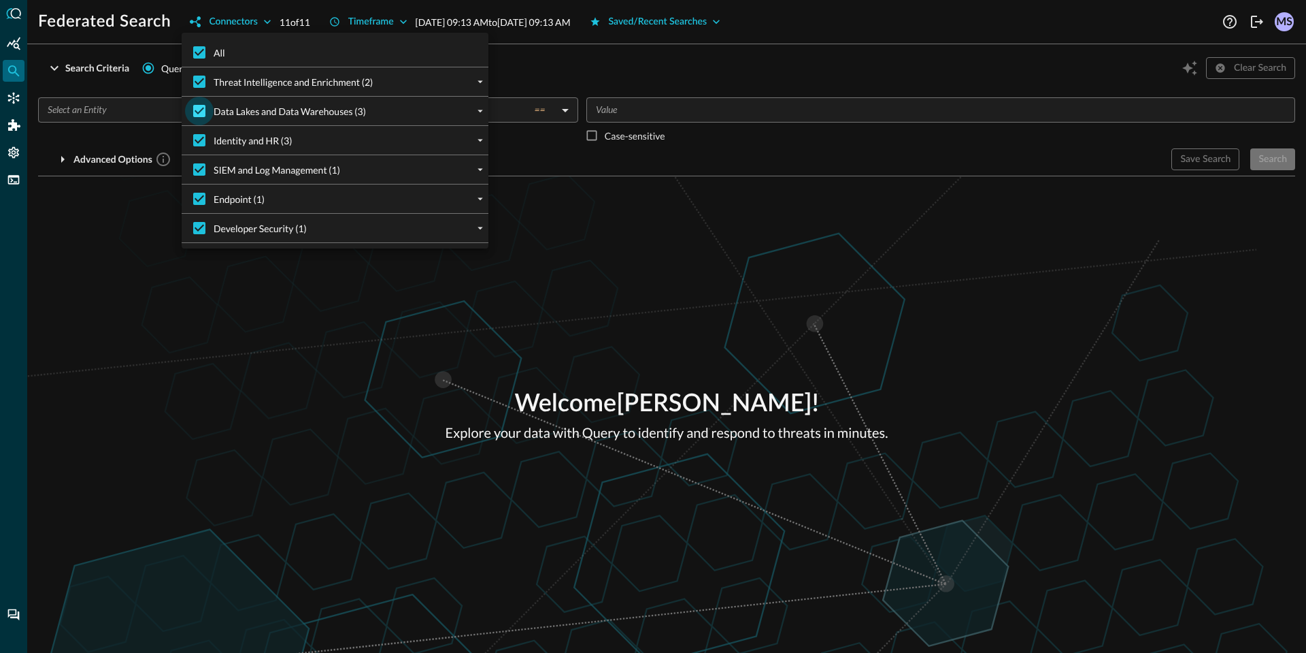
checkbox input "false"
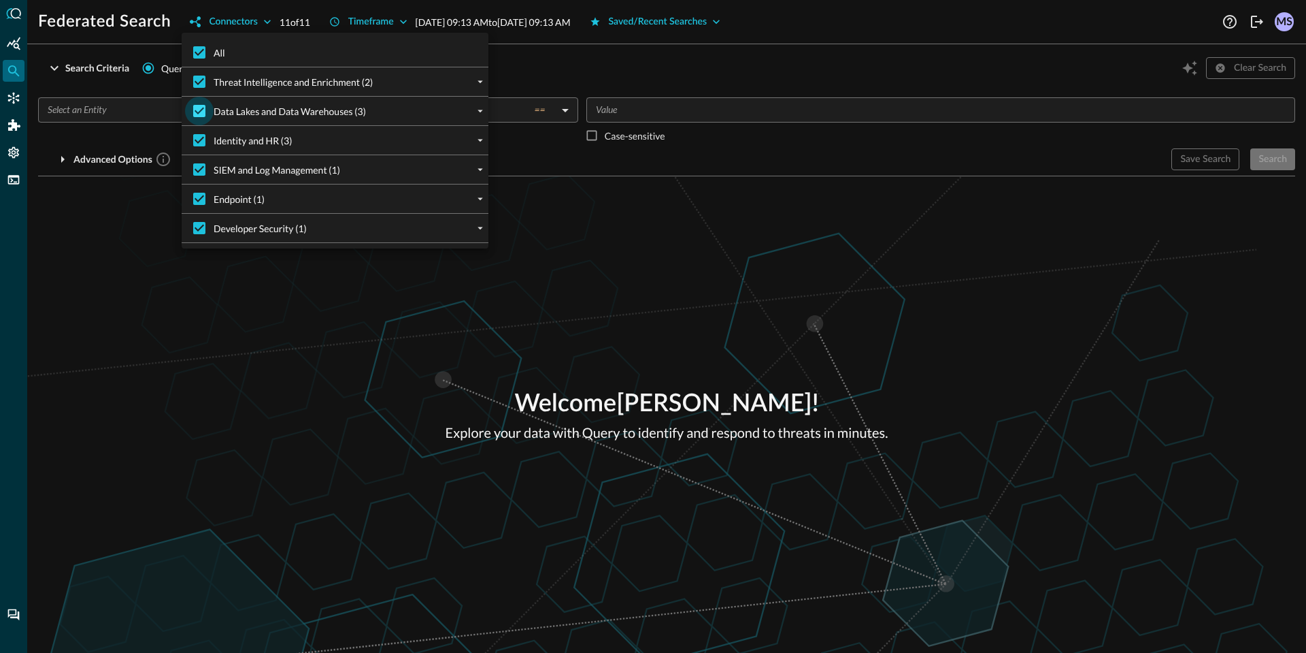
checkbox input "false"
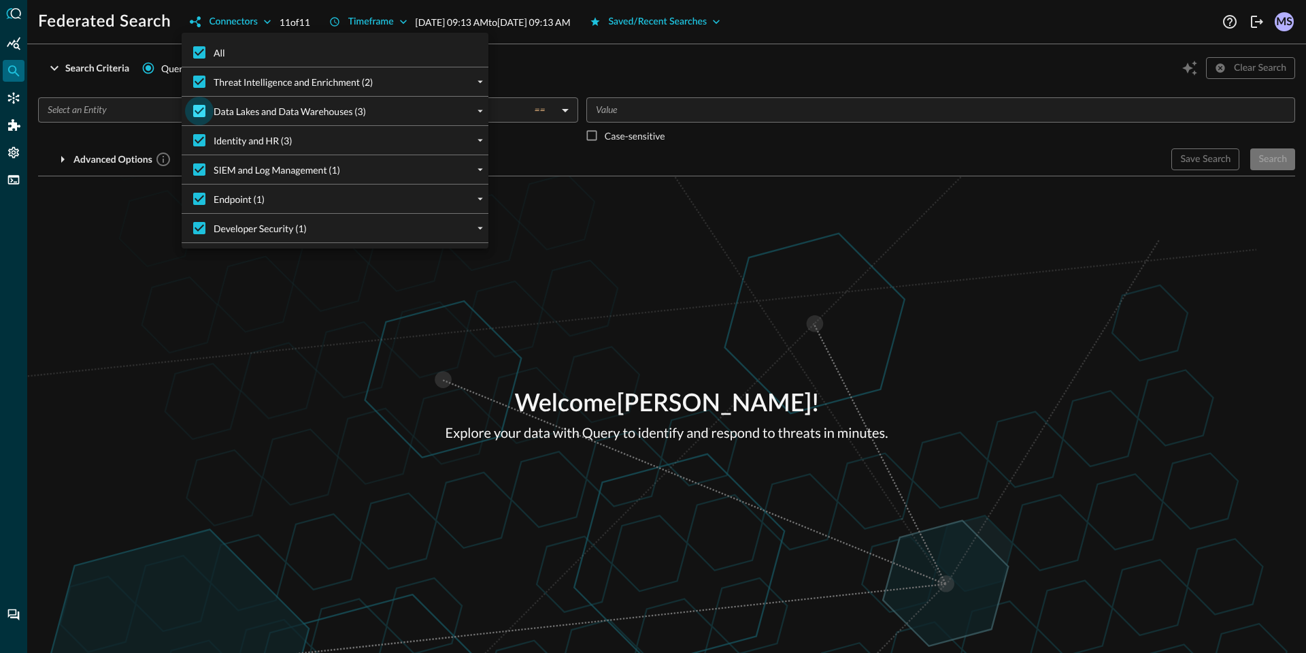
checkbox input "false"
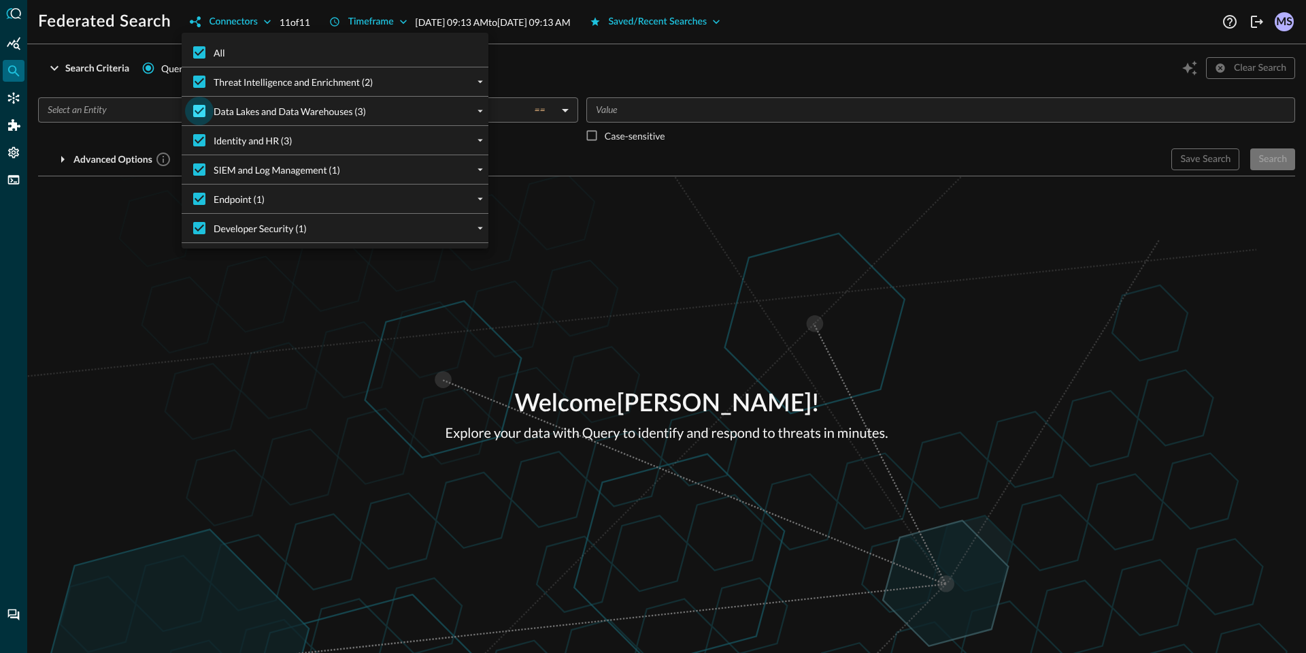
checkbox input "false"
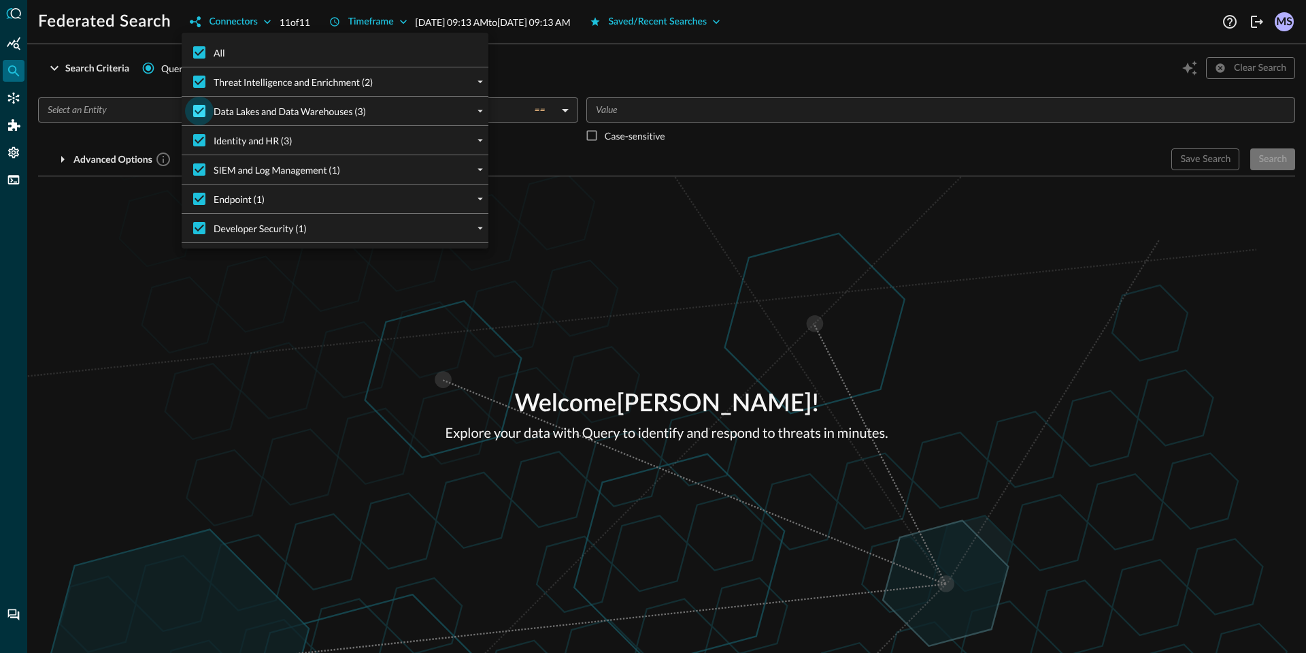
checkbox input "false"
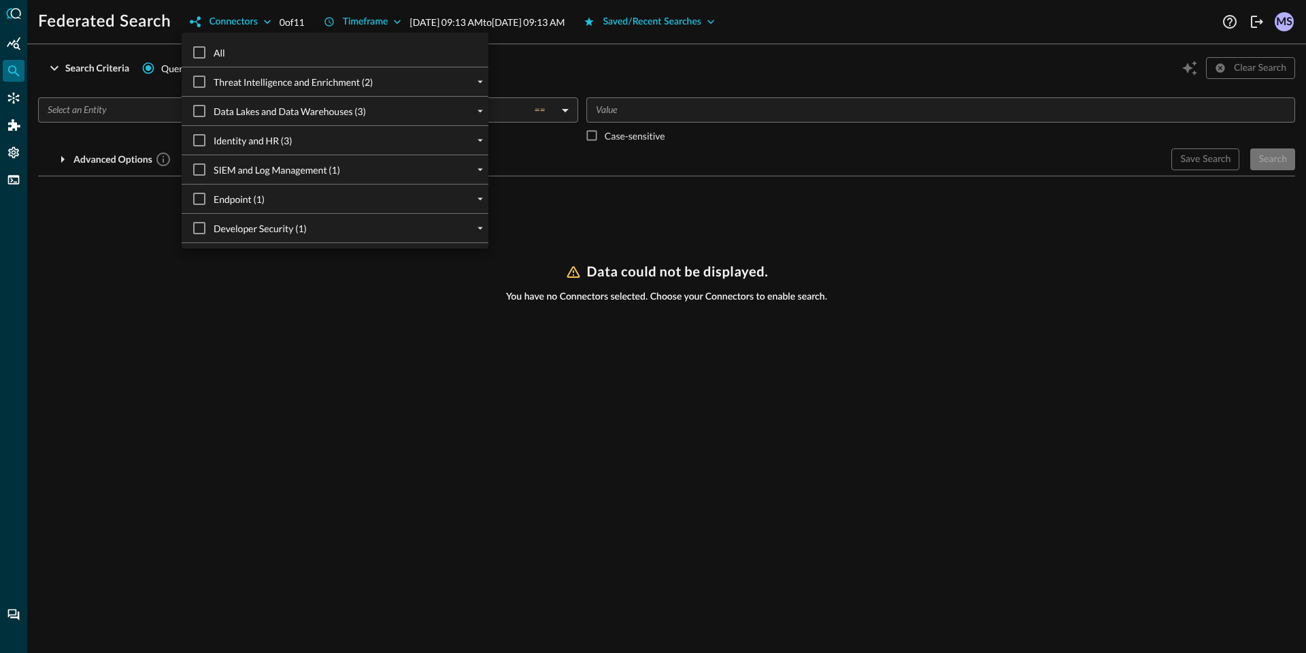
click at [226, 172] on span "SIEM and Log Management (1)" at bounding box center [277, 170] width 127 height 14
click at [214, 172] on input "SIEM and Log Management (1)" at bounding box center [199, 169] width 29 height 29
checkbox input "true"
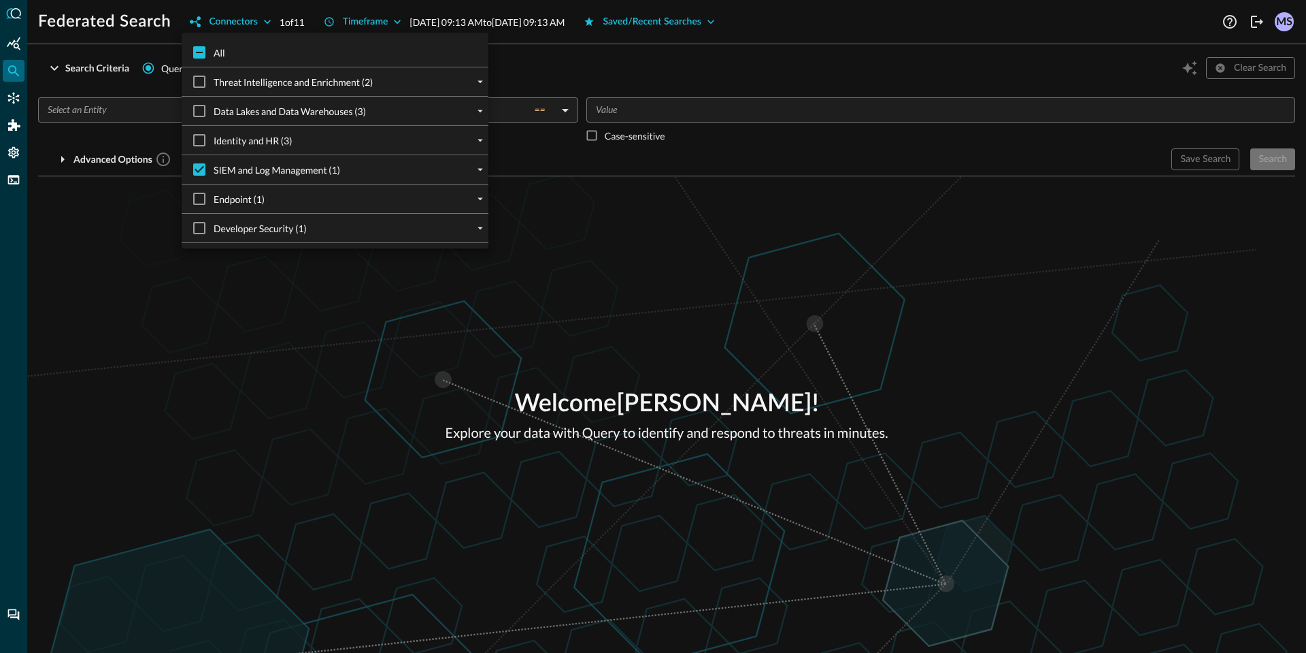
click at [276, 171] on span "SIEM and Log Management (1)" at bounding box center [277, 170] width 127 height 14
click at [214, 171] on input "SIEM and Log Management (1)" at bounding box center [199, 169] width 29 height 29
checkbox input "false"
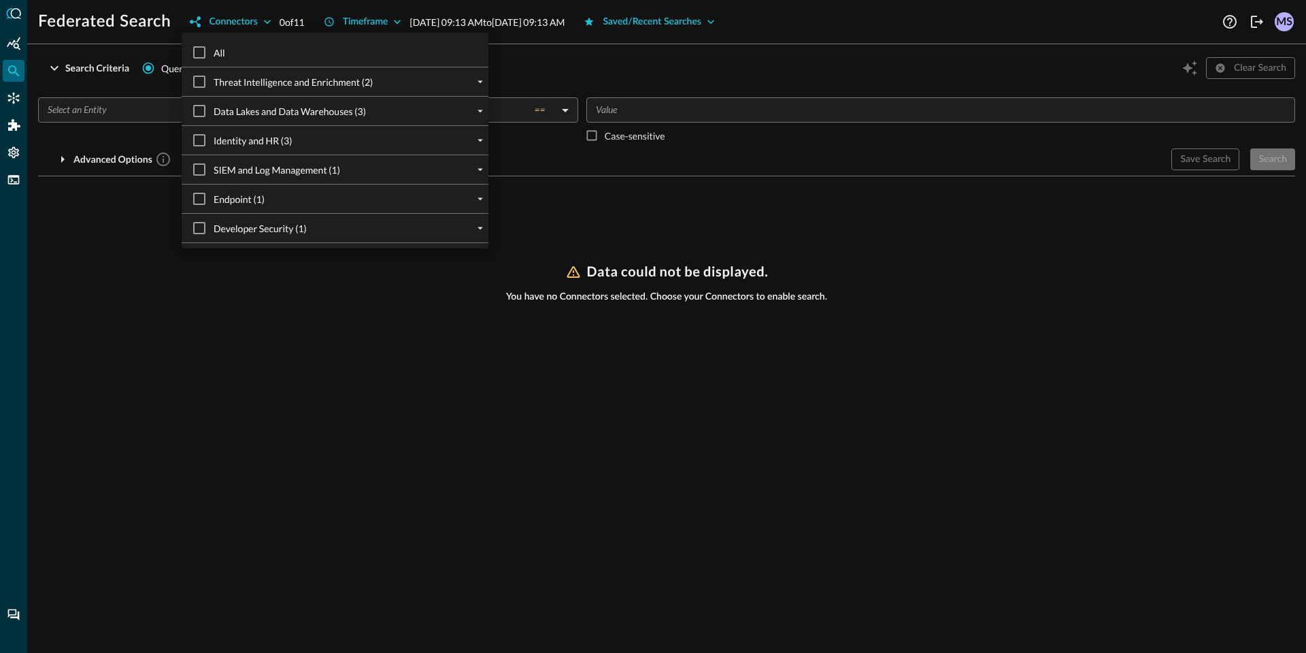
drag, startPoint x: 280, startPoint y: 193, endPoint x: 367, endPoint y: 198, distance: 87.3
click at [280, 193] on div "Endpoint (1)" at bounding box center [341, 198] width 296 height 29
click at [481, 139] on icon "expand" at bounding box center [480, 140] width 5 height 3
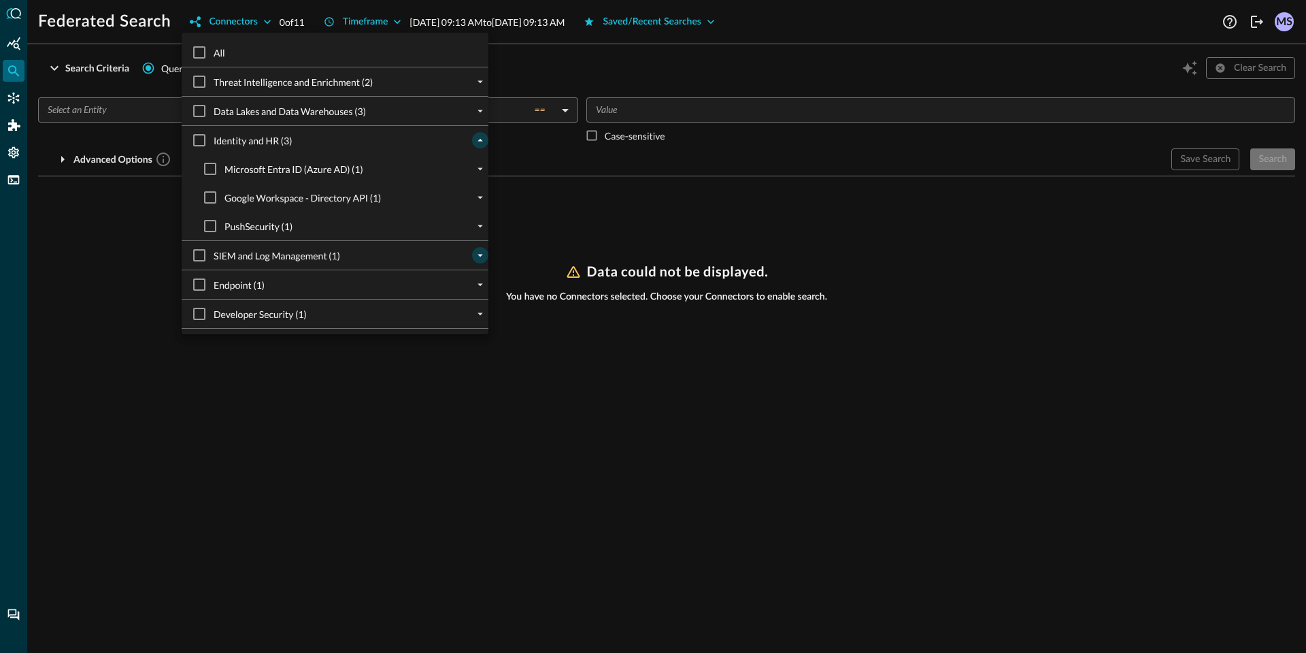
click at [478, 251] on icon "expand" at bounding box center [480, 255] width 12 height 12
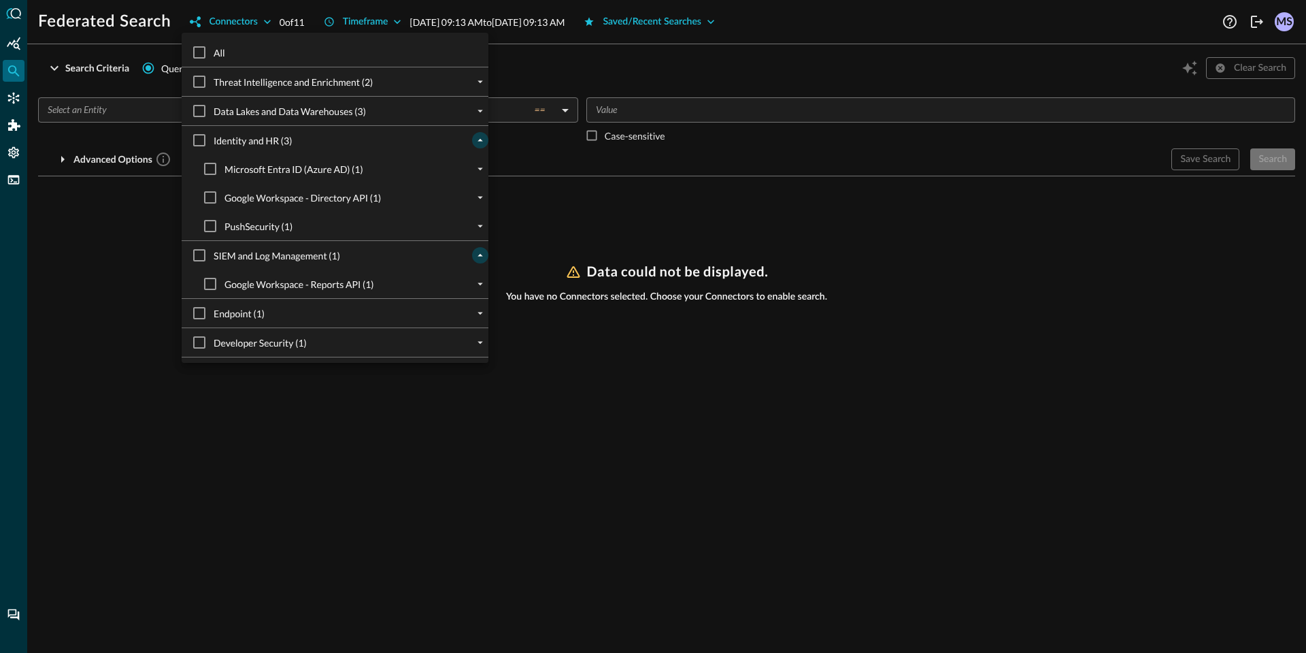
click at [344, 286] on span "Google Workspace - Reports API (1)" at bounding box center [300, 284] width 150 height 14
click at [225, 286] on input "Google Workspace - Reports API (1)" at bounding box center [210, 283] width 29 height 29
checkbox input "true"
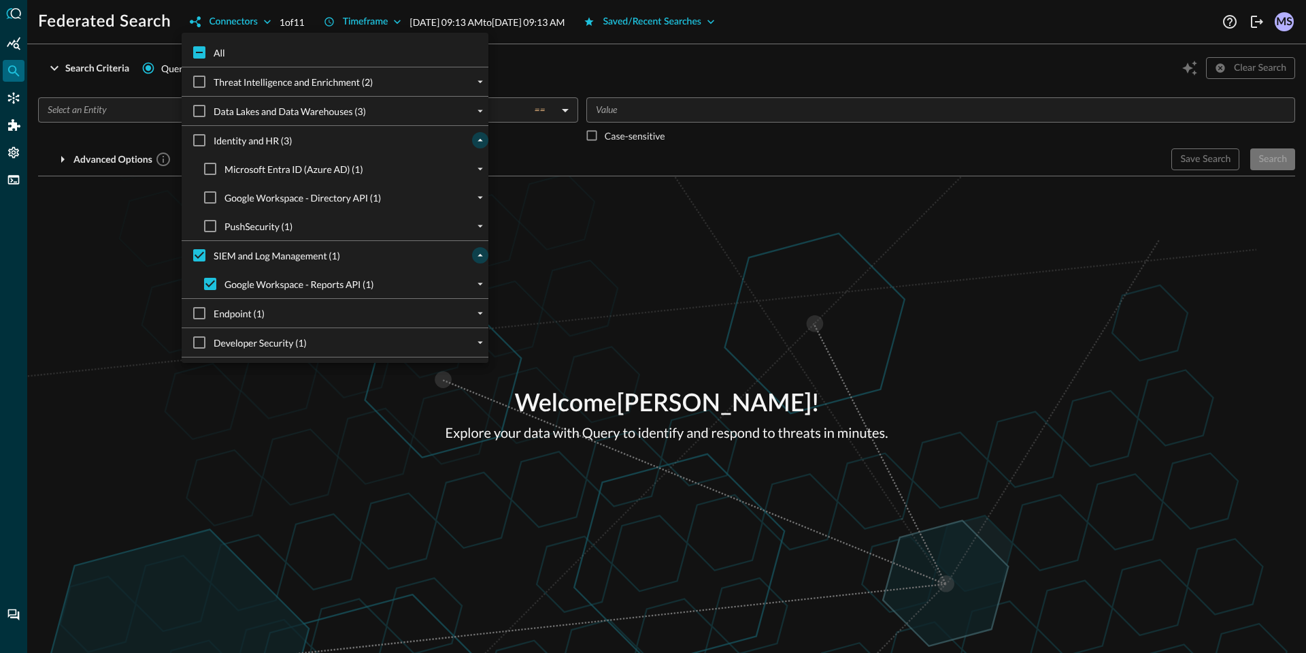
click at [293, 197] on span "Google Workspace - Directory API (1)" at bounding box center [303, 198] width 156 height 14
click at [225, 197] on input "Google Workspace - Directory API (1)" at bounding box center [210, 197] width 29 height 29
checkbox input "true"
click at [618, 61] on div at bounding box center [653, 326] width 1306 height 653
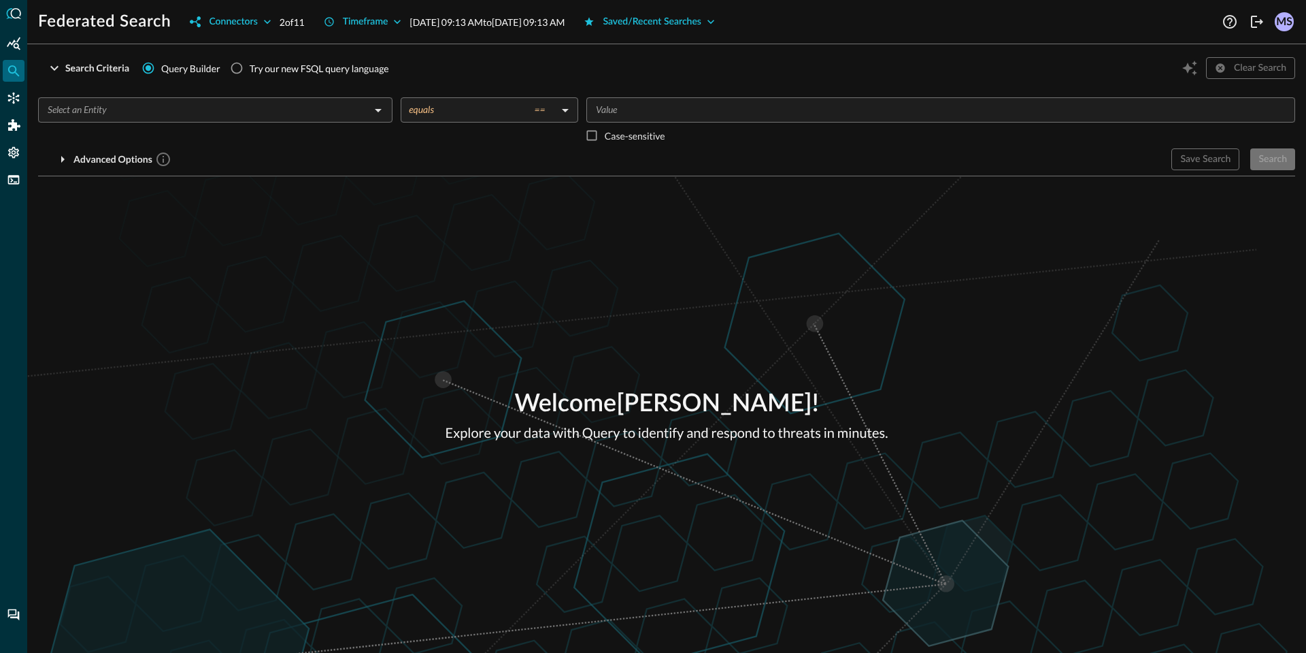
click at [299, 78] on label "Try our new FSQL query language" at bounding box center [306, 68] width 165 height 26
click at [250, 78] on input "Try our new FSQL query language" at bounding box center [237, 68] width 26 height 26
radio input "true"
radio input "false"
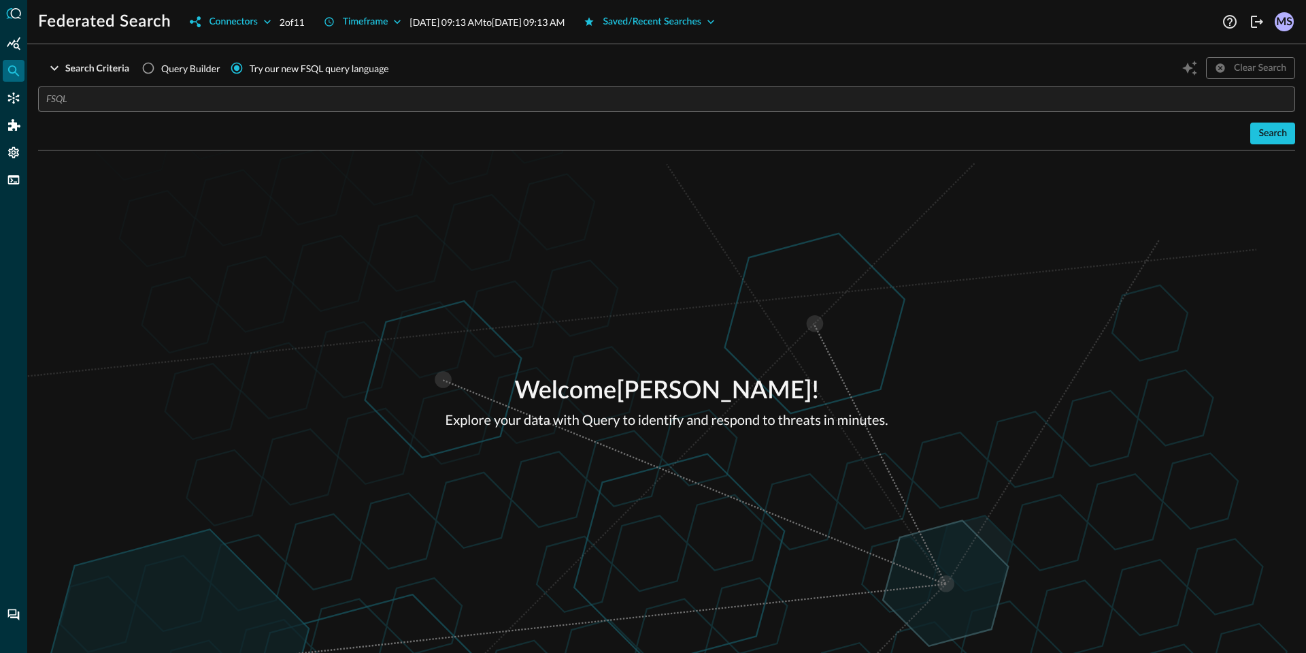
click at [382, 95] on input "text" at bounding box center [670, 98] width 1249 height 25
paste input "QUERY email_activity.** WITH email_activity.activity_id = SEND AND ( email_acti…"
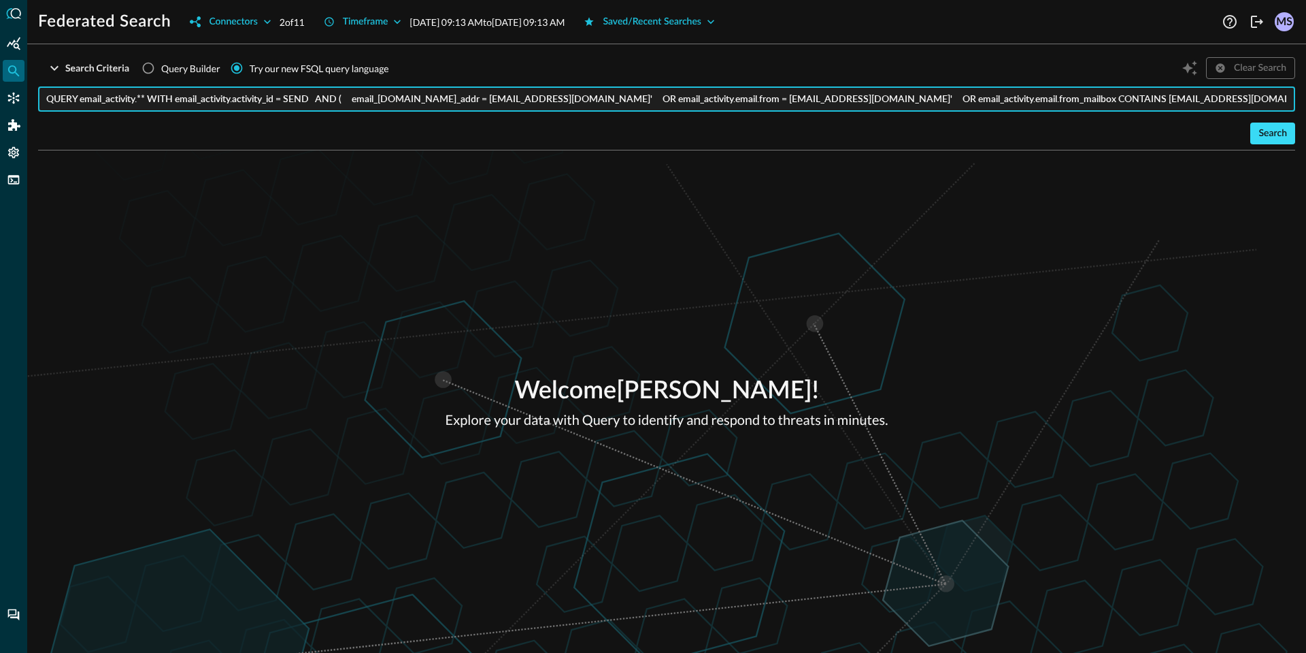
click at [1283, 126] on div "Search" at bounding box center [1273, 133] width 29 height 17
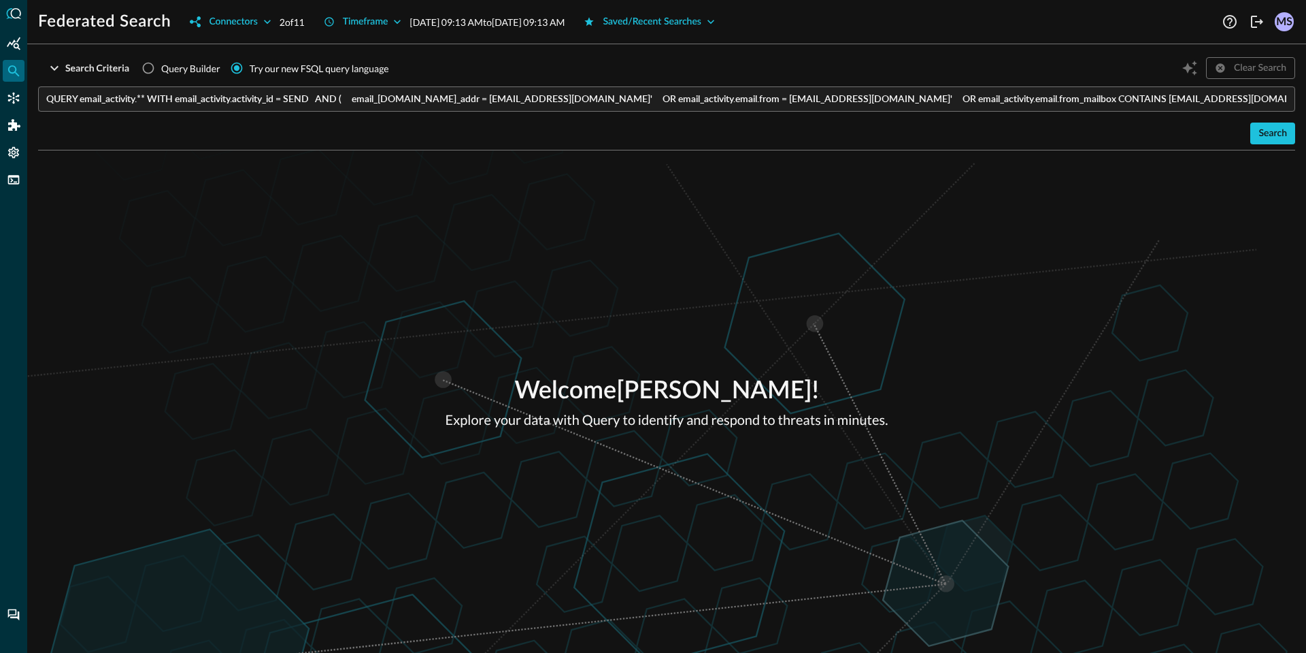
drag, startPoint x: 1074, startPoint y: 134, endPoint x: 1138, endPoint y: 132, distance: 64.7
click at [1074, 134] on div "Search" at bounding box center [666, 133] width 1257 height 22
click at [1265, 132] on div "Search" at bounding box center [1273, 133] width 29 height 17
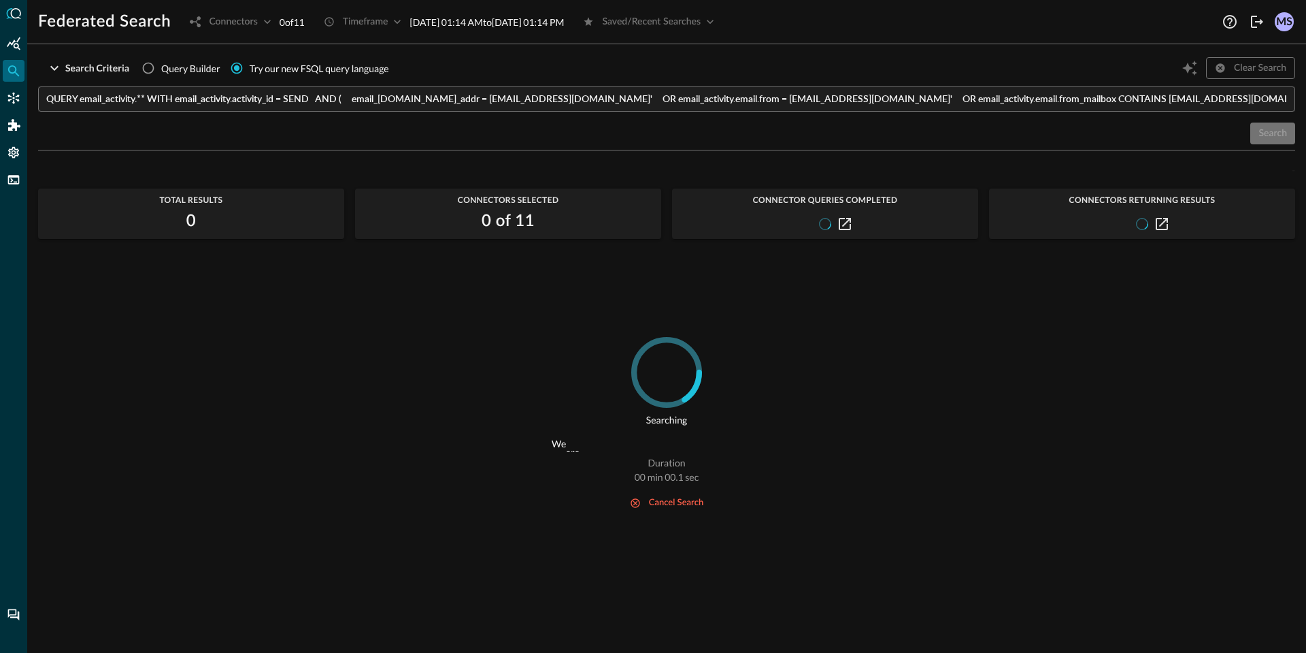
click at [883, 96] on input "QUERY email_activity.** WITH email_activity.activity_id = SEND AND ( email_acti…" at bounding box center [670, 98] width 1249 height 25
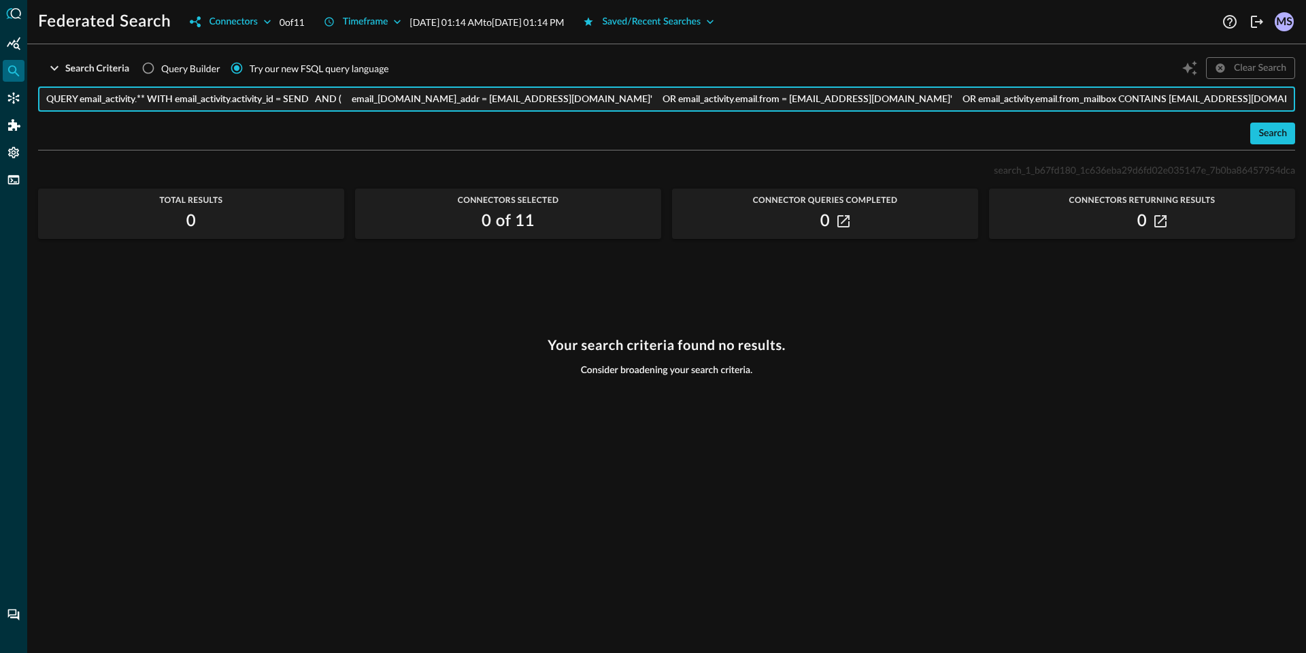
click at [761, 105] on input "QUERY email_activity.** WITH email_activity.activity_id = SEND AND ( email_acti…" at bounding box center [670, 98] width 1249 height 25
drag, startPoint x: 1042, startPoint y: 95, endPoint x: 1381, endPoint y: 99, distance: 338.9
click at [1306, 99] on html "Federated Search Connectors 0 of 11 Timeframe Aug 29, 2025 01:14 AM to Aug 29, …" at bounding box center [653, 326] width 1306 height 653
click at [1159, 98] on input "QUERY email_activity.** WITH email_activity.activity_id = SEND AND ( email_acti…" at bounding box center [670, 98] width 1249 height 25
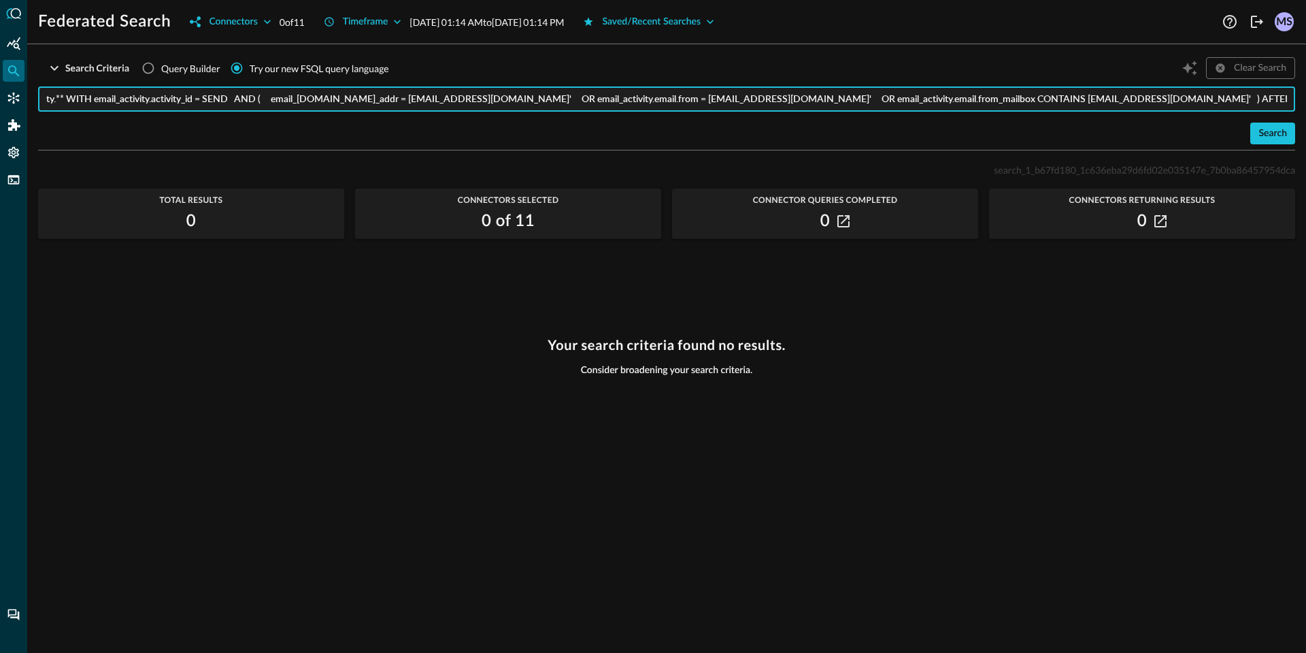
drag, startPoint x: 1164, startPoint y: 97, endPoint x: 1308, endPoint y: 101, distance: 144.3
click at [1306, 101] on html "Federated Search Connectors 0 of 11 Timeframe Aug 29, 2025 01:14 AM to Aug 29, …" at bounding box center [653, 326] width 1306 height 653
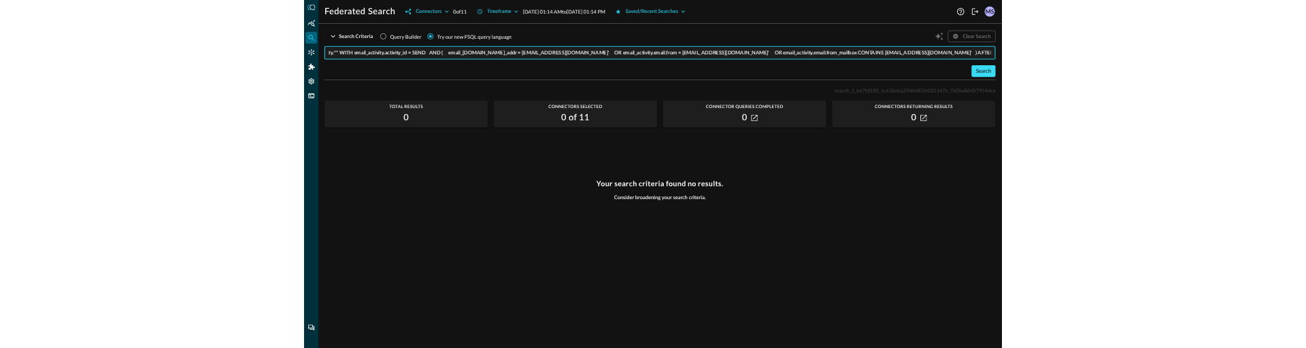
scroll to position [0, 0]
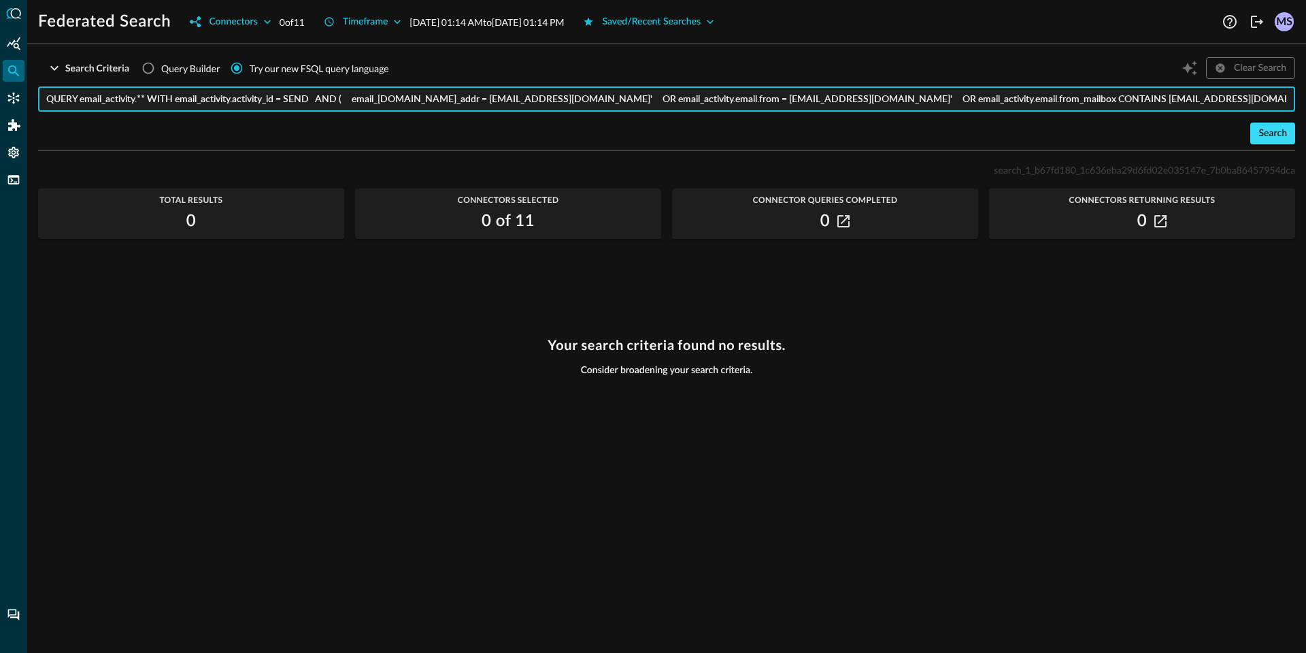
type input "QUERY email_activity.** WITH email_activity.activity_id = SEND AND ( email_acti…"
click at [1266, 135] on div "Search" at bounding box center [1273, 133] width 29 height 17
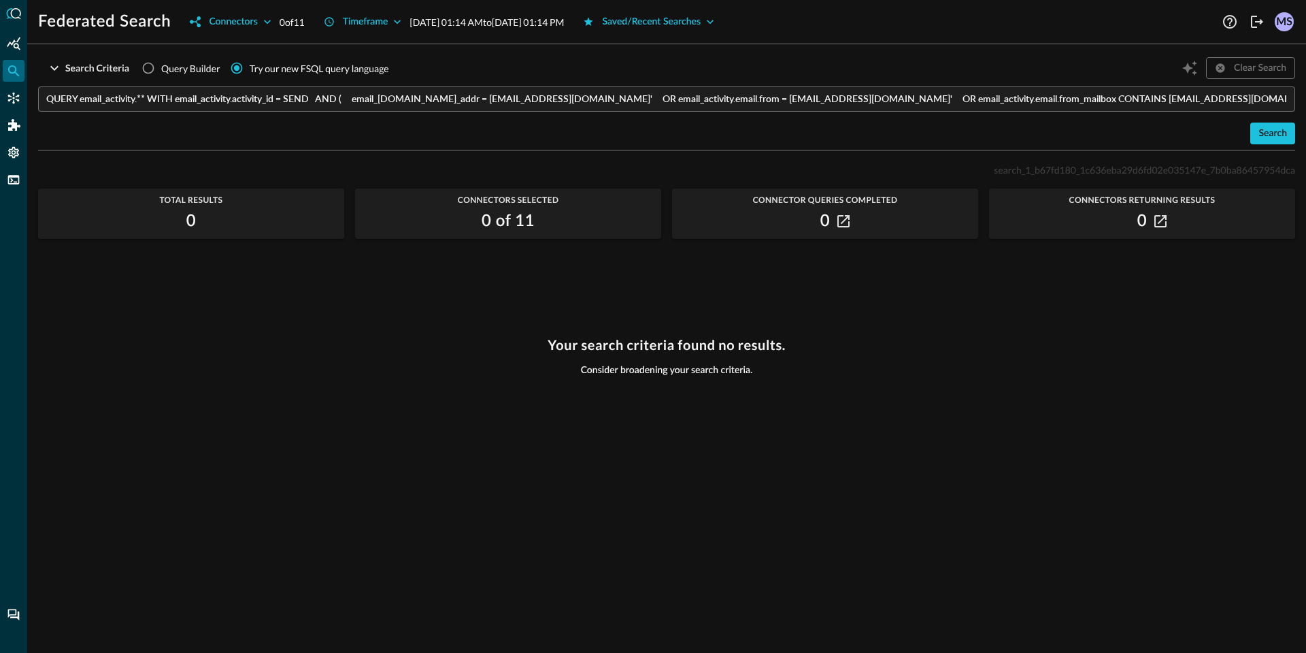
click at [667, 131] on div "Search" at bounding box center [666, 133] width 1257 height 22
click at [666, 126] on div "Search" at bounding box center [666, 133] width 1257 height 22
click at [727, 126] on div "Search" at bounding box center [666, 133] width 1257 height 22
click at [1255, 129] on button "Search" at bounding box center [1273, 133] width 45 height 22
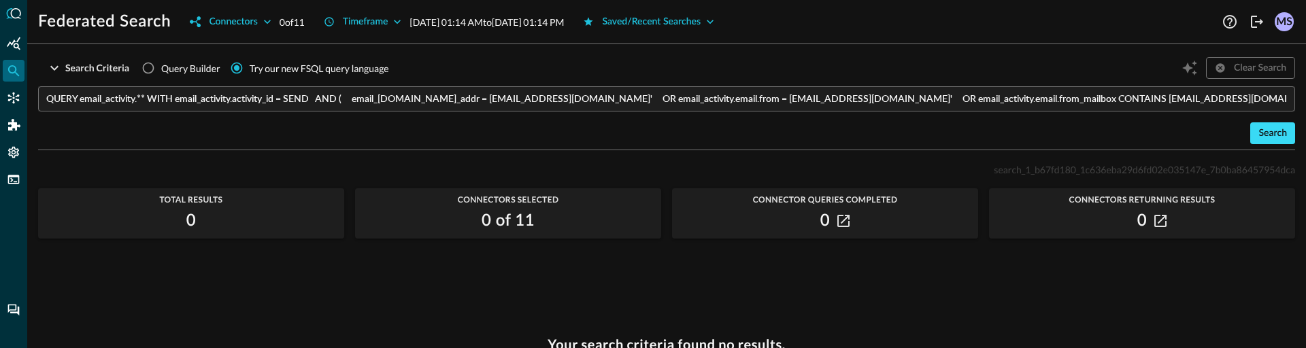
click at [1259, 129] on div "Search" at bounding box center [1273, 133] width 29 height 17
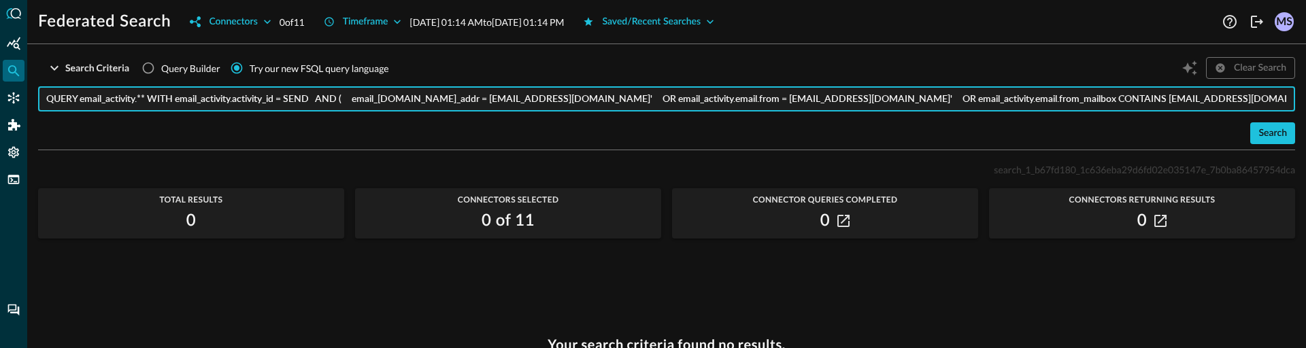
click at [364, 93] on input "QUERY email_activity.** WITH email_activity.activity_id = SEND AND ( email_acti…" at bounding box center [670, 98] width 1249 height 25
click at [365, 103] on input "QUERY email_activity.** WITH email_activity.activity_id = SEND AND ( email_acti…" at bounding box center [670, 98] width 1249 height 25
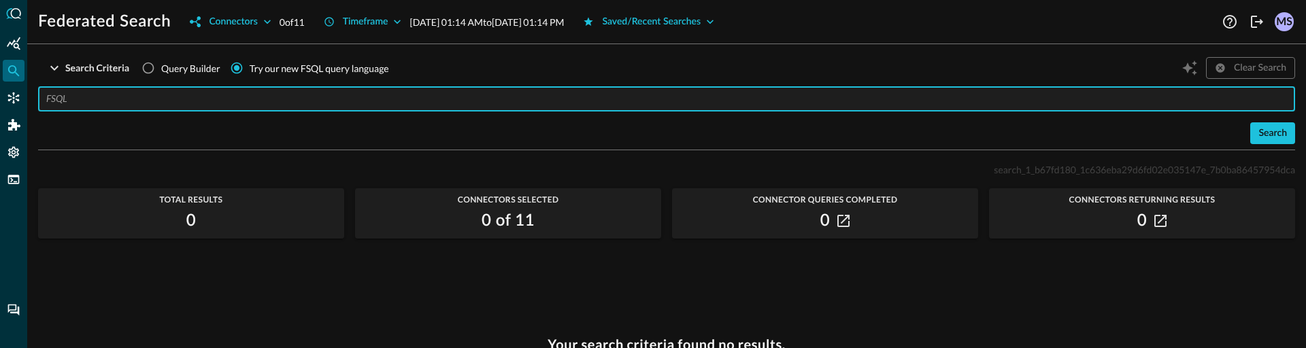
paste input "QUERY email_activity.** WITH email_activity.activity_id = SEND AND ( email_acti…"
type input "QUERY email_activity.** WITH email_activity.activity_id = SEND AND ( email_acti…"
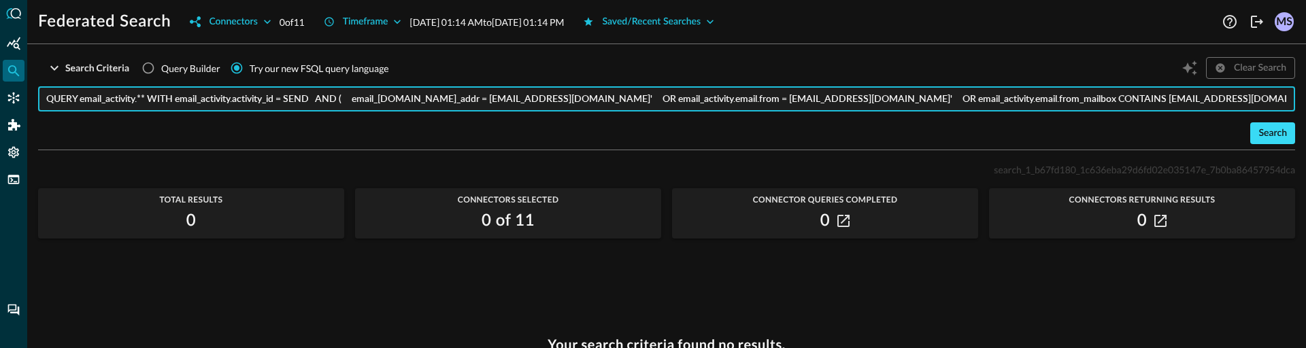
click at [1251, 134] on button "Search" at bounding box center [1273, 133] width 45 height 22
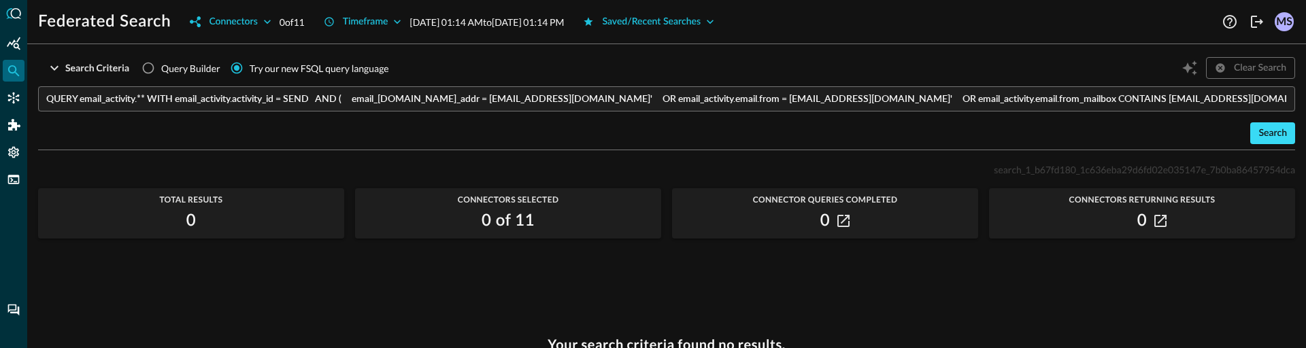
click at [1259, 133] on div "Search" at bounding box center [1273, 133] width 29 height 17
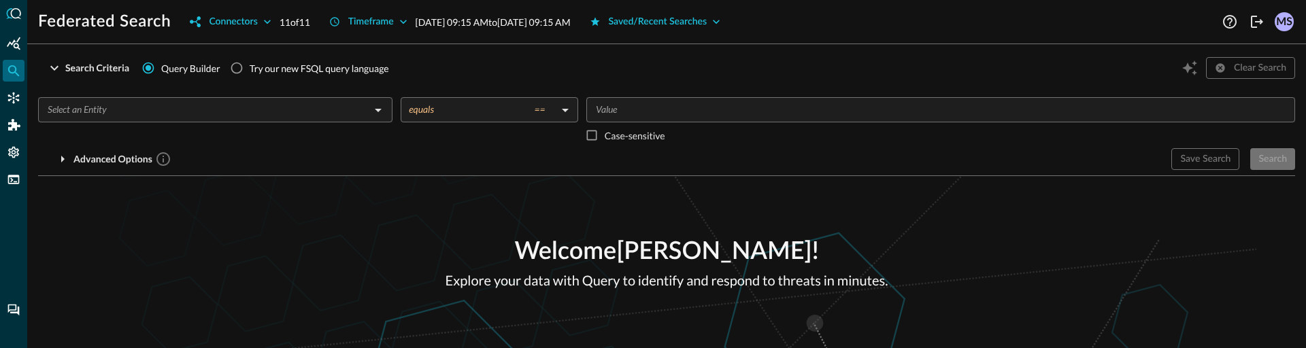
drag, startPoint x: 291, startPoint y: 69, endPoint x: 306, endPoint y: 78, distance: 17.2
click at [291, 69] on div "Try our new FSQL query language" at bounding box center [319, 68] width 139 height 14
click at [250, 69] on input "Try our new FSQL query language" at bounding box center [237, 68] width 26 height 26
radio input "true"
radio input "false"
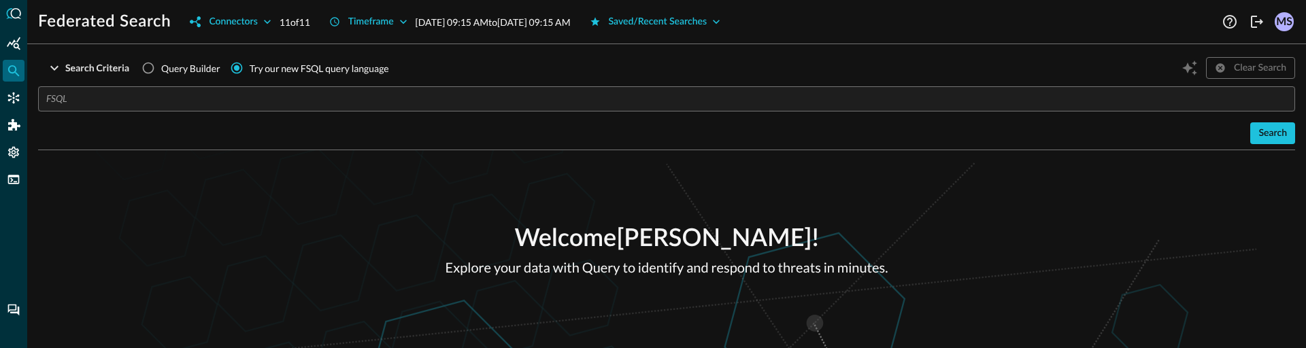
click at [329, 106] on input "text" at bounding box center [670, 98] width 1249 height 25
paste input "QUERY email_activity.** WITH email_activity.activity_id = SEND AND ( email_acti…"
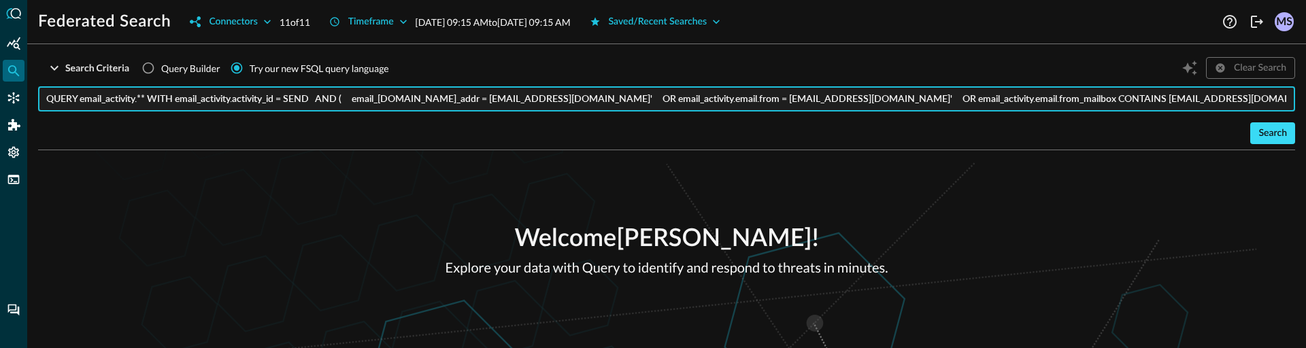
click at [1281, 135] on div "Search" at bounding box center [1273, 133] width 29 height 17
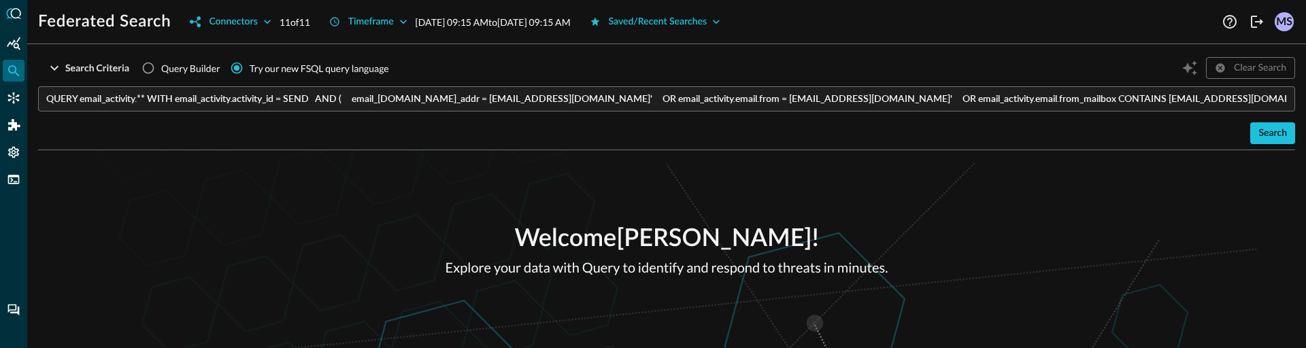
click at [407, 99] on input "QUERY email_activity.** WITH email_activity.activity_id = SEND AND ( email_acti…" at bounding box center [670, 98] width 1249 height 25
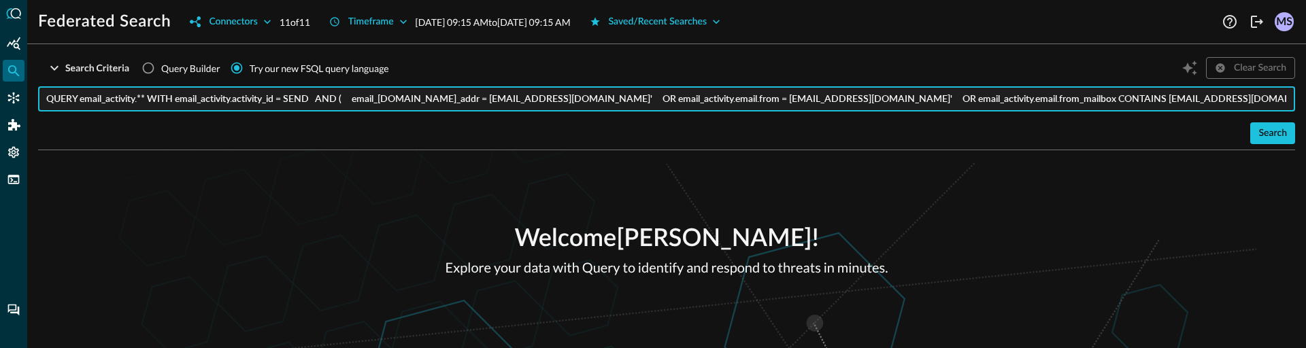
click at [408, 99] on input "QUERY email_activity.** WITH email_activity.activity_id = SEND AND ( email_acti…" at bounding box center [670, 98] width 1249 height 25
paste input "FROM 'YourConnectorName'"
click at [251, 22] on div "Connectors" at bounding box center [233, 22] width 48 height 17
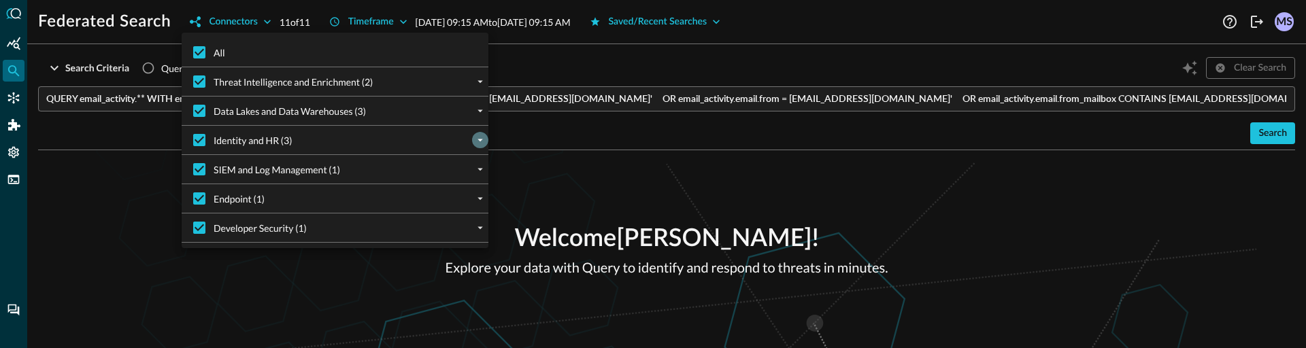
click at [481, 142] on icon "expand" at bounding box center [480, 140] width 12 height 12
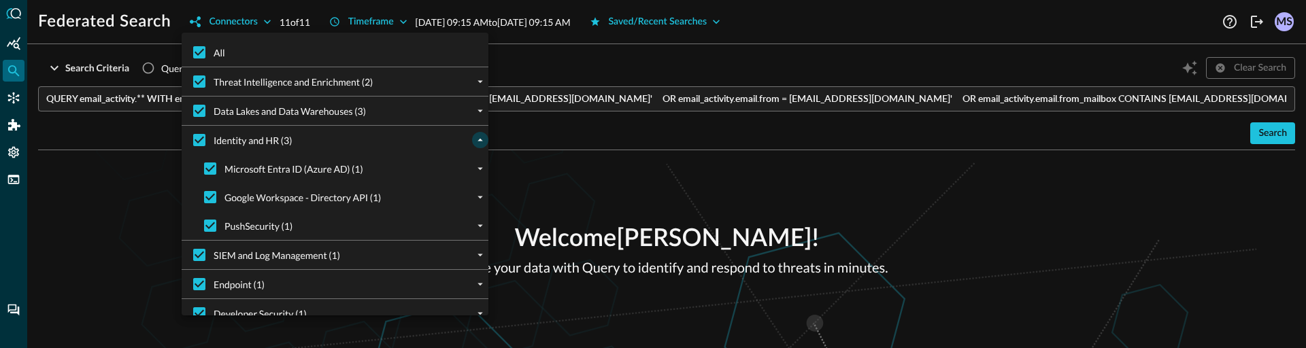
click at [480, 137] on icon "collapse" at bounding box center [480, 140] width 12 height 12
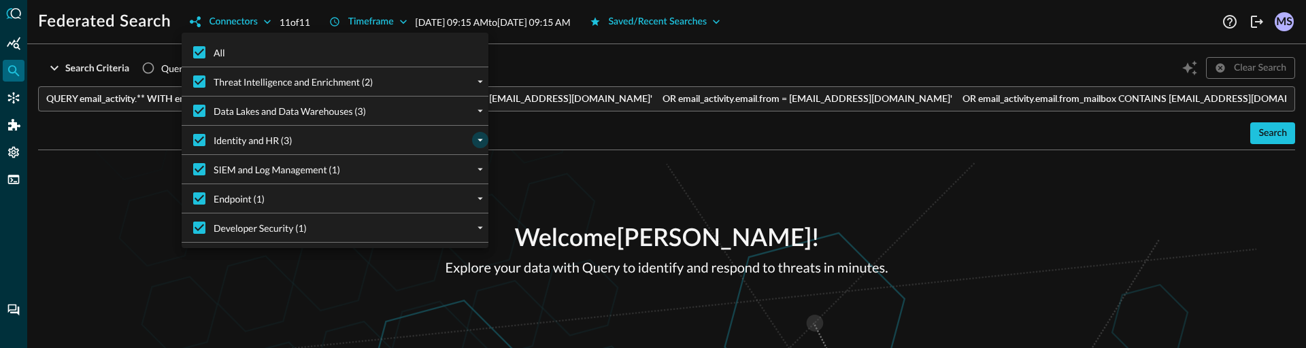
click at [479, 160] on div "SIEM and Log Management (1)" at bounding box center [341, 169] width 296 height 29
drag, startPoint x: 878, startPoint y: 165, endPoint x: 1258, endPoint y: 116, distance: 383.5
click at [879, 165] on div at bounding box center [653, 174] width 1306 height 348
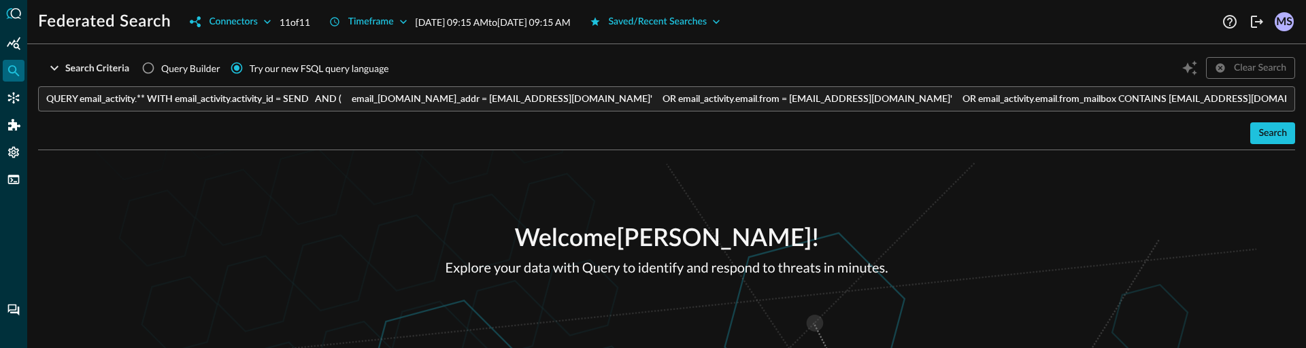
scroll to position [0, 81]
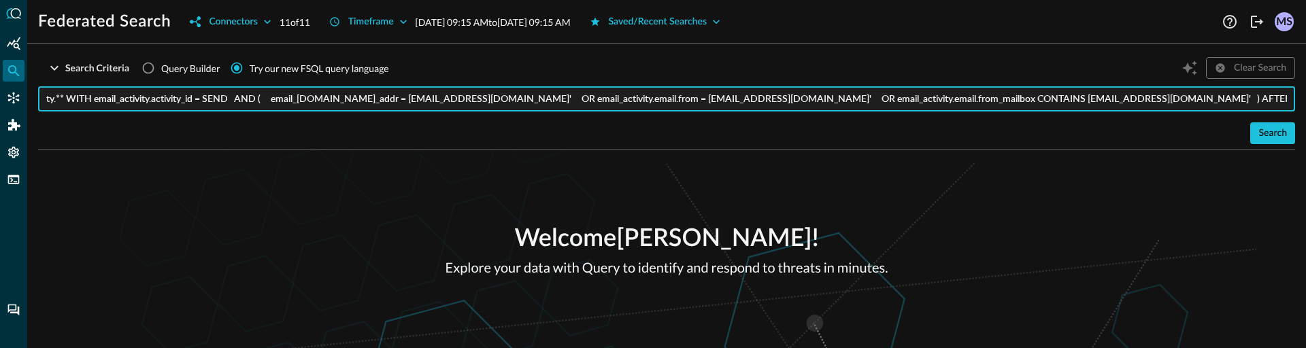
drag, startPoint x: 1244, startPoint y: 97, endPoint x: 1368, endPoint y: 102, distance: 124.6
click at [1306, 102] on html "Federated Search Connectors 11 of 11 Timeframe Aug 28, 2025 09:15 AM to Aug 29,…" at bounding box center [653, 174] width 1306 height 348
click at [1270, 102] on input "QUERY email_activity.** WITH email_activity.activity_id = SEND AND ( email_acti…" at bounding box center [670, 98] width 1249 height 25
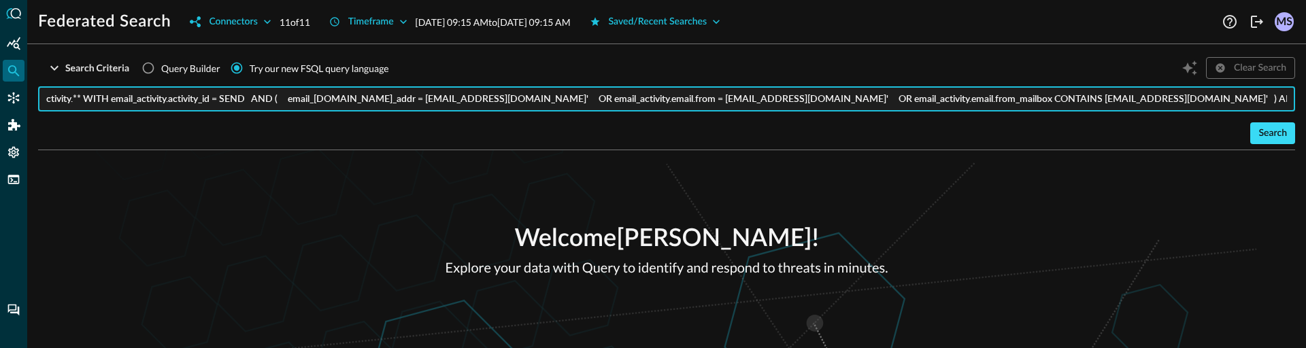
click at [1266, 133] on div "Search" at bounding box center [1273, 133] width 29 height 17
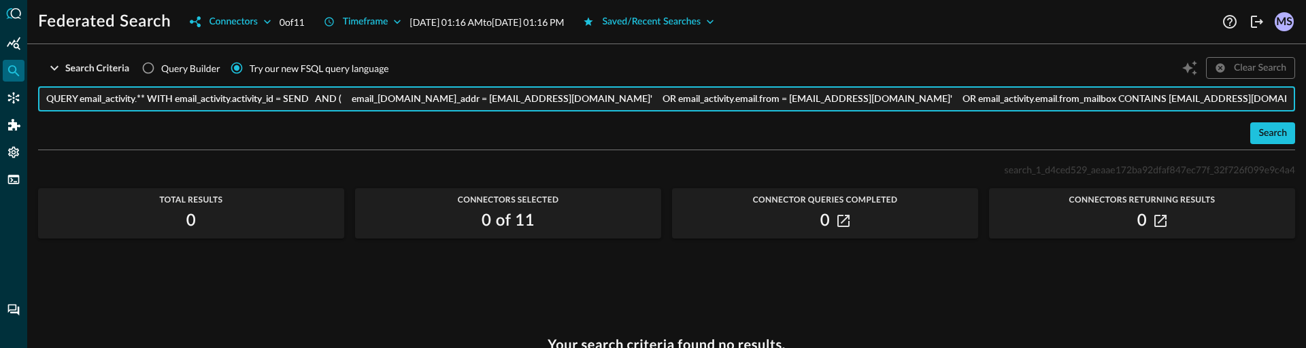
scroll to position [0, 74]
drag, startPoint x: 1242, startPoint y: 95, endPoint x: 1362, endPoint y: 98, distance: 119.1
click at [1306, 98] on html "Federated Search Connectors 0 of 11 Timeframe Aug 29, 2025 01:16 AM to Aug 29, …" at bounding box center [653, 174] width 1306 height 348
click at [171, 106] on input "QUERY email_activity.** WITH email_activity.activity_id = SEND AND ( email_acti…" at bounding box center [670, 98] width 1249 height 25
drag, startPoint x: 135, startPoint y: 108, endPoint x: 85, endPoint y: 95, distance: 51.5
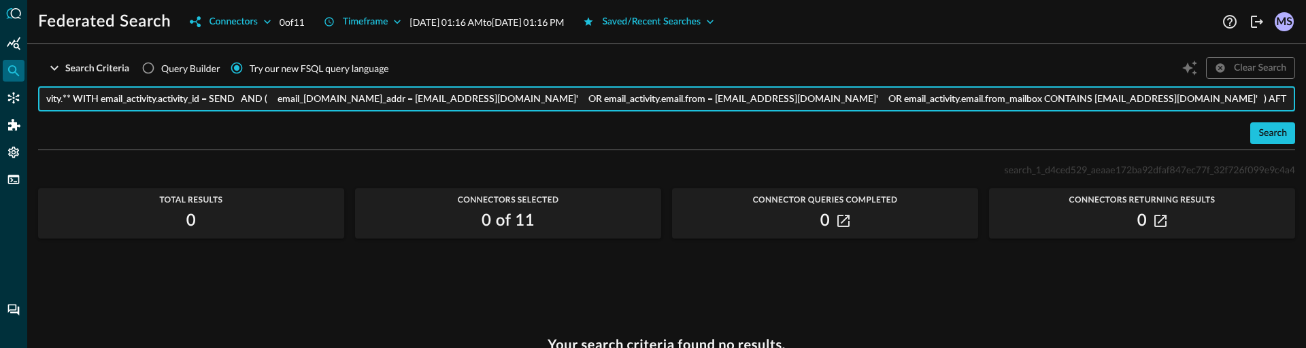
click at [0, 110] on html "Federated Search Connectors 0 of 11 Timeframe Aug 29, 2025 01:16 AM to Aug 29, …" at bounding box center [653, 174] width 1306 height 348
drag, startPoint x: 115, startPoint y: 98, endPoint x: -84, endPoint y: 98, distance: 199.4
click at [0, 98] on html "Federated Search Connectors 0 of 11 Timeframe Aug 29, 2025 01:16 AM to Aug 29, …" at bounding box center [653, 174] width 1306 height 348
click at [123, 100] on input "QUERY email_activity.** WITH email_activity.activity_id = SEND AND ( email_acti…" at bounding box center [670, 98] width 1249 height 25
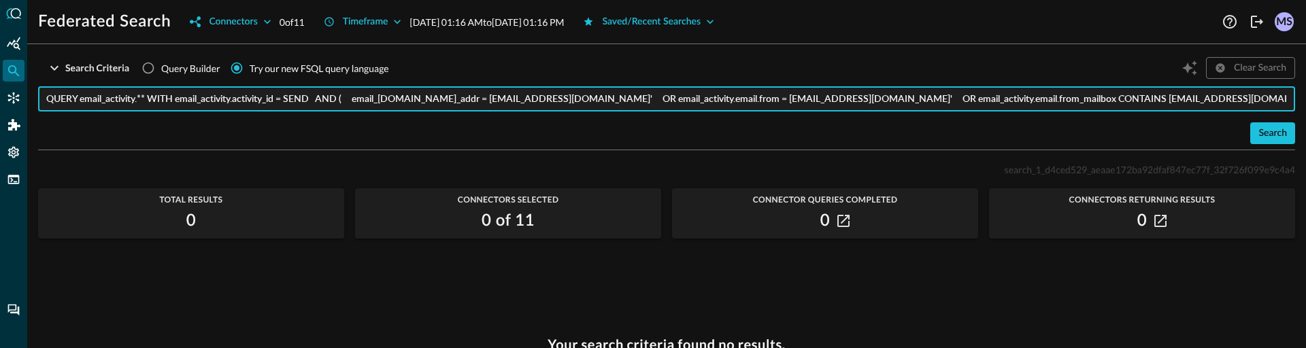
click at [123, 100] on input "QUERY email_activity.** WITH email_activity.activity_id = SEND AND ( email_acti…" at bounding box center [670, 98] width 1249 height 25
click at [129, 109] on input "QUERY email_activity.** WITH email_activity.activity_id = SEND AND ( email_acti…" at bounding box center [670, 98] width 1249 height 25
click at [127, 105] on input "QUERY email_activity.** WITH email_activity.activity_id = SEND AND ( email_acti…" at bounding box center [670, 98] width 1249 height 25
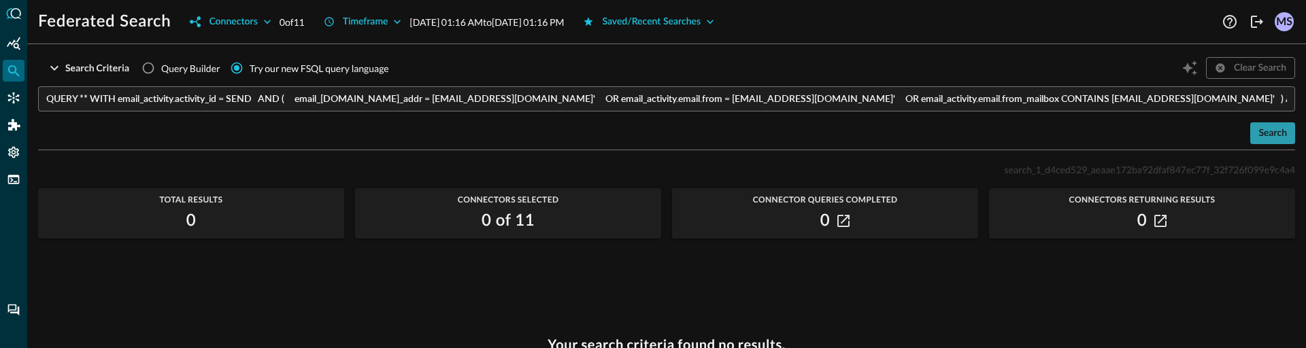
click at [1274, 131] on div "Search" at bounding box center [1273, 133] width 29 height 17
click at [1187, 67] on div "Clear Search" at bounding box center [1237, 68] width 116 height 26
click at [1259, 130] on div "Search" at bounding box center [1273, 133] width 29 height 17
click at [1121, 137] on div "Search" at bounding box center [666, 133] width 1257 height 22
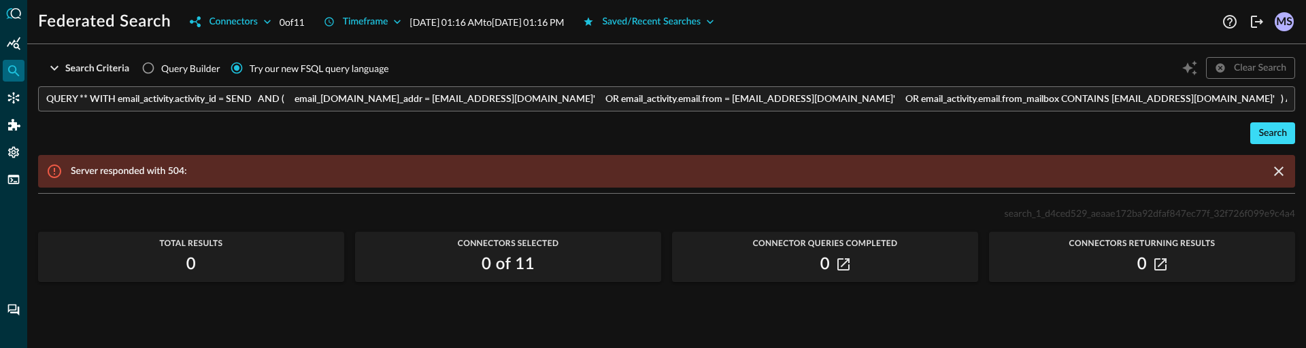
click at [1259, 132] on div "Search" at bounding box center [1273, 133] width 29 height 17
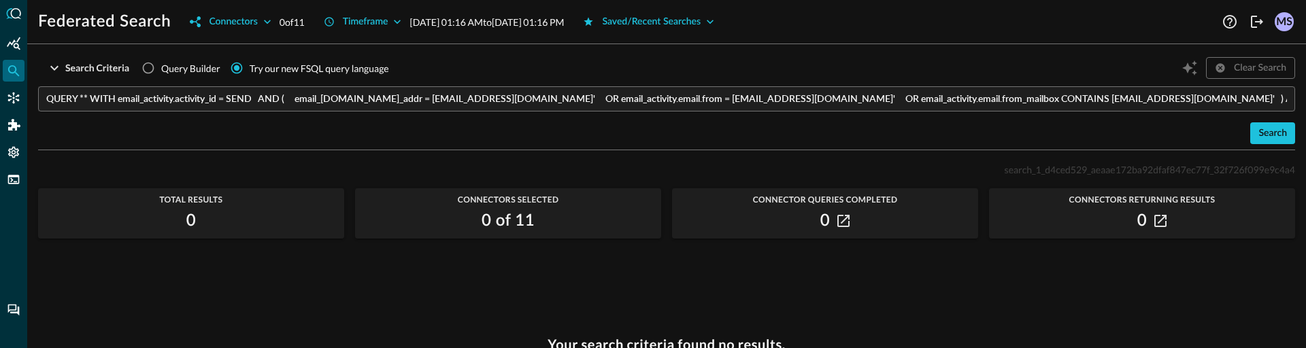
click at [678, 97] on input "QUERY ** WITH email_activity.activity_id = SEND AND ( email_activity.actor.user…" at bounding box center [670, 98] width 1249 height 25
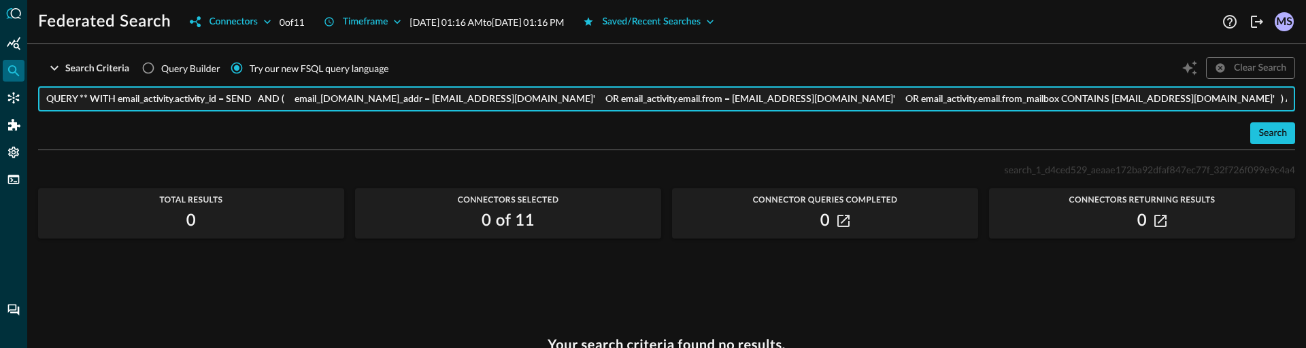
click at [678, 97] on input "QUERY ** WITH email_activity.activity_id = SEND AND ( email_activity.actor.user…" at bounding box center [670, 98] width 1249 height 25
paste input "email_activity.** WITH email_activity.activity_id = SEND AND %email = 'matt@get…"
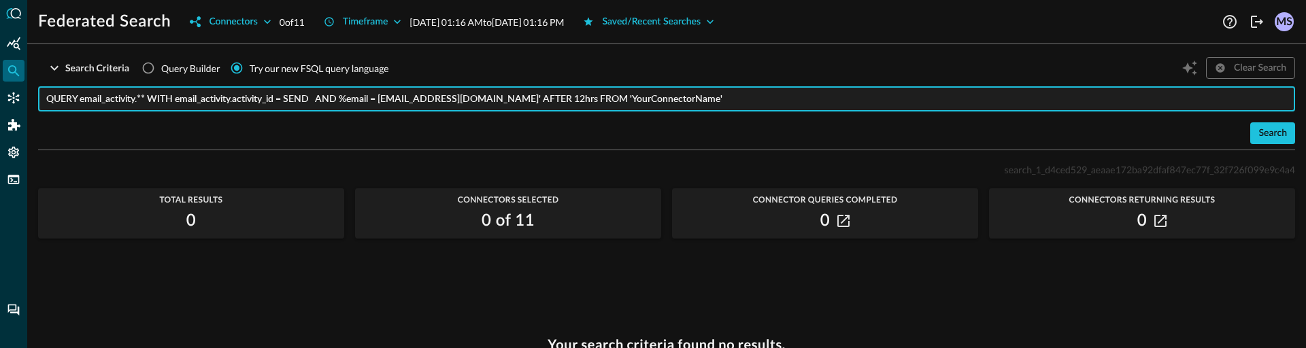
drag, startPoint x: 545, startPoint y: 100, endPoint x: 734, endPoint y: 103, distance: 189.2
click at [734, 103] on input "QUERY email_activity.** WITH email_activity.activity_id = SEND AND %email = 'ma…" at bounding box center [670, 98] width 1249 height 25
type input "QUERY email_activity.** WITH email_activity.activity_id = SEND AND %email = 'ma…"
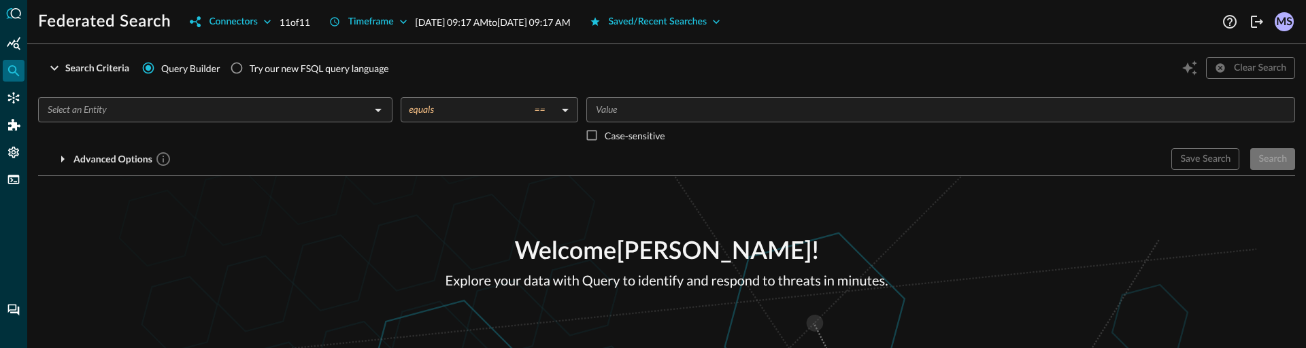
click at [304, 79] on label "Try our new FSQL query language" at bounding box center [306, 68] width 165 height 26
click at [250, 79] on input "Try our new FSQL query language" at bounding box center [237, 68] width 26 height 26
radio input "true"
radio input "false"
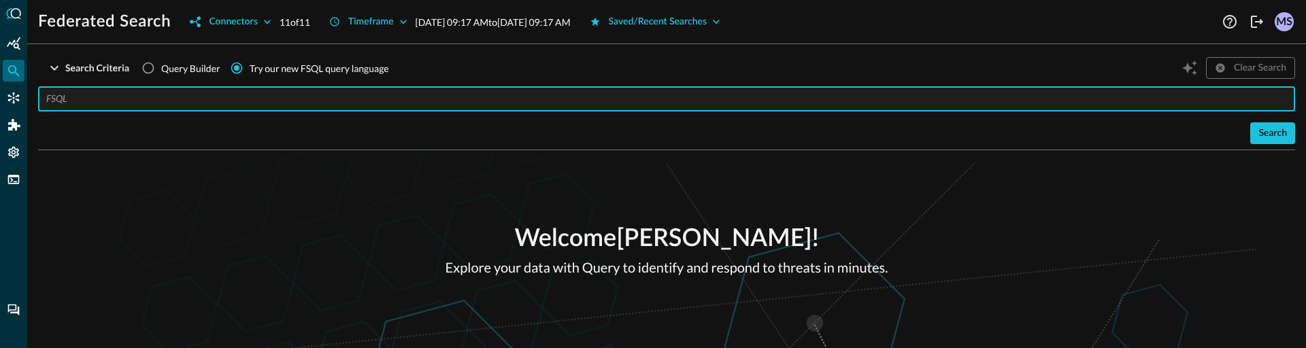
drag, startPoint x: 304, startPoint y: 91, endPoint x: 380, endPoint y: 98, distance: 75.8
click at [304, 91] on input "text" at bounding box center [670, 98] width 1249 height 25
paste input "QUERY email_activity.** WITH email_activity.activity_id = SEND AND %email = [EM…"
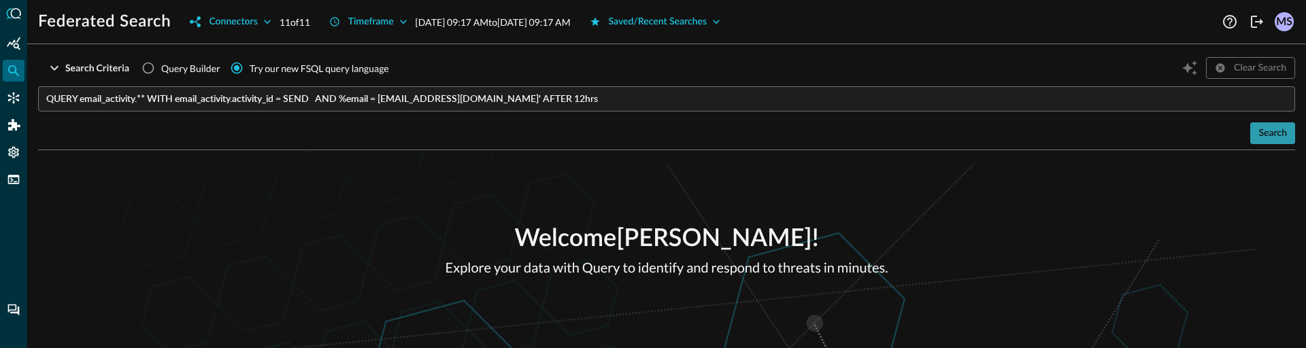
click at [1268, 135] on div "Search" at bounding box center [1273, 133] width 29 height 17
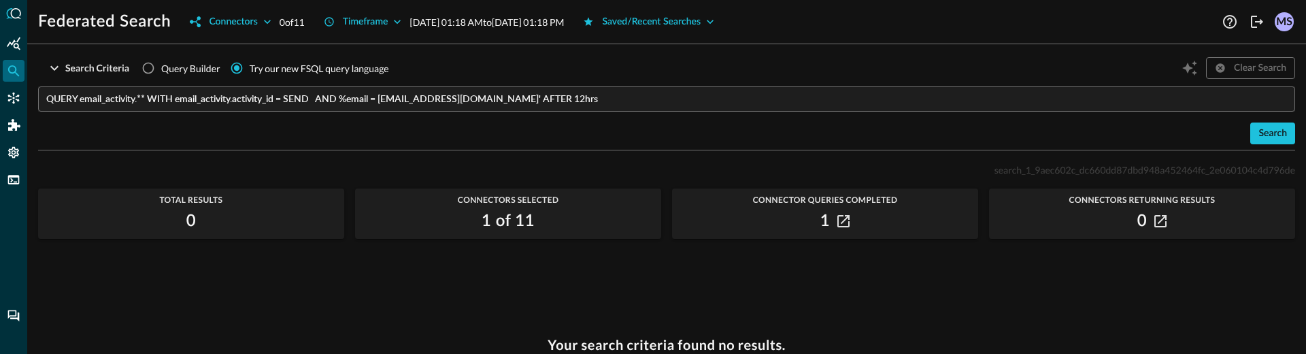
click at [116, 99] on input "QUERY email_activity.** WITH email_activity.activity_id = SEND AND %email = [EM…" at bounding box center [670, 98] width 1249 height 25
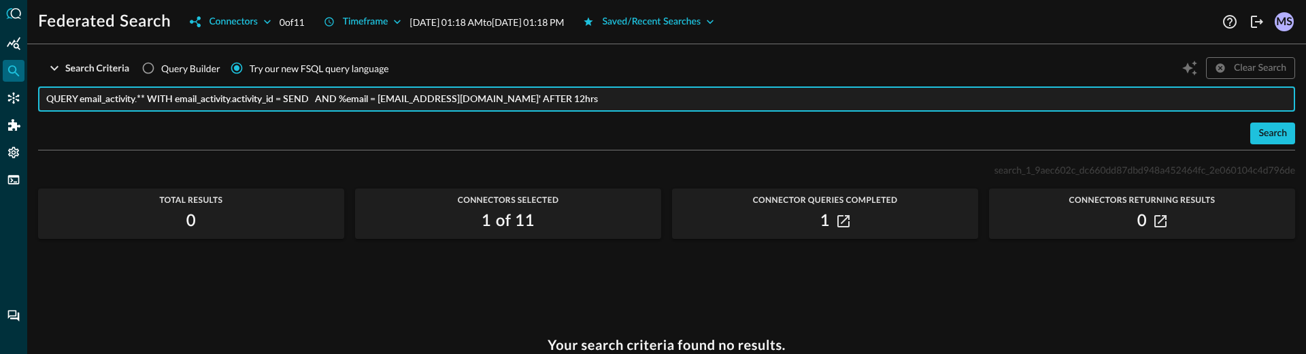
click at [116, 99] on input "QUERY email_activity.** WITH email_activity.activity_id = SEND AND %email = [EM…" at bounding box center [670, 98] width 1249 height 25
drag, startPoint x: 1034, startPoint y: 125, endPoint x: 1182, endPoint y: 122, distance: 147.7
click at [1035, 125] on div "Search" at bounding box center [666, 133] width 1257 height 22
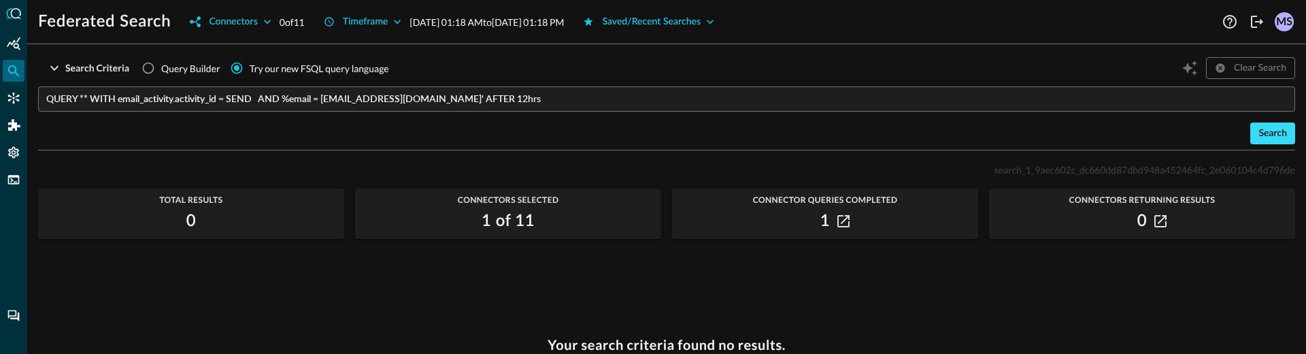
click at [1265, 134] on div "Search" at bounding box center [1273, 133] width 29 height 17
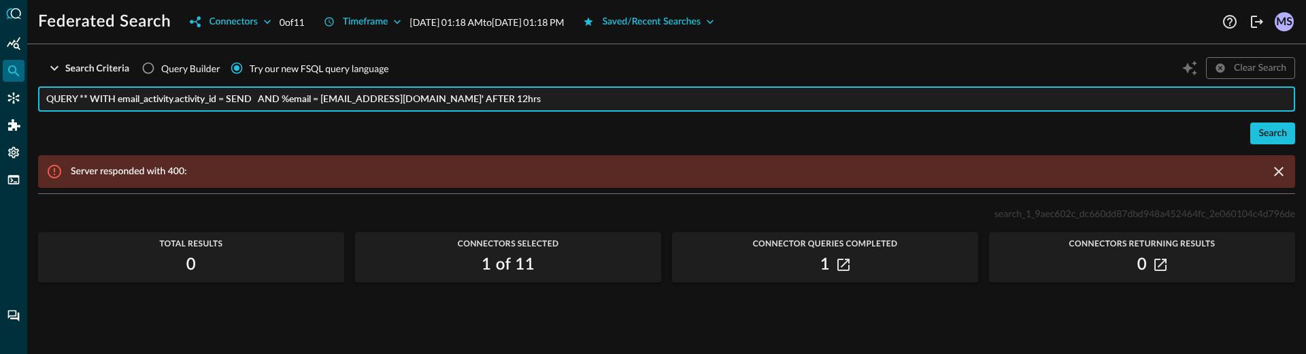
drag, startPoint x: 80, startPoint y: 101, endPoint x: 173, endPoint y: 75, distance: 96.9
click at [84, 101] on input "QUERY ** WITH email_activity.activity_id = SEND AND %email = [EMAIL_ADDRESS][DO…" at bounding box center [670, 98] width 1249 height 25
paste input "actor"
type input "QUERY actor.** WITH email_activity.activity_id = SEND AND %email = [EMAIL_ADDRE…"
click at [1271, 127] on div "Search" at bounding box center [1273, 133] width 29 height 17
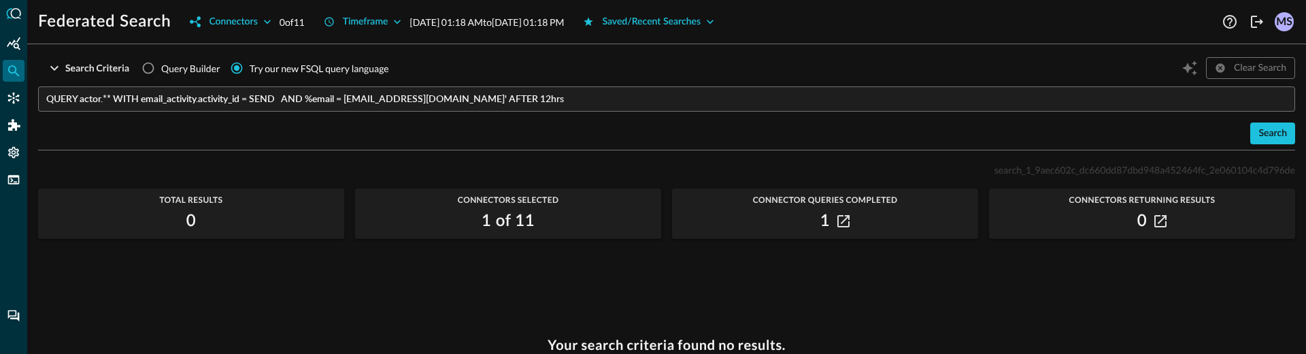
click at [235, 137] on div "Search" at bounding box center [666, 133] width 1257 height 22
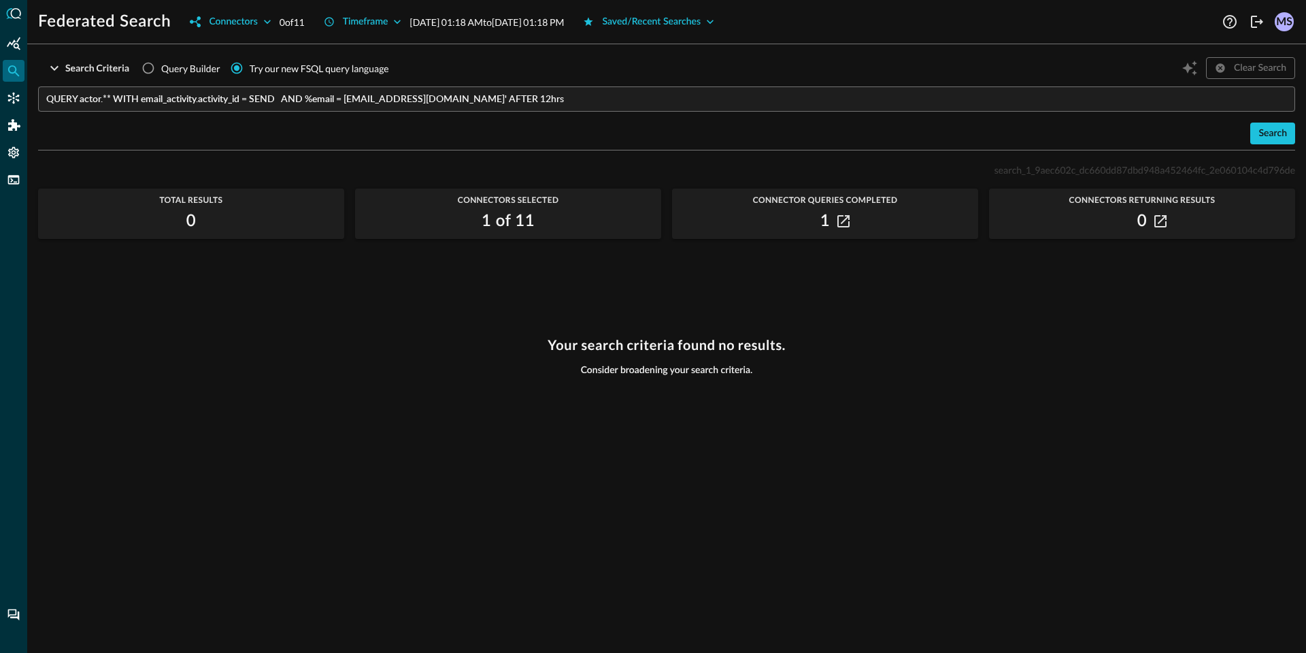
click at [912, 67] on div "Search Criteria Query Builder Try our new FSQL query language Clear Search" at bounding box center [666, 68] width 1257 height 26
